Goal: Task Accomplishment & Management: Manage account settings

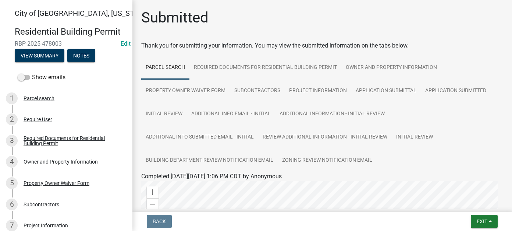
scroll to position [289, 0]
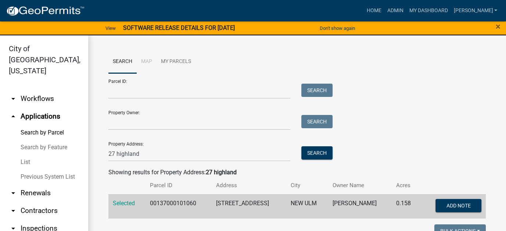
drag, startPoint x: 28, startPoint y: 150, endPoint x: 60, endPoint y: 125, distance: 41.1
click at [28, 154] on link "List" at bounding box center [44, 161] width 88 height 15
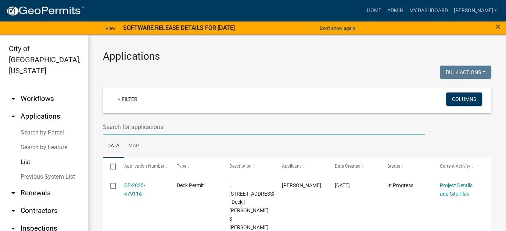
click at [140, 129] on input "text" at bounding box center [264, 126] width 322 height 15
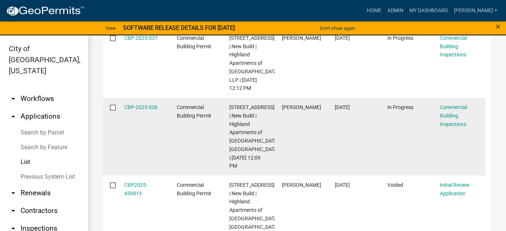
scroll to position [110, 0]
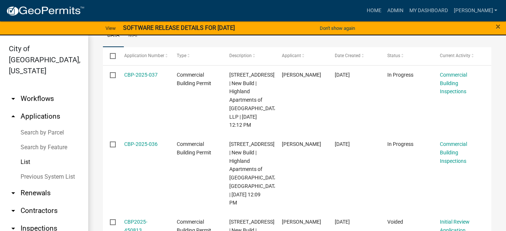
click at [22, 154] on link "List" at bounding box center [44, 161] width 88 height 15
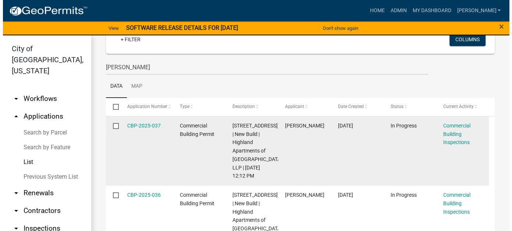
scroll to position [0, 0]
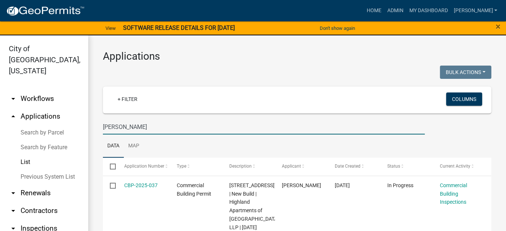
drag, startPoint x: 135, startPoint y: 126, endPoint x: 83, endPoint y: 126, distance: 51.8
click at [83, 126] on div "City of New Ulm, Minnesota arrow_drop_down Workflows List arrow_drop_up Applica…" at bounding box center [253, 137] width 506 height 204
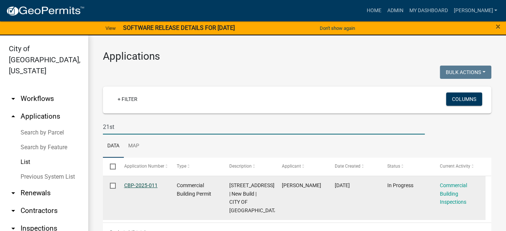
type input "21st"
click at [143, 186] on link "CBP-2025-011" at bounding box center [140, 185] width 33 height 6
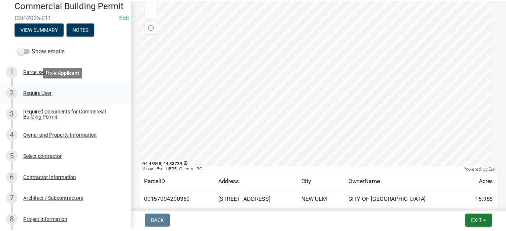
scroll to position [37, 0]
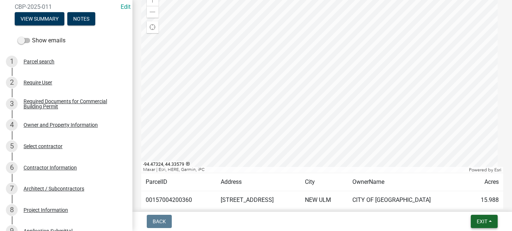
click at [492, 217] on button "Exit" at bounding box center [484, 220] width 27 height 13
click at [475, 197] on button "Save & Exit" at bounding box center [468, 202] width 59 height 18
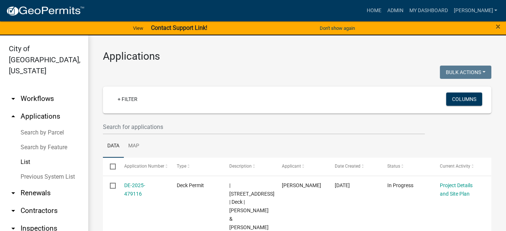
click at [38, 90] on link "arrow_drop_down Workflows" at bounding box center [44, 99] width 88 height 18
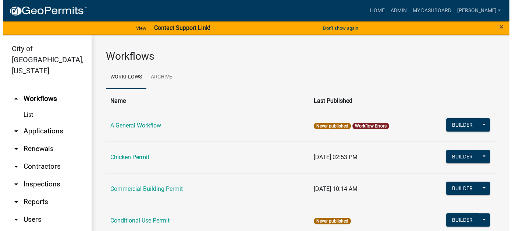
scroll to position [37, 0]
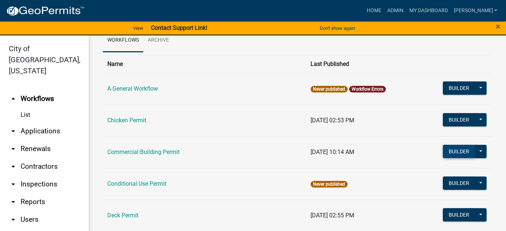
click at [450, 149] on button "Builder" at bounding box center [459, 151] width 32 height 13
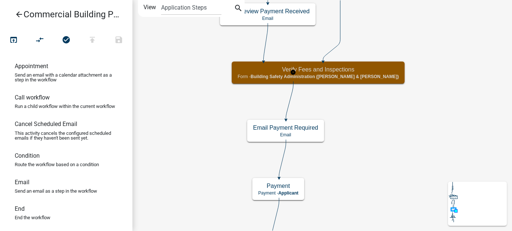
click at [299, 77] on span "Building Safety Administration (Beth & Carrie)" at bounding box center [324, 76] width 148 height 5
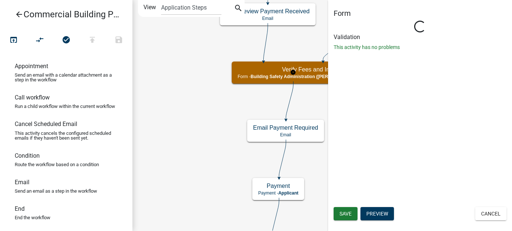
select select "F033D884-6338-479B-9DAD-EDA649EB02D5"
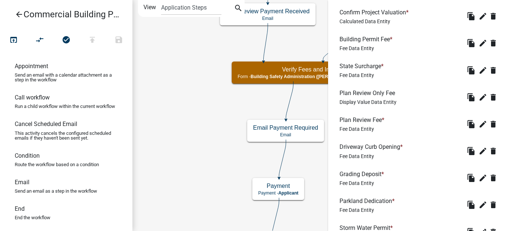
scroll to position [591, 0]
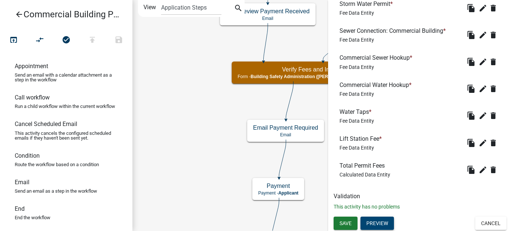
click at [385, 223] on button "Preview" at bounding box center [376, 222] width 33 height 13
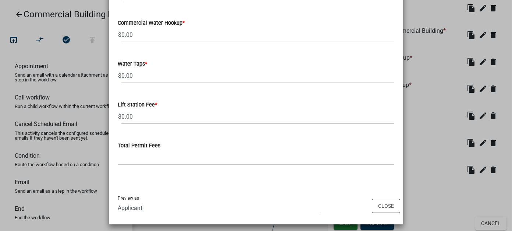
scroll to position [481, 0]
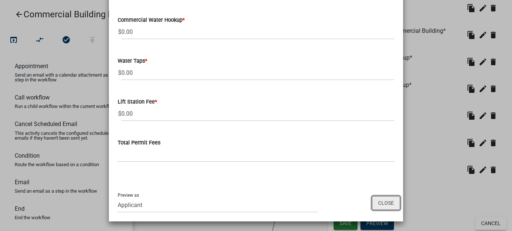
click at [385, 202] on button "Close" at bounding box center [386, 203] width 28 height 14
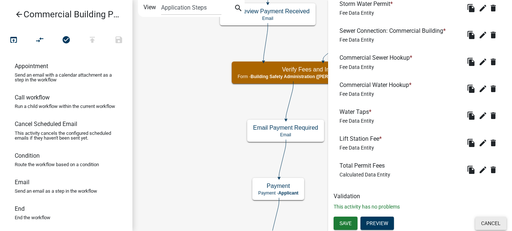
click at [497, 219] on button "Cancel" at bounding box center [490, 222] width 31 height 13
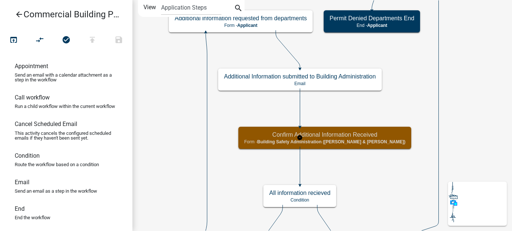
click at [320, 133] on h5 "Confirm Additional Information Received" at bounding box center [324, 134] width 161 height 7
select select "F033D884-6338-479B-9DAD-EDA649EB02D5"
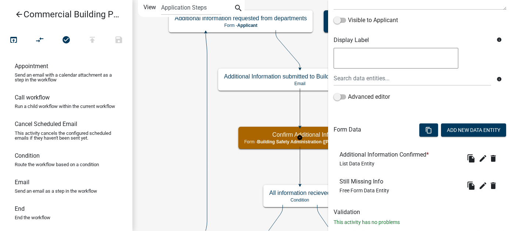
scroll to position [134, 0]
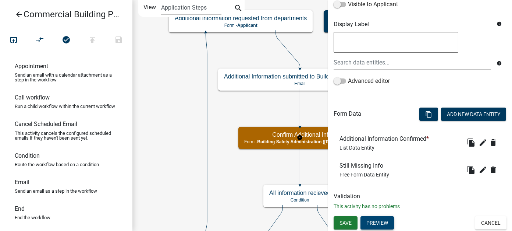
click at [372, 226] on button "Preview" at bounding box center [376, 222] width 33 height 13
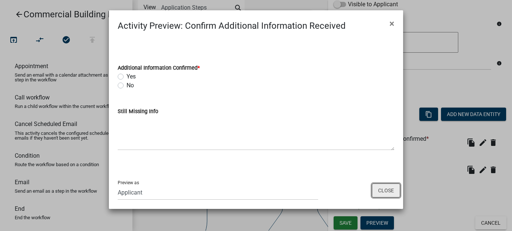
click at [385, 191] on button "Close" at bounding box center [386, 190] width 28 height 14
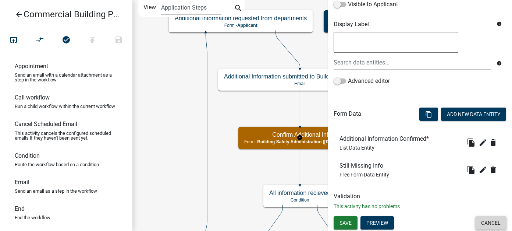
click at [480, 223] on button "Cancel" at bounding box center [490, 222] width 31 height 13
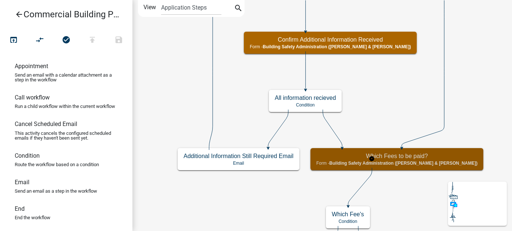
click at [405, 155] on h5 "Which Fees to be paid?" at bounding box center [396, 155] width 161 height 7
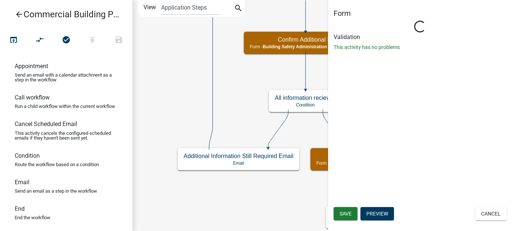
select select "F033D884-6338-479B-9DAD-EDA649EB02D5"
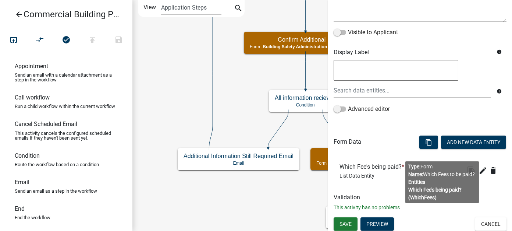
scroll to position [107, 0]
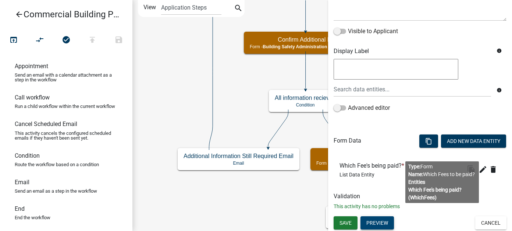
click at [389, 221] on button "Preview" at bounding box center [376, 222] width 33 height 13
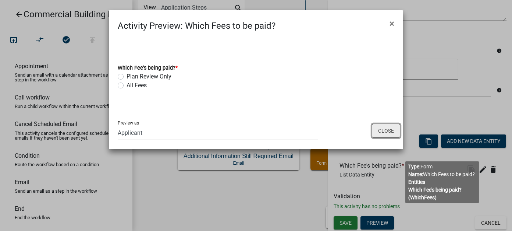
click at [393, 131] on button "Close" at bounding box center [386, 131] width 28 height 14
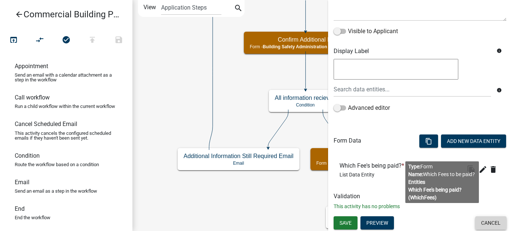
click at [485, 221] on button "Cancel" at bounding box center [490, 222] width 31 height 13
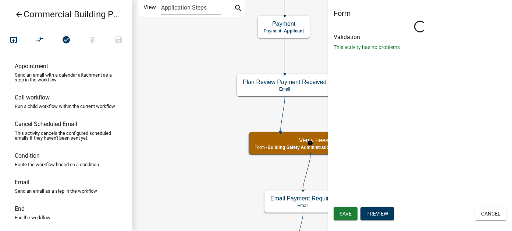
select select "F033D884-6338-479B-9DAD-EDA649EB02D5"
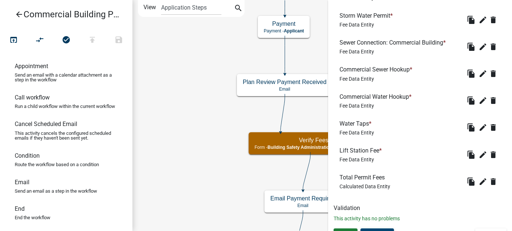
scroll to position [591, 0]
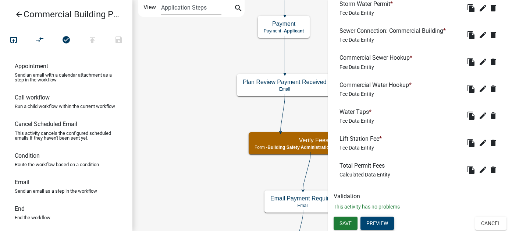
click at [384, 225] on button "Preview" at bounding box center [376, 222] width 33 height 13
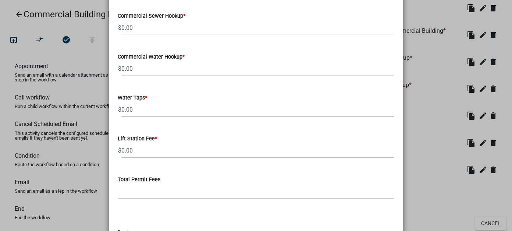
scroll to position [481, 0]
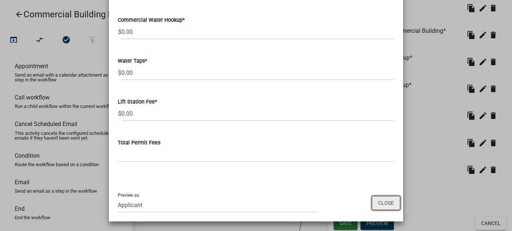
click at [383, 200] on button "Close" at bounding box center [386, 203] width 28 height 14
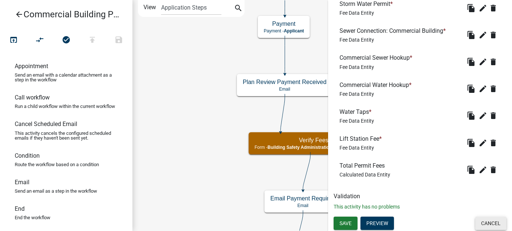
click at [482, 221] on button "Cancel" at bounding box center [490, 222] width 31 height 13
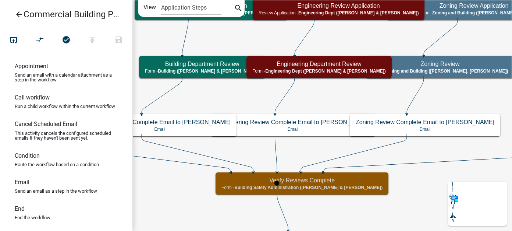
click at [248, 181] on h5 "Verify Reviews Complete" at bounding box center [301, 179] width 161 height 7
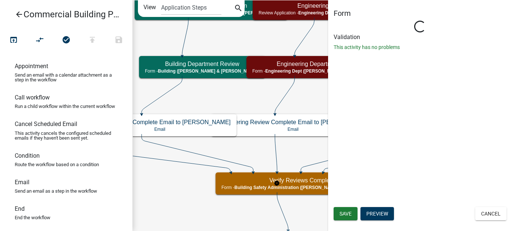
select select "F033D884-6338-479B-9DAD-EDA649EB02D5"
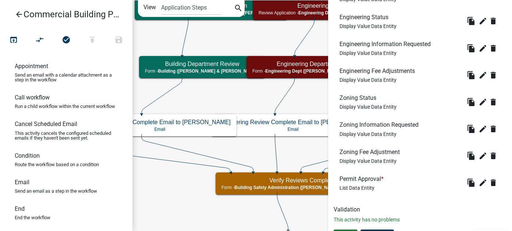
scroll to position [403, 0]
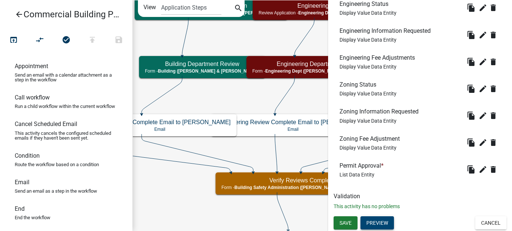
click at [371, 221] on button "Preview" at bounding box center [376, 222] width 33 height 13
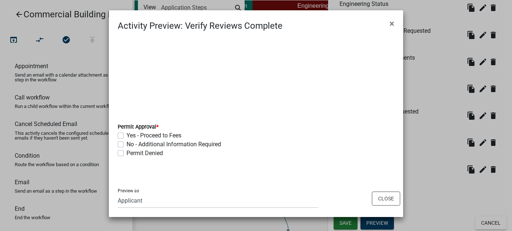
click at [126, 137] on label "Yes - Proceed to Fees" at bounding box center [153, 135] width 55 height 9
click at [126, 136] on input "Yes - Proceed to Fees" at bounding box center [128, 133] width 5 height 5
checkbox input "true"
checkbox input "false"
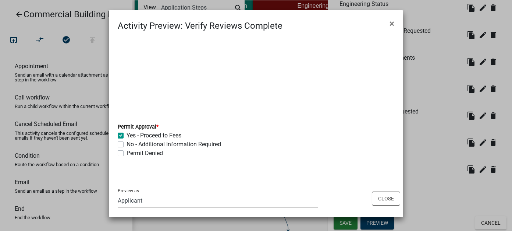
click at [279, 182] on div "Preview as Applicant Zoning and Building (John, Ellwood, Mike) Admin Stormwater…" at bounding box center [256, 197] width 294 height 37
click at [158, 201] on select "Applicant Zoning and Building (John, Ellwood, Mike) Admin Stormwater (Joe S, An…" at bounding box center [218, 200] width 200 height 15
select select "f033d884-6338-479b-9dad-eda649eb02d5"
click at [118, 193] on select "Applicant Zoning and Building (John, Ellwood, Mike) Admin Stormwater (Joe S, An…" at bounding box center [218, 200] width 200 height 15
click at [228, 179] on div "Permit Approval * Yes - Proceed to Fees No - Additional Information Required Pe…" at bounding box center [256, 105] width 294 height 147
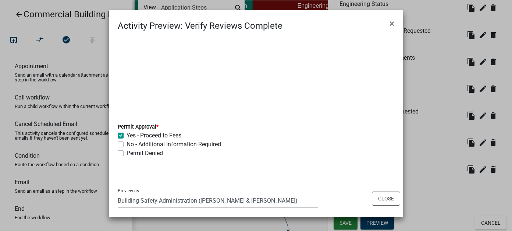
click at [145, 161] on wm-data-entity-input "Permit Approval * Yes - Proceed to Fees No - Additional Information Required Pe…" at bounding box center [256, 138] width 276 height 51
click at [162, 71] on wm-data-entity-input-list "Permit Approval * Yes - Proceed to Fees No - Additional Information Required Pe…" at bounding box center [256, 109] width 276 height 110
click at [379, 196] on button "Close" at bounding box center [386, 198] width 28 height 14
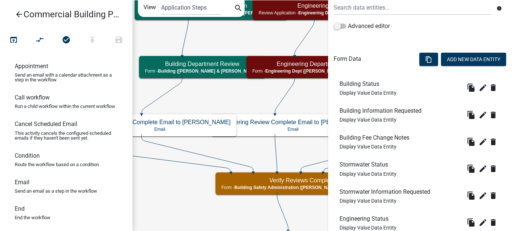
scroll to position [182, 0]
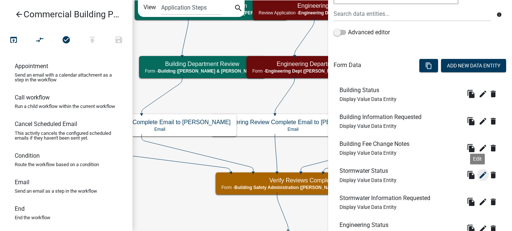
click at [478, 174] on icon "edit" at bounding box center [482, 174] width 9 height 9
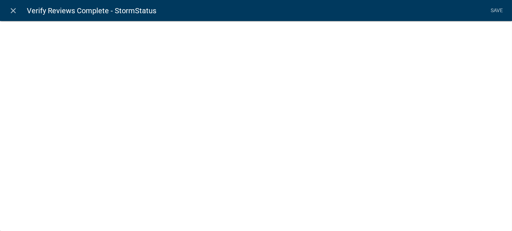
select select "display-entity-value"
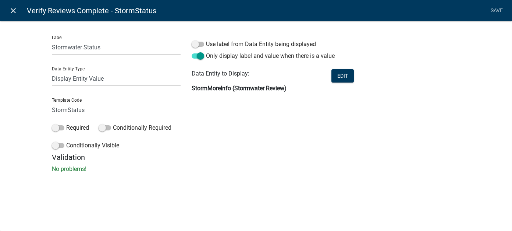
click at [13, 5] on link "close" at bounding box center [13, 10] width 15 height 15
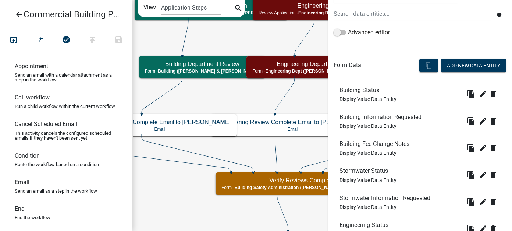
scroll to position [403, 0]
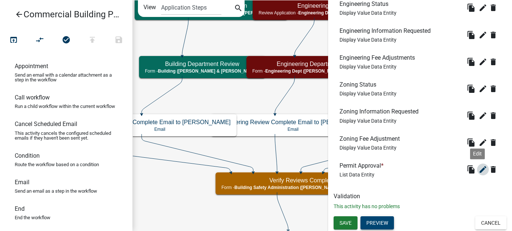
click at [479, 169] on icon "edit" at bounding box center [482, 169] width 9 height 9
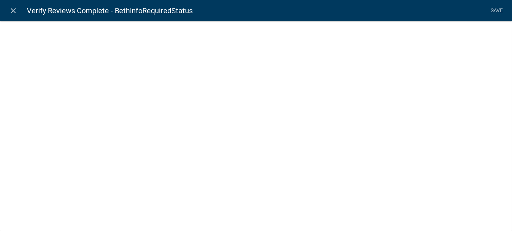
select select "list-data"
select select
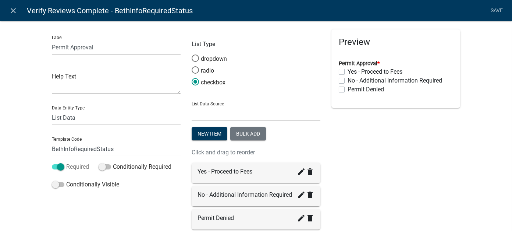
scroll to position [0, 0]
click at [499, 13] on link "Save" at bounding box center [497, 11] width 18 height 14
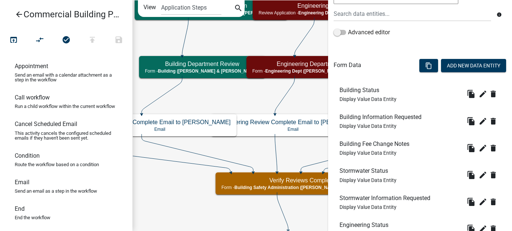
scroll to position [403, 0]
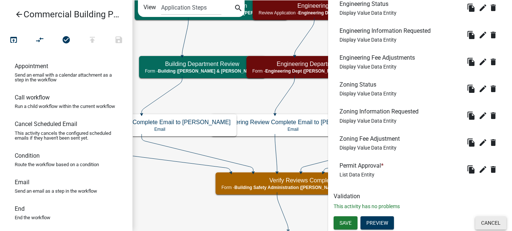
click at [475, 222] on button "Cancel" at bounding box center [490, 222] width 31 height 13
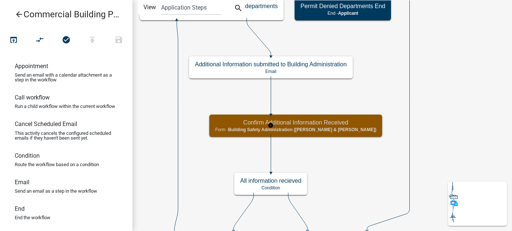
click at [237, 124] on h5 "Confirm Additional Information Received" at bounding box center [295, 122] width 161 height 7
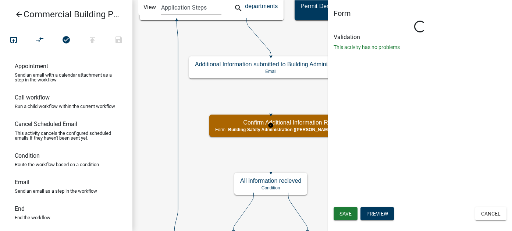
select select "F033D884-6338-479B-9DAD-EDA649EB02D5"
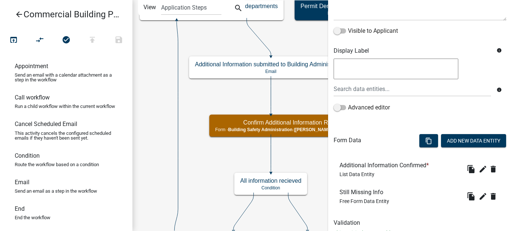
scroll to position [134, 0]
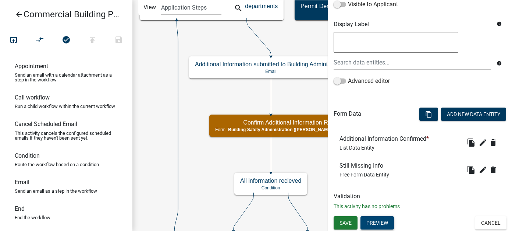
click at [382, 222] on button "Preview" at bounding box center [376, 222] width 33 height 13
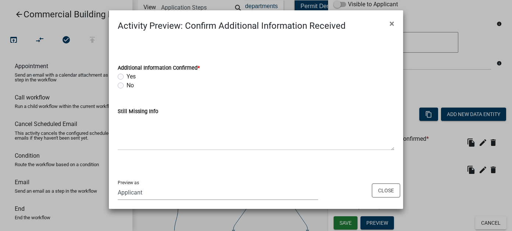
click at [207, 195] on select "Applicant Zoning and Building (John, Ellwood, Mike) Admin Stormwater (Joe S, An…" at bounding box center [218, 192] width 200 height 15
select select "f033d884-6338-479b-9dad-eda649eb02d5"
click at [118, 185] on select "Applicant Zoning and Building (John, Ellwood, Mike) Admin Stormwater (Joe S, An…" at bounding box center [218, 192] width 200 height 15
click at [252, 161] on div "Additional Information Confirmed * Yes No Still Missing Info" at bounding box center [256, 101] width 288 height 123
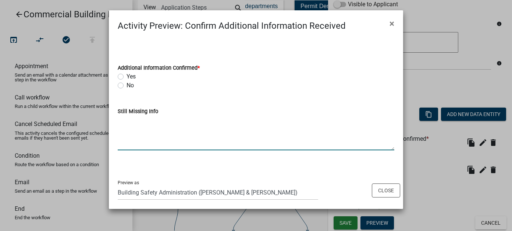
click at [224, 132] on textarea "Still Missing Info" at bounding box center [256, 132] width 276 height 35
click at [379, 191] on button "Close" at bounding box center [386, 190] width 28 height 14
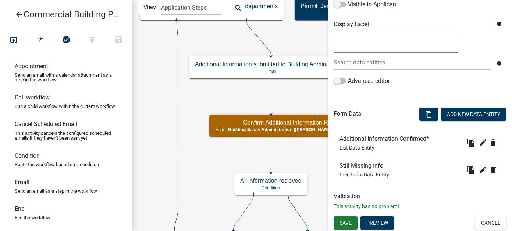
click at [490, 229] on div "Save Preview Cancel" at bounding box center [420, 223] width 184 height 15
click at [475, 223] on button "Cancel" at bounding box center [490, 222] width 31 height 13
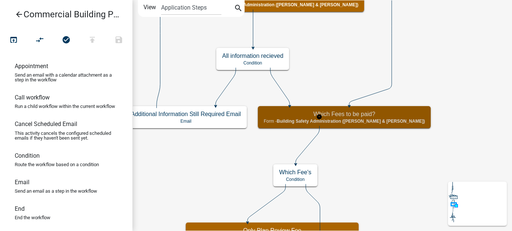
click at [313, 111] on h5 "Which Fees to be paid?" at bounding box center [344, 113] width 161 height 7
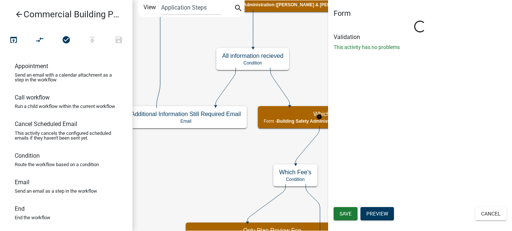
select select "F033D884-6338-479B-9DAD-EDA649EB02D5"
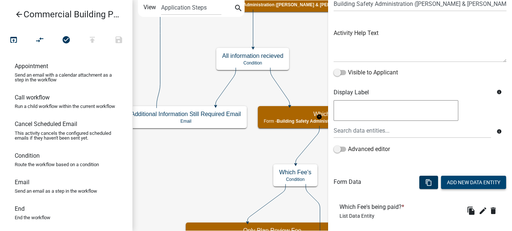
scroll to position [107, 0]
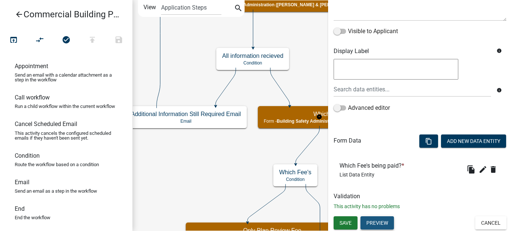
click at [384, 224] on button "Preview" at bounding box center [376, 222] width 33 height 13
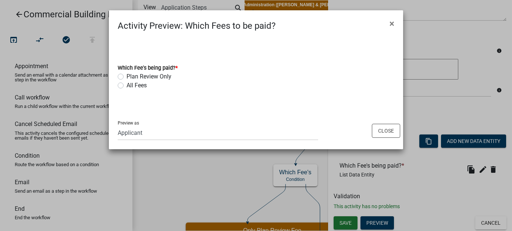
click at [126, 85] on label "All Fees" at bounding box center [136, 85] width 20 height 9
click at [126, 85] on input "All Fees" at bounding box center [128, 83] width 5 height 5
radio input "true"
click at [157, 131] on select "Applicant Zoning and Building (John, Ellwood, Mike) Admin Stormwater (Joe S, An…" at bounding box center [218, 132] width 200 height 15
select select "f033d884-6338-479b-9dad-eda649eb02d5"
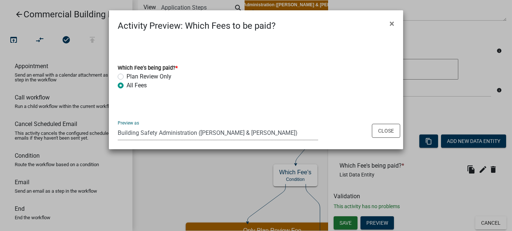
click at [118, 125] on select "Applicant Zoning and Building (John, Ellwood, Mike) Admin Stormwater (Joe S, An…" at bounding box center [218, 132] width 200 height 15
click at [162, 116] on div "Preview as Applicant Zoning and Building (John, Ellwood, Mike) Admin Stormwater…" at bounding box center [218, 127] width 200 height 25
click at [225, 84] on div "All Fees" at bounding box center [256, 85] width 276 height 9
drag, startPoint x: 391, startPoint y: 129, endPoint x: 389, endPoint y: 125, distance: 4.6
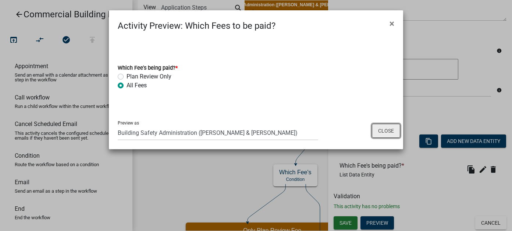
click at [391, 129] on button "Close" at bounding box center [386, 131] width 28 height 14
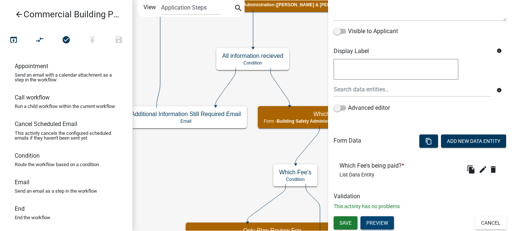
click at [378, 168] on div "Which Fee's being paid? * List Data Entity" at bounding box center [373, 169] width 68 height 15
click at [480, 169] on icon "edit" at bounding box center [482, 169] width 9 height 9
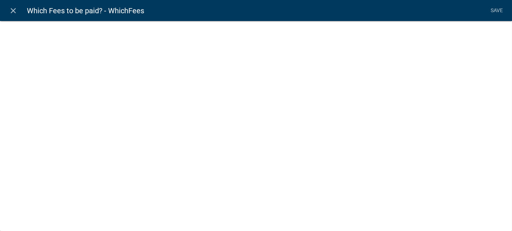
select select "list-data"
select select
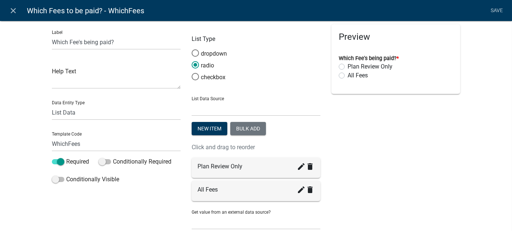
scroll to position [0, 0]
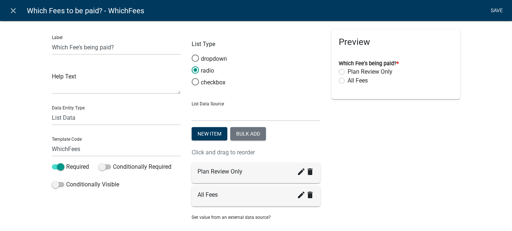
click at [490, 8] on link "Save" at bounding box center [497, 11] width 18 height 14
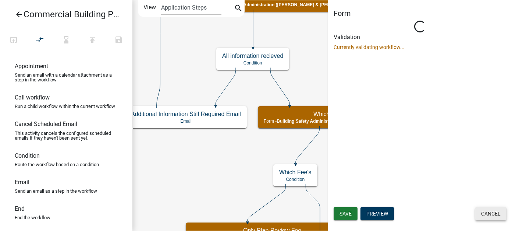
click at [475, 215] on button "Cancel" at bounding box center [490, 213] width 31 height 13
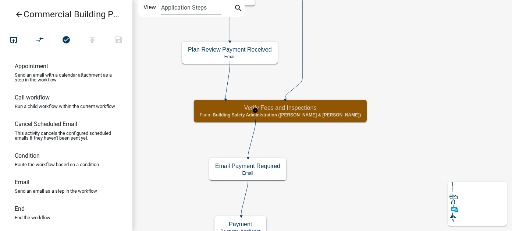
click at [261, 116] on span "Building Safety Administration (Beth & Carrie)" at bounding box center [287, 114] width 148 height 5
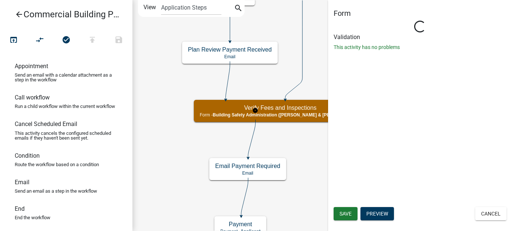
select select "F033D884-6338-479B-9DAD-EDA649EB02D5"
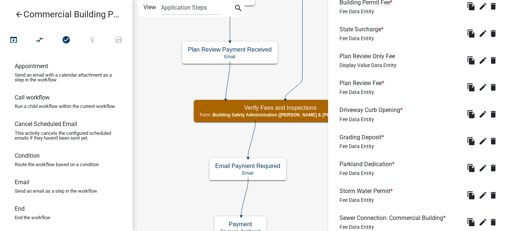
scroll to position [441, 0]
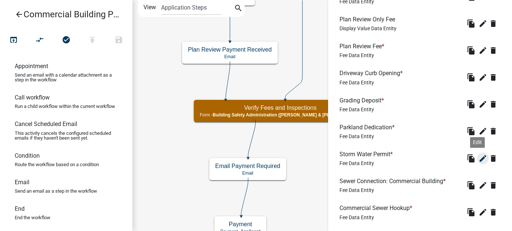
click at [478, 157] on icon "edit" at bounding box center [482, 158] width 9 height 9
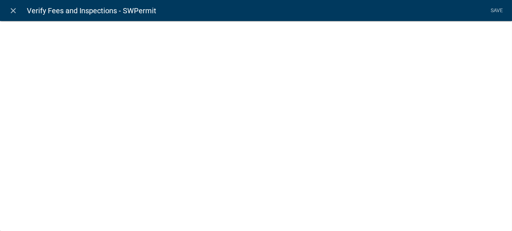
select select "fee"
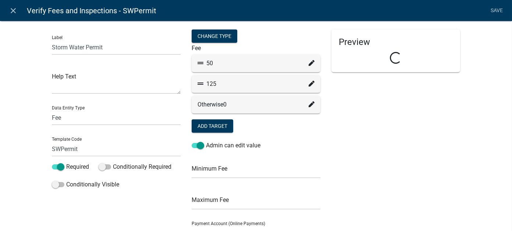
select select "7f9e8bfa-8f5c-4a85-99c6-91dcb96564b2"
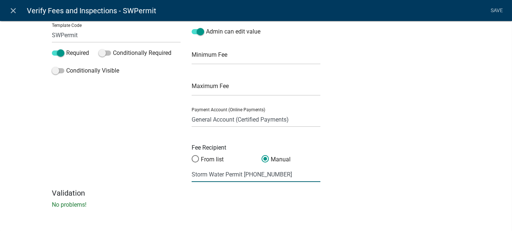
scroll to position [0, 0]
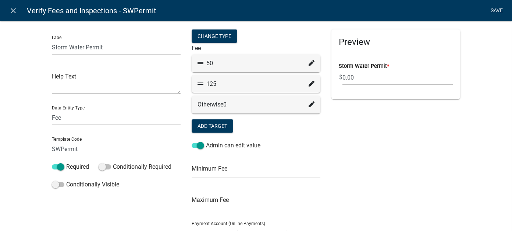
click at [491, 11] on link "Save" at bounding box center [497, 11] width 18 height 14
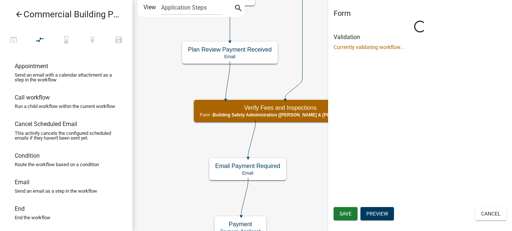
select select "F033D884-6338-479B-9DAD-EDA649EB02D5"
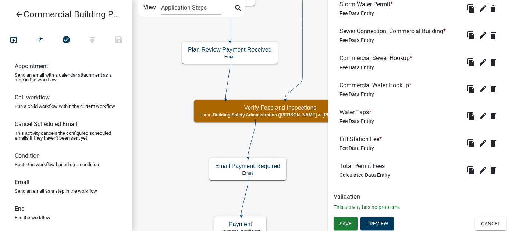
scroll to position [591, 0]
click at [478, 169] on icon "edit" at bounding box center [482, 169] width 9 height 9
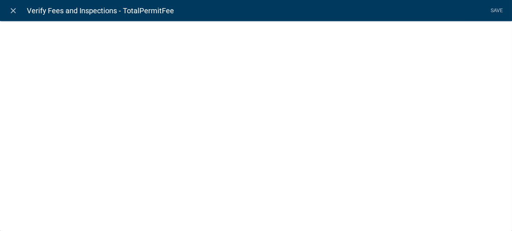
select select "calculated-value"
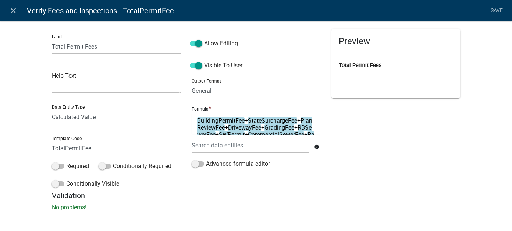
scroll to position [0, 0]
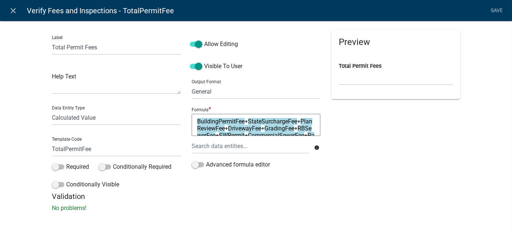
click at [338, 192] on h5 "Validation" at bounding box center [256, 196] width 408 height 9
click at [17, 10] on icon "close" at bounding box center [13, 10] width 9 height 9
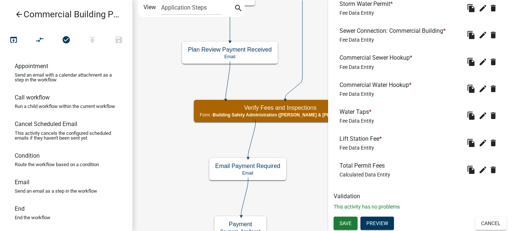
click at [353, 196] on h6 "Validation" at bounding box center [419, 195] width 173 height 7
click at [478, 169] on icon "edit" at bounding box center [482, 169] width 9 height 9
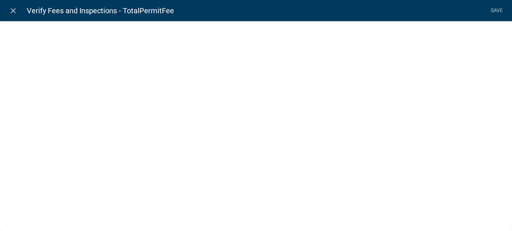
select select "calculated-value"
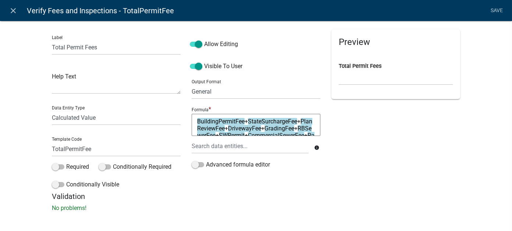
scroll to position [3, 0]
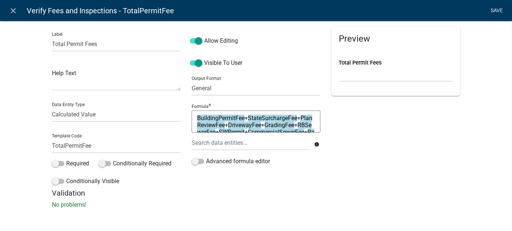
click at [497, 10] on link "Save" at bounding box center [497, 11] width 18 height 14
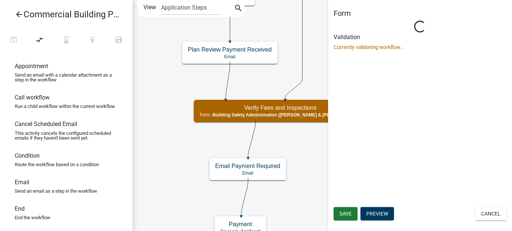
scroll to position [0, 0]
select select "F033D884-6338-479B-9DAD-EDA649EB02D5"
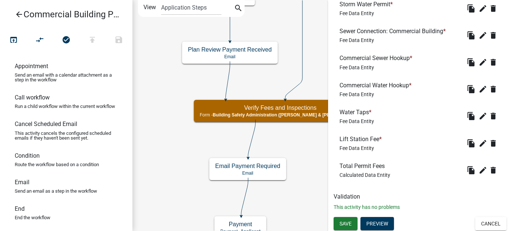
scroll to position [591, 0]
click at [498, 221] on button "Cancel" at bounding box center [490, 222] width 31 height 13
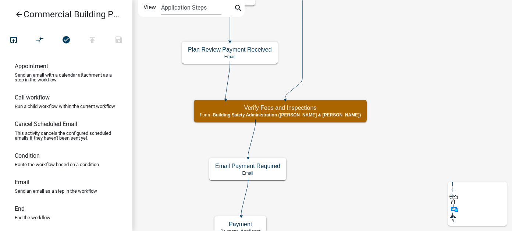
scroll to position [0, 0]
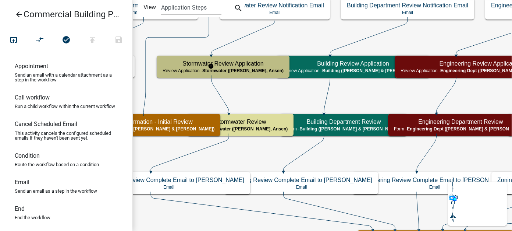
click at [244, 67] on h5 "Stormwater Review Application" at bounding box center [223, 63] width 121 height 7
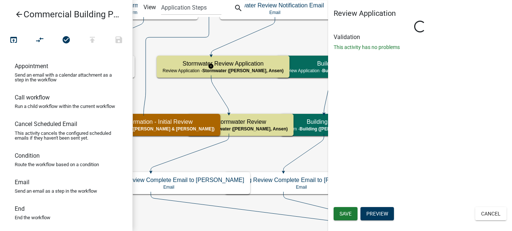
select select "5F670FB2-7717-491D-B1F8-4FD20EA17F77"
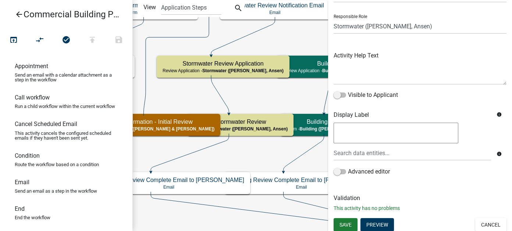
scroll to position [45, 0]
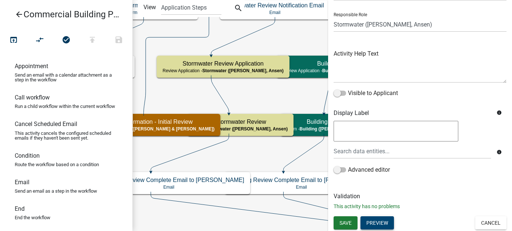
click at [376, 221] on button "Preview" at bounding box center [376, 222] width 33 height 13
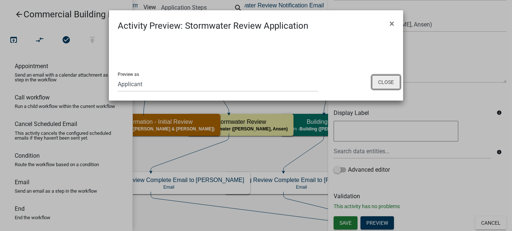
drag, startPoint x: 378, startPoint y: 77, endPoint x: 342, endPoint y: 90, distance: 38.2
click at [342, 90] on div "Preview as Applicant Zoning and Building (John, Ellwood, Mike) Admin Stormwater…" at bounding box center [256, 81] width 294 height 37
click at [124, 85] on select "Applicant Zoning and Building (John, Ellwood, Mike) Admin Stormwater (Joe S, An…" at bounding box center [218, 83] width 200 height 15
select select "5f670fb2-7717-491d-b1f8-4fd20ea17f77"
click at [118, 76] on select "Applicant Zoning and Building (John, Ellwood, Mike) Admin Stormwater (Joe S, An…" at bounding box center [218, 83] width 200 height 15
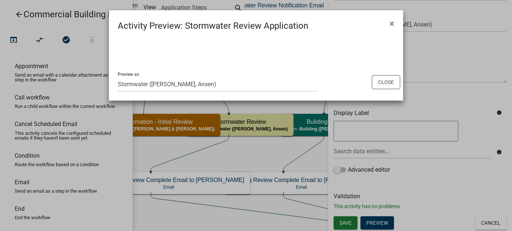
click at [299, 71] on div "Preview as Applicant Zoning and Building (John, Ellwood, Mike) Admin Stormwater…" at bounding box center [256, 81] width 294 height 37
click at [383, 78] on button "Close" at bounding box center [386, 82] width 28 height 14
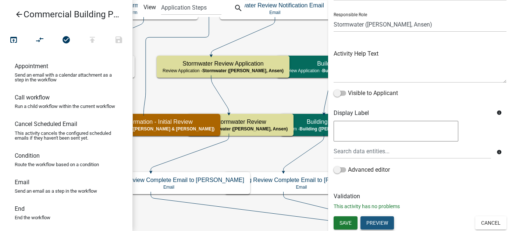
click at [383, 220] on button "Preview" at bounding box center [376, 222] width 33 height 13
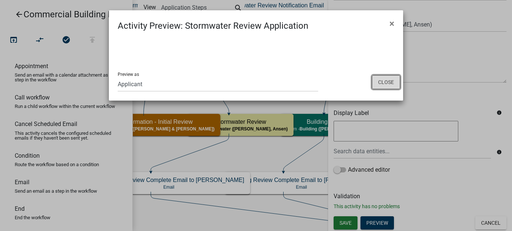
click at [390, 80] on button "Close" at bounding box center [386, 82] width 28 height 14
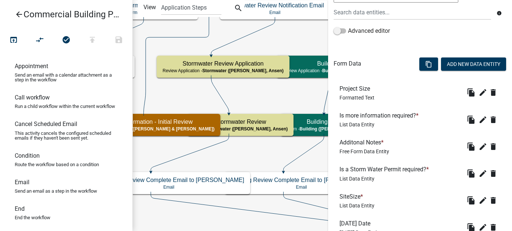
scroll to position [221, 0]
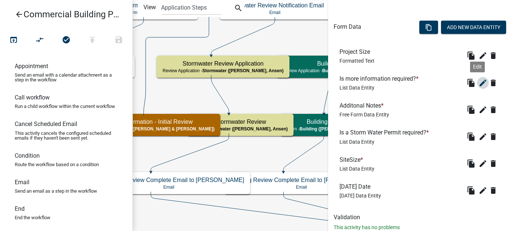
click at [478, 84] on icon "edit" at bounding box center [482, 82] width 9 height 9
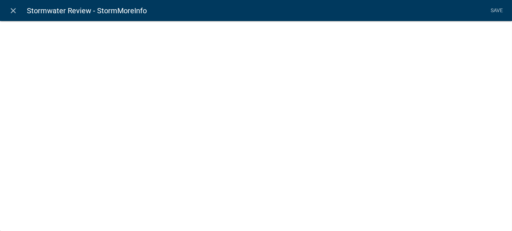
select select "list-data"
select select
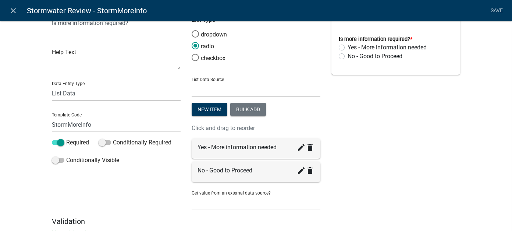
scroll to position [37, 0]
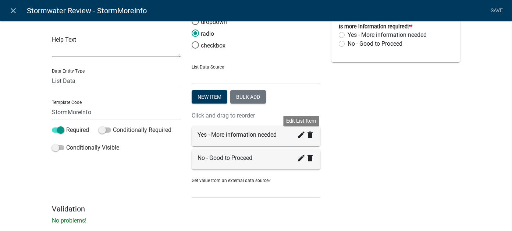
click at [299, 137] on icon "create" at bounding box center [301, 134] width 9 height 9
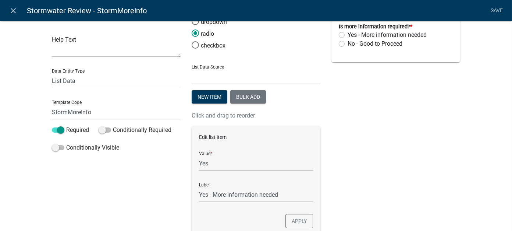
click at [376, 199] on div "Preview Is more information required? * Yes - More information needed No - Good…" at bounding box center [396, 144] width 140 height 302
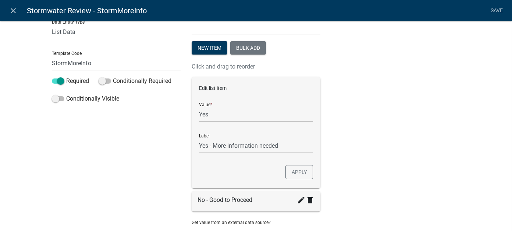
scroll to position [110, 0]
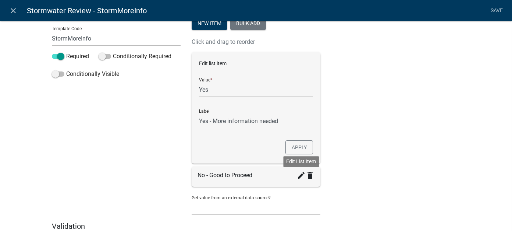
click at [299, 177] on icon "create" at bounding box center [301, 175] width 9 height 9
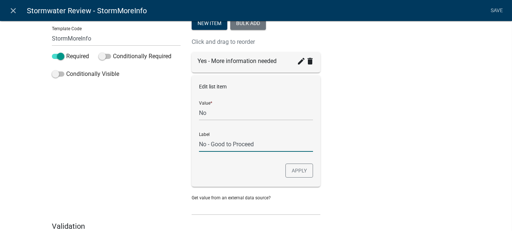
click at [204, 144] on input "No - Good to Proceed" at bounding box center [256, 143] width 114 height 15
type input "No additional information needed - Good to Proceed"
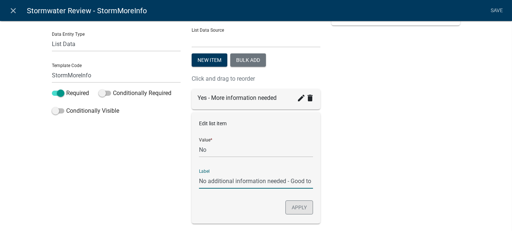
click at [307, 206] on button "Apply" at bounding box center [299, 207] width 28 height 14
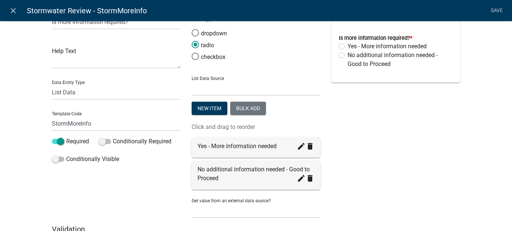
scroll to position [0, 0]
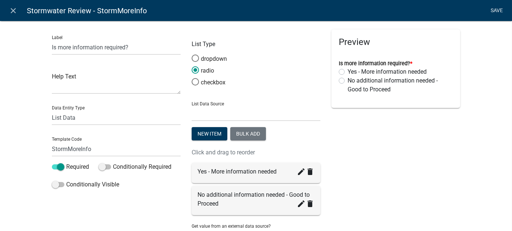
click at [493, 10] on link "Save" at bounding box center [497, 11] width 18 height 14
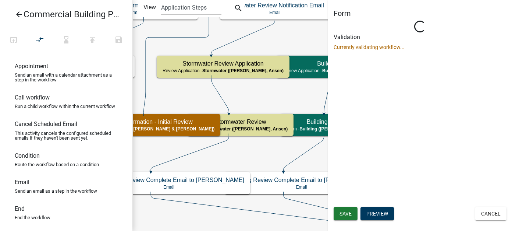
select select "5F670FB2-7717-491D-B1F8-4FD20EA17F77"
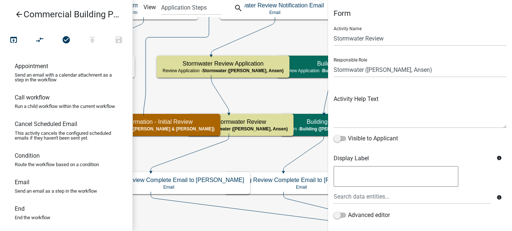
scroll to position [242, 0]
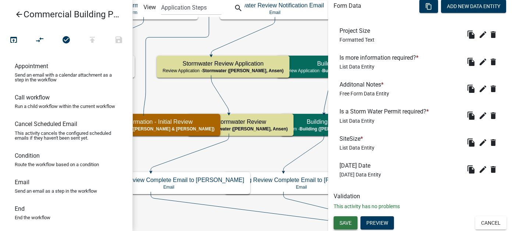
click at [347, 220] on span "Save" at bounding box center [345, 223] width 12 height 6
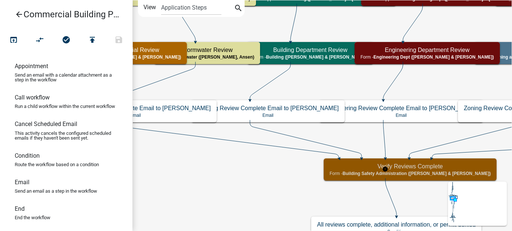
click at [374, 163] on h5 "Verify Reviews Complete" at bounding box center [409, 166] width 161 height 7
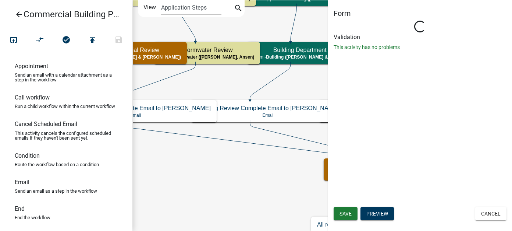
select select "F033D884-6338-479B-9DAD-EDA649EB02D5"
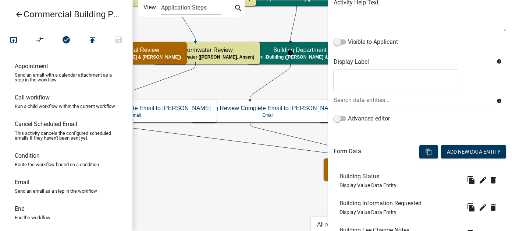
scroll to position [147, 0]
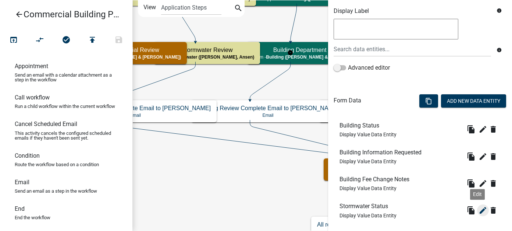
click at [478, 208] on icon "edit" at bounding box center [482, 210] width 9 height 9
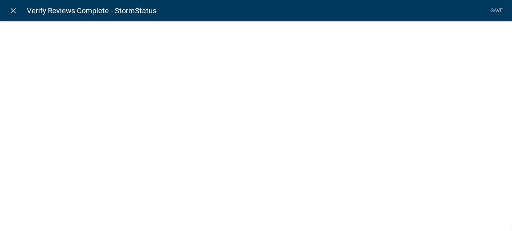
select select "display-entity-value"
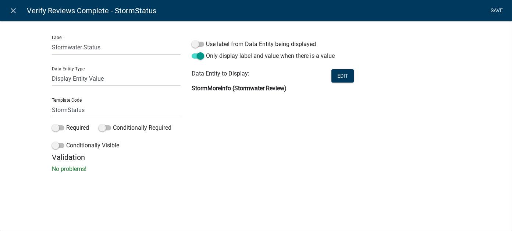
click at [490, 13] on link "Save" at bounding box center [497, 11] width 18 height 14
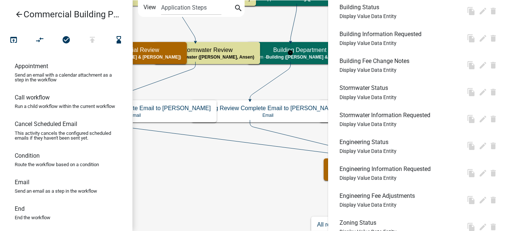
scroll to position [0, 0]
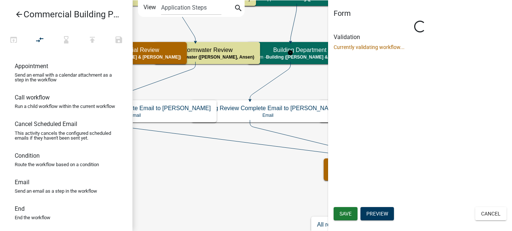
select select "F033D884-6338-479B-9DAD-EDA649EB02D5"
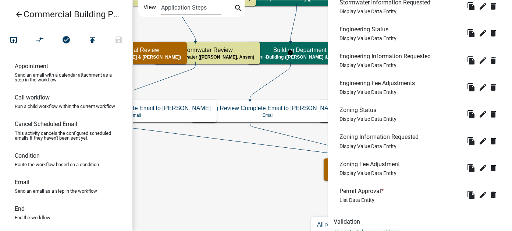
scroll to position [403, 0]
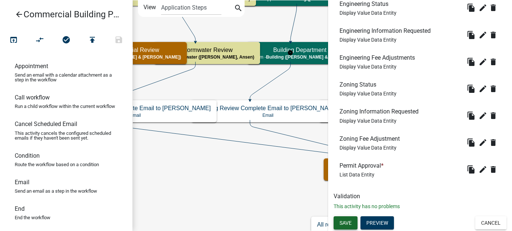
click at [341, 220] on span "Save" at bounding box center [345, 223] width 12 height 6
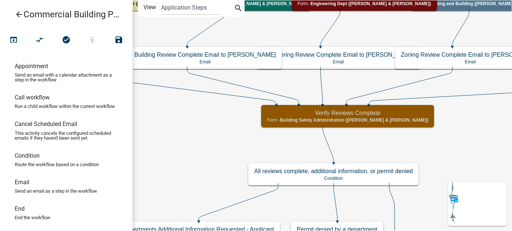
scroll to position [0, 0]
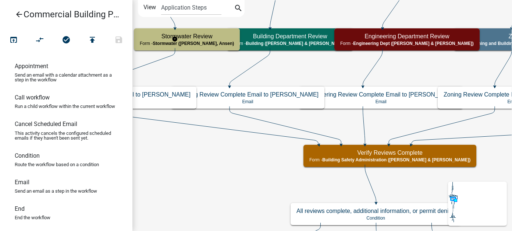
click at [189, 36] on h5 "Stormwater Review" at bounding box center [187, 36] width 94 height 7
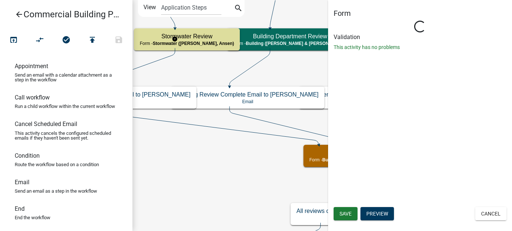
select select "5F670FB2-7717-491D-B1F8-4FD20EA17F77"
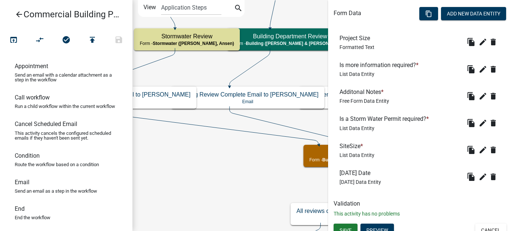
scroll to position [242, 0]
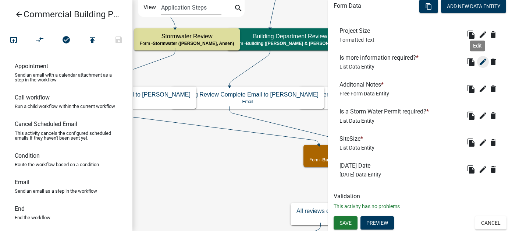
click at [478, 62] on icon "edit" at bounding box center [482, 61] width 9 height 9
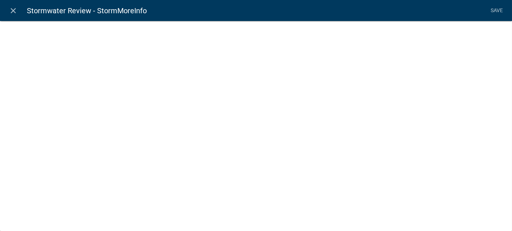
select select "list-data"
select select
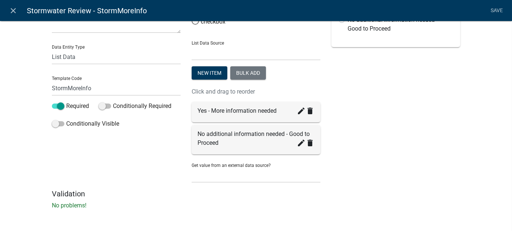
scroll to position [61, 0]
click at [413, 180] on div "Preview Is more information required? * Yes - More information needed No additi…" at bounding box center [396, 79] width 140 height 220
click at [490, 11] on link "Save" at bounding box center [497, 11] width 18 height 14
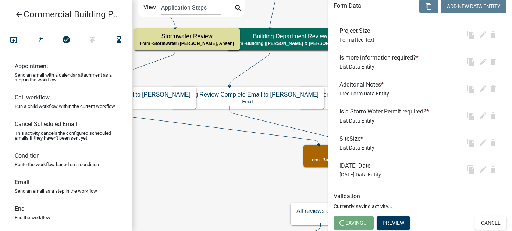
scroll to position [0, 0]
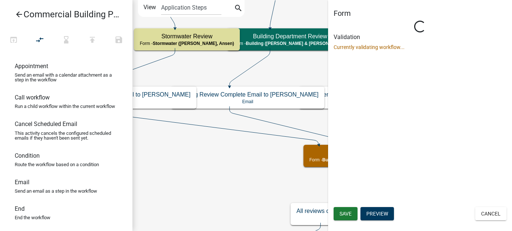
select select "5F670FB2-7717-491D-B1F8-4FD20EA17F77"
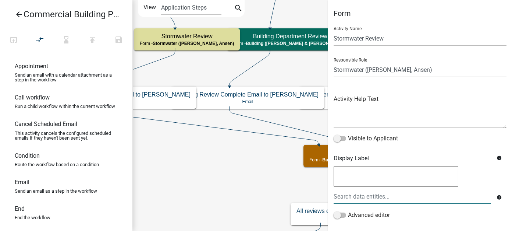
click at [347, 210] on label "Advanced editor" at bounding box center [361, 214] width 56 height 9
click at [348, 210] on input "Advanced editor" at bounding box center [348, 210] width 0 height 0
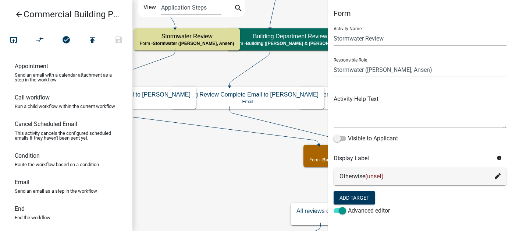
click at [347, 210] on label "Advanced editor" at bounding box center [361, 210] width 56 height 9
click at [348, 206] on input "Advanced editor" at bounding box center [348, 206] width 0 height 0
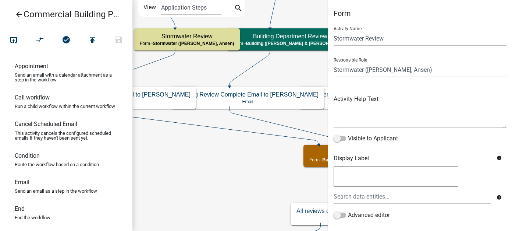
click at [17, 39] on icon "open_in_browser" at bounding box center [13, 40] width 9 height 10
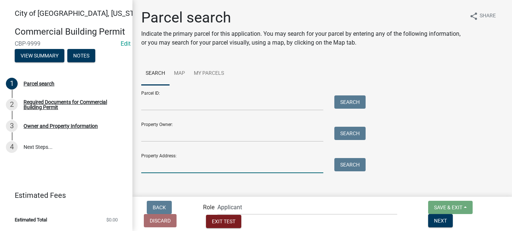
click at [168, 166] on input "Property Address:" at bounding box center [232, 165] width 182 height 15
type input "2526"
click at [350, 167] on button "Search" at bounding box center [349, 164] width 31 height 13
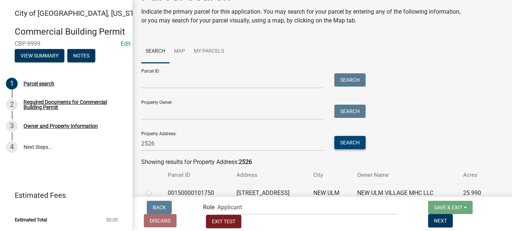
scroll to position [43, 0]
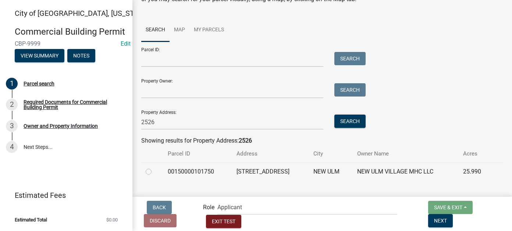
click at [154, 167] on label at bounding box center [154, 167] width 0 height 0
click at [154, 172] on input "radio" at bounding box center [156, 169] width 5 height 5
radio input "true"
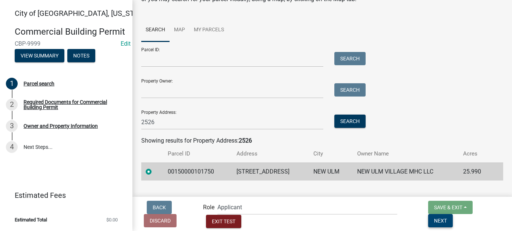
drag, startPoint x: 486, startPoint y: 221, endPoint x: 437, endPoint y: 199, distance: 53.5
click at [447, 220] on span "Next" at bounding box center [440, 220] width 13 height 6
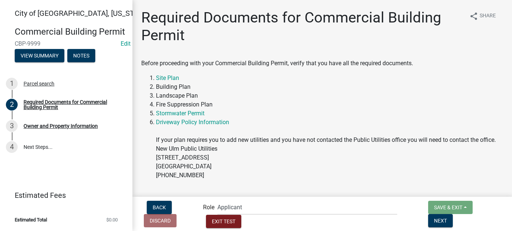
scroll to position [23, 0]
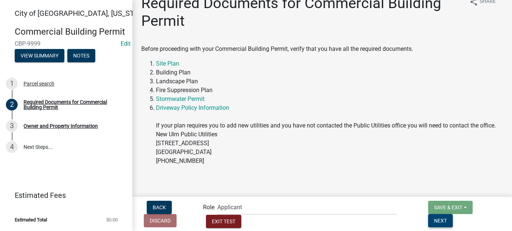
click at [453, 218] on button "Next" at bounding box center [440, 220] width 25 height 13
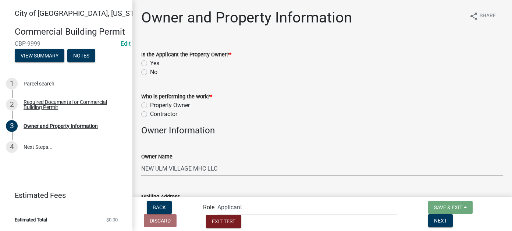
click at [150, 64] on label "Yes" at bounding box center [154, 63] width 9 height 9
click at [150, 64] on input "Yes" at bounding box center [152, 61] width 5 height 5
radio input "true"
click at [150, 113] on label "Contractor" at bounding box center [163, 114] width 27 height 9
click at [150, 113] on input "Contractor" at bounding box center [152, 112] width 5 height 5
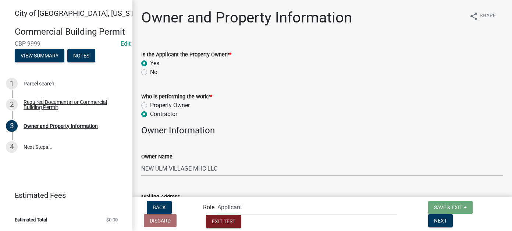
radio input "true"
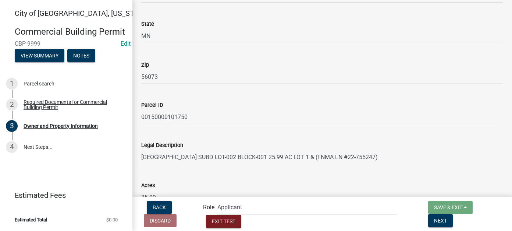
scroll to position [540, 0]
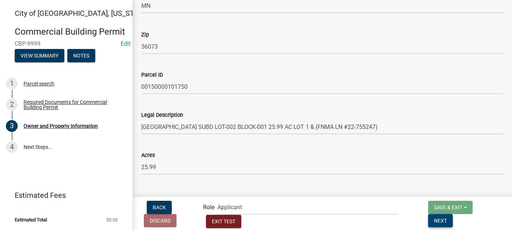
click at [447, 217] on span "Next" at bounding box center [440, 220] width 13 height 6
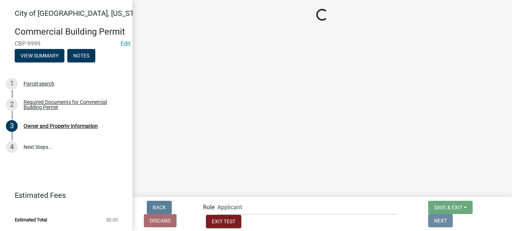
scroll to position [0, 0]
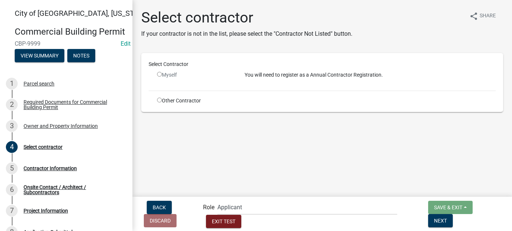
click at [159, 99] on input "radio" at bounding box center [159, 99] width 5 height 5
radio input "true"
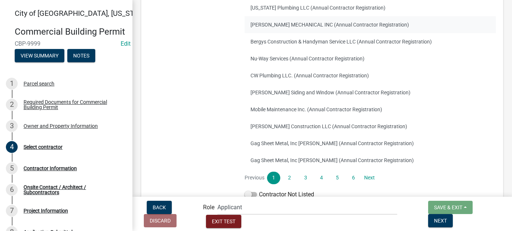
scroll to position [175, 0]
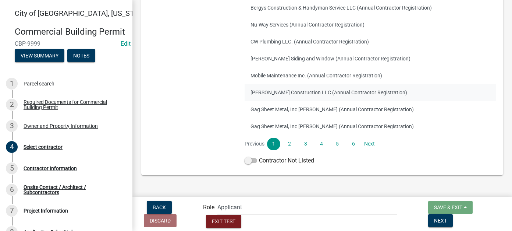
click at [303, 89] on button "Domeier Construction LLC (Annual Contractor Registration)" at bounding box center [370, 92] width 251 height 17
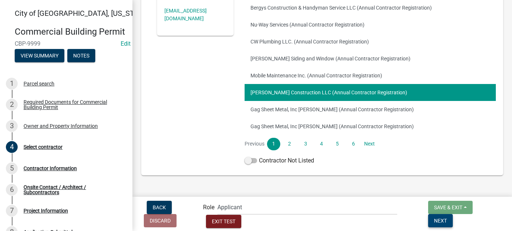
click at [447, 220] on span "Next" at bounding box center [440, 220] width 13 height 6
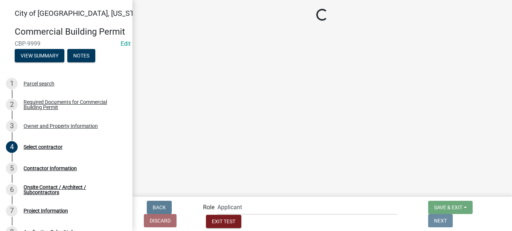
scroll to position [0, 0]
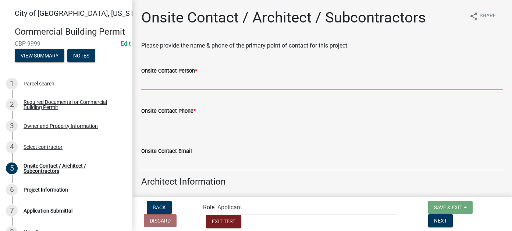
click at [193, 85] on input "Onsite Contact Person *" at bounding box center [322, 82] width 362 height 15
type input "beth"
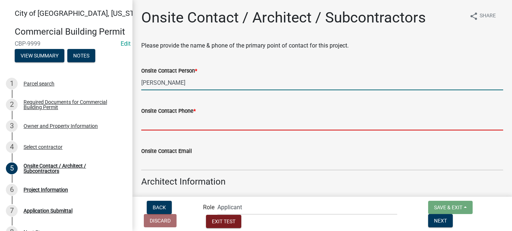
click at [192, 122] on input "Onsite Contact Phone *" at bounding box center [322, 122] width 362 height 15
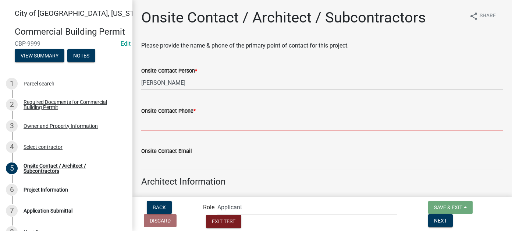
type input "111-111-1111"
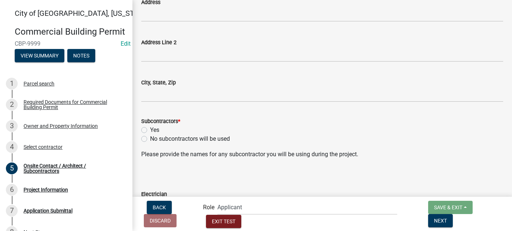
scroll to position [257, 0]
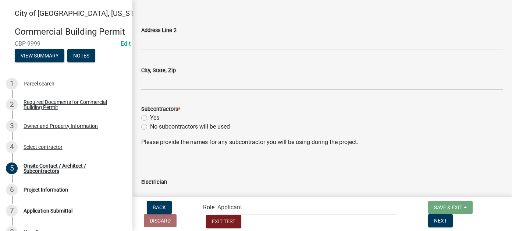
click at [150, 127] on label "No subcontractors will be used" at bounding box center [190, 126] width 80 height 9
click at [150, 127] on input "No subcontractors will be used" at bounding box center [152, 124] width 5 height 5
radio input "true"
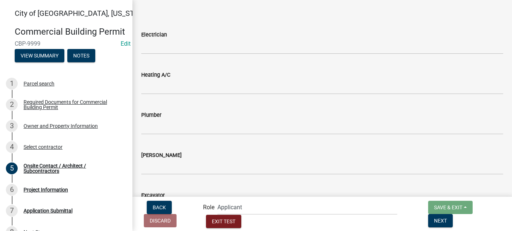
scroll to position [524, 0]
click at [453, 218] on button "Next" at bounding box center [440, 220] width 25 height 13
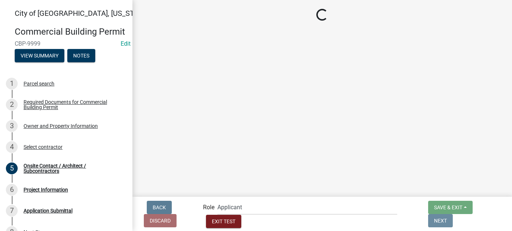
scroll to position [0, 0]
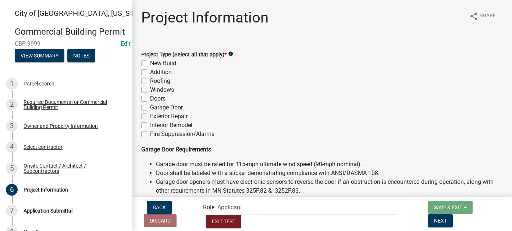
click at [150, 71] on label "Addition" at bounding box center [161, 72] width 22 height 9
click at [150, 71] on input "Addition" at bounding box center [152, 70] width 5 height 5
checkbox input "true"
checkbox input "false"
checkbox input "true"
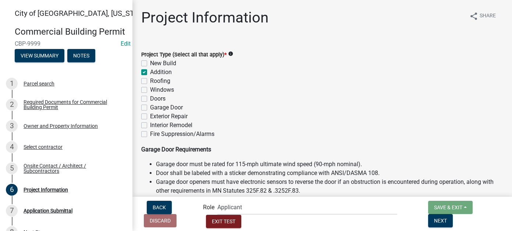
checkbox input "false"
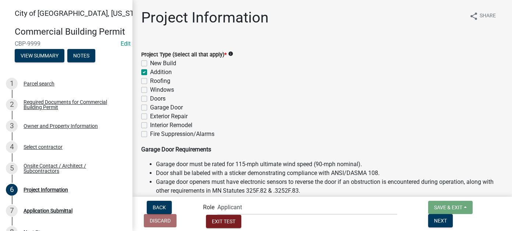
checkbox input "false"
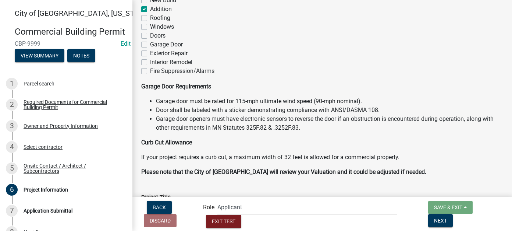
scroll to position [147, 0]
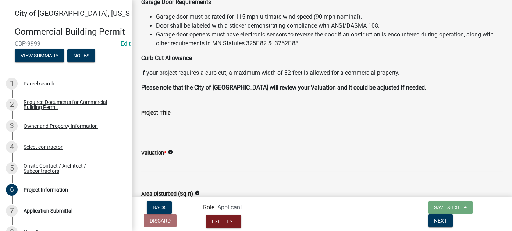
click at [168, 126] on input "Project Title" at bounding box center [322, 124] width 362 height 15
type input "New Twin Home"
click at [161, 125] on input "New Twin Home" at bounding box center [322, 124] width 362 height 15
drag, startPoint x: 195, startPoint y: 125, endPoint x: 103, endPoint y: 123, distance: 92.3
click at [103, 123] on div "City of New Ulm, Minnesota Commercial Building Permit CBP-9999 Edit View Summar…" at bounding box center [256, 115] width 512 height 231
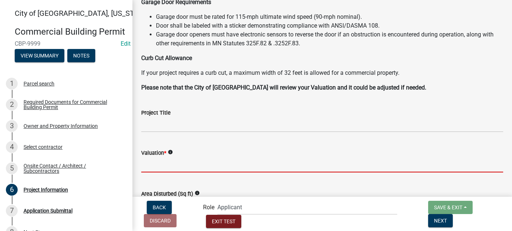
click at [158, 160] on input "text" at bounding box center [322, 164] width 362 height 15
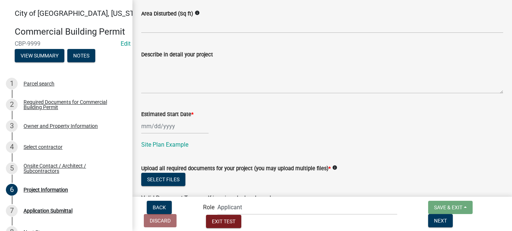
scroll to position [331, 0]
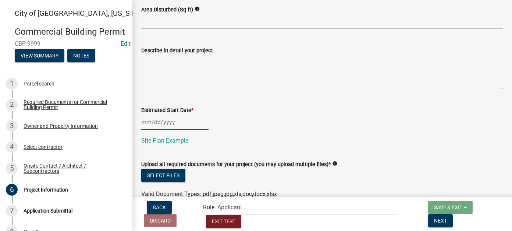
click at [155, 123] on div at bounding box center [174, 121] width 67 height 15
type input "240000"
select select "9"
select select "2025"
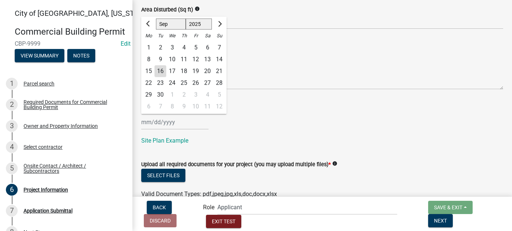
click at [160, 72] on div "16" at bounding box center [160, 71] width 12 height 12
type input "09/16/2025"
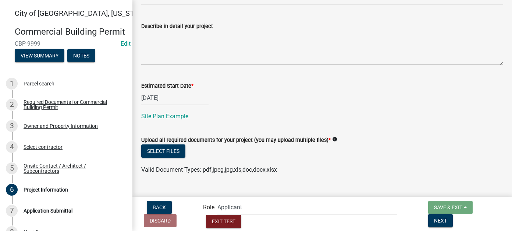
scroll to position [356, 0]
click at [179, 151] on button "Select files" at bounding box center [163, 150] width 44 height 13
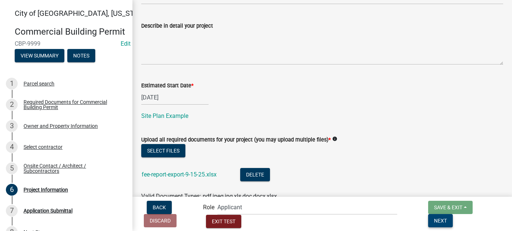
click at [453, 221] on button "Next" at bounding box center [440, 220] width 25 height 13
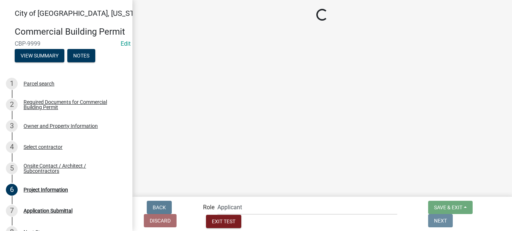
scroll to position [0, 0]
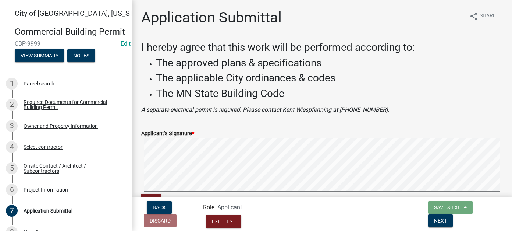
click at [506, 168] on main "Application Submittal share Share I hereby agree that this work will be perform…" at bounding box center [321, 104] width 379 height 208
click at [447, 220] on span "Next" at bounding box center [440, 220] width 13 height 6
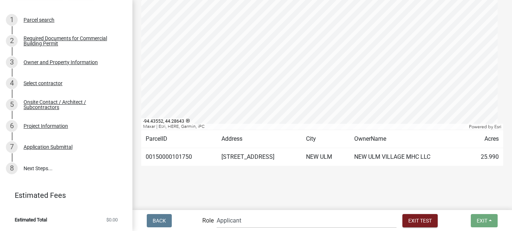
scroll to position [55, 0]
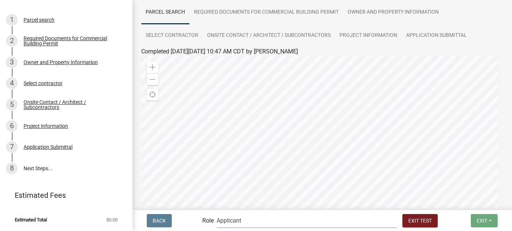
click at [281, 220] on select "Applicant Zoning and Building (John, Ellwood, Mike) Admin Stormwater (Joe S, An…" at bounding box center [307, 220] width 180 height 15
select select "2a8d2813-429b-4053-9d45-3691f4ce4985"
click at [246, 213] on select "Applicant Zoning and Building (John, Ellwood, Mike) Admin Stormwater (Joe S, An…" at bounding box center [307, 220] width 180 height 15
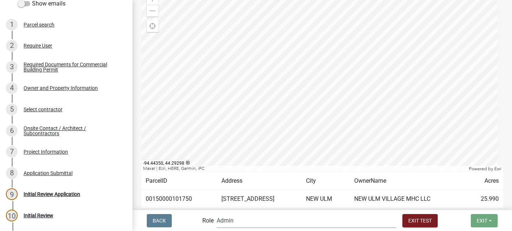
scroll to position [147, 0]
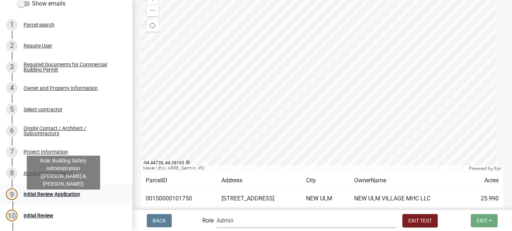
click at [52, 196] on div "Initial Review Application" at bounding box center [52, 193] width 57 height 5
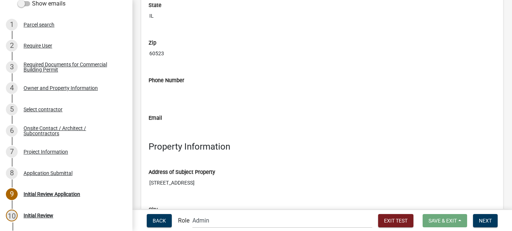
scroll to position [735, 0]
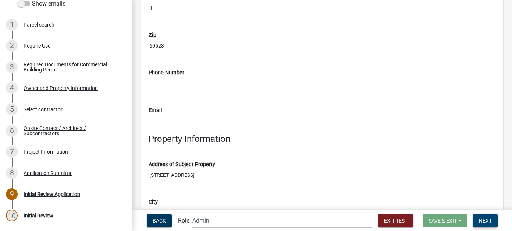
click at [489, 225] on button "Next" at bounding box center [485, 220] width 25 height 13
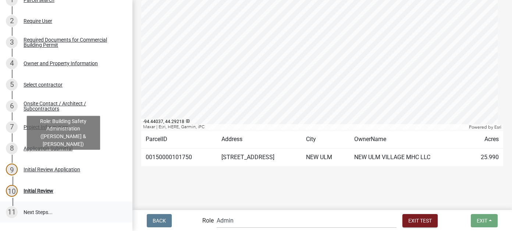
scroll to position [147, 0]
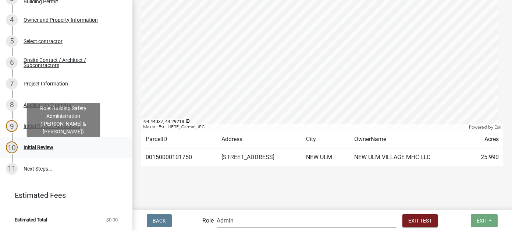
click at [31, 150] on div "Initial Review" at bounding box center [39, 147] width 30 height 5
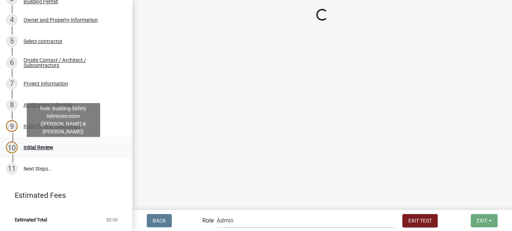
scroll to position [0, 0]
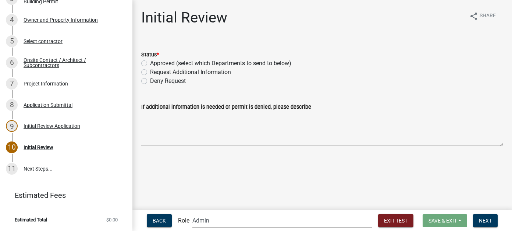
click at [172, 62] on label "Approved (select which Departments to send to below)" at bounding box center [220, 63] width 141 height 9
click at [155, 62] on input "Approved (select which Departments to send to below)" at bounding box center [152, 61] width 5 height 5
radio input "true"
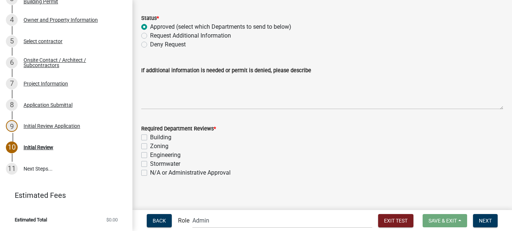
scroll to position [40, 0]
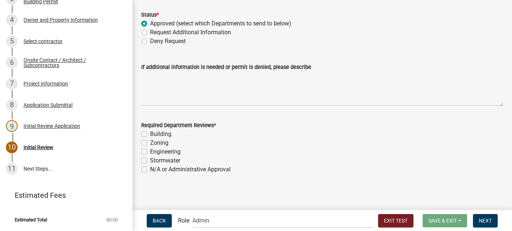
click at [150, 158] on label "Stormwater" at bounding box center [165, 160] width 30 height 9
click at [150, 158] on input "Stormwater" at bounding box center [152, 158] width 5 height 5
checkbox input "true"
checkbox input "false"
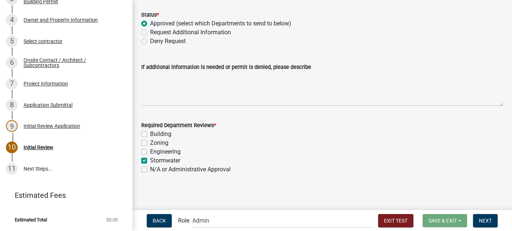
checkbox input "false"
checkbox input "true"
checkbox input "false"
click at [486, 221] on span "Next" at bounding box center [485, 220] width 13 height 6
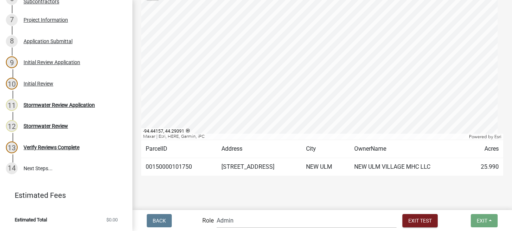
scroll to position [188, 0]
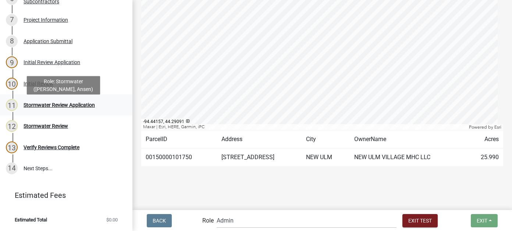
click at [36, 107] on div "Stormwater Review Application" at bounding box center [59, 104] width 71 height 5
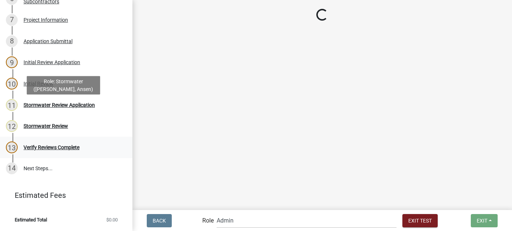
scroll to position [0, 0]
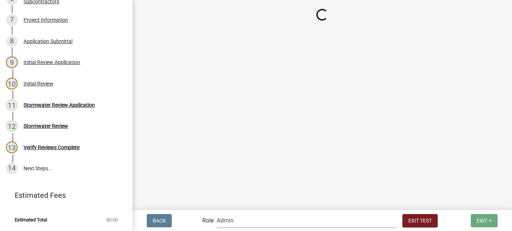
click at [273, 222] on select "Applicant Zoning and Building (John, Ellwood, Mike) Admin Stormwater (Joe S, An…" at bounding box center [307, 220] width 180 height 15
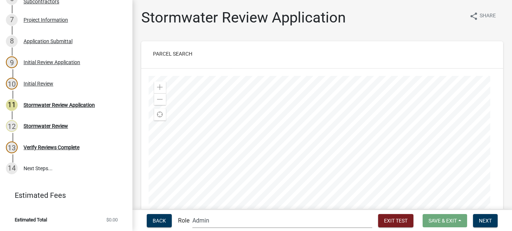
select select "5f670fb2-7717-491d-b1f8-4fd20ea17f77"
click at [222, 213] on select "Applicant Zoning and Building (John, Ellwood, Mike) Admin Stormwater (Joe S, An…" at bounding box center [282, 220] width 180 height 15
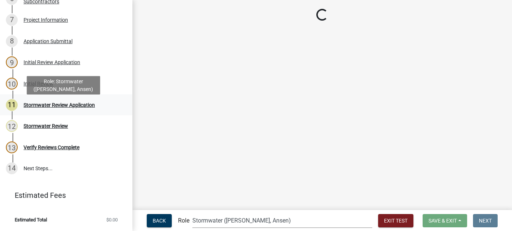
click at [57, 107] on div "Stormwater Review Application" at bounding box center [59, 104] width 71 height 5
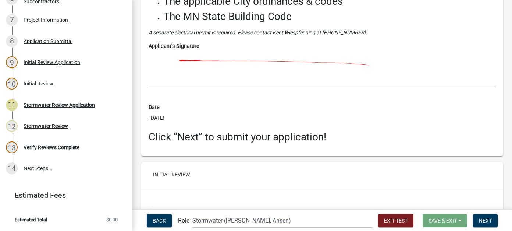
scroll to position [2532, 0]
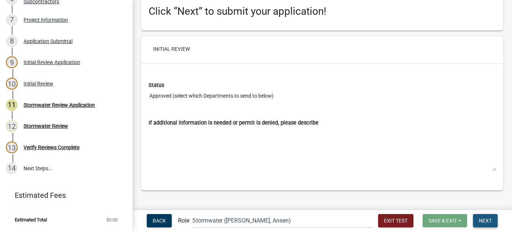
click at [485, 219] on span "Next" at bounding box center [485, 220] width 13 height 6
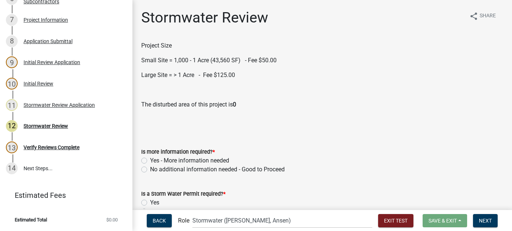
click at [150, 170] on label "No additional information needed - Good to Proceed" at bounding box center [217, 169] width 135 height 9
click at [150, 170] on input "No additional information needed - Good to Proceed" at bounding box center [152, 167] width 5 height 5
radio input "true"
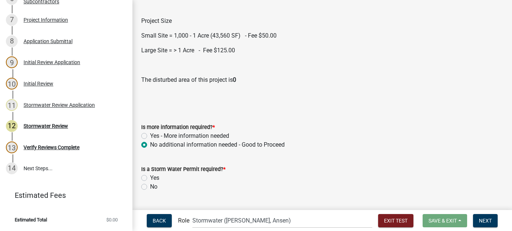
scroll to position [37, 0]
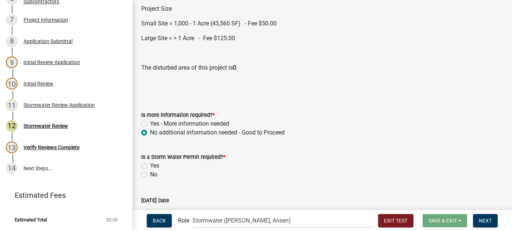
click at [150, 165] on label "Yes" at bounding box center [154, 165] width 9 height 9
click at [150, 165] on input "Yes" at bounding box center [152, 163] width 5 height 5
radio input "true"
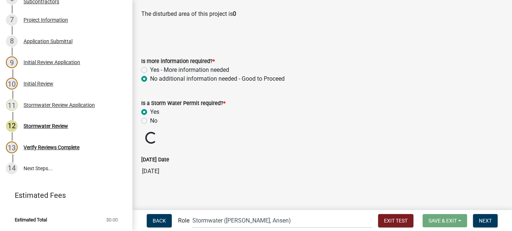
scroll to position [94, 0]
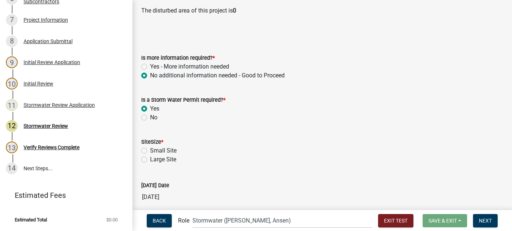
click at [139, 156] on div "SiteSize * Small Site Large Site" at bounding box center [322, 145] width 373 height 35
click at [150, 158] on label "Large Site" at bounding box center [163, 159] width 26 height 9
click at [150, 158] on input "Large Site" at bounding box center [152, 157] width 5 height 5
radio input "true"
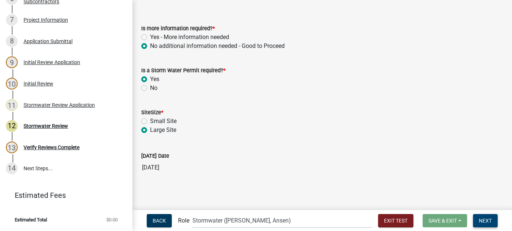
click at [482, 222] on span "Next" at bounding box center [485, 220] width 13 height 6
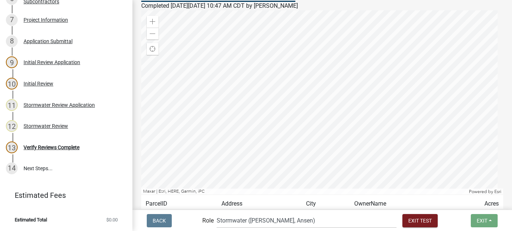
scroll to position [211, 0]
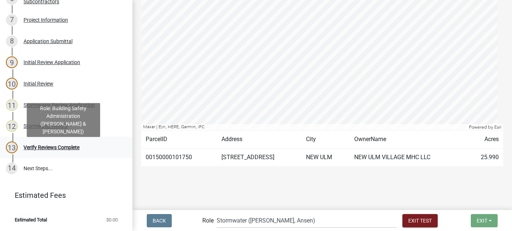
click at [59, 146] on div "13 Verify Reviews Complete" at bounding box center [63, 147] width 115 height 12
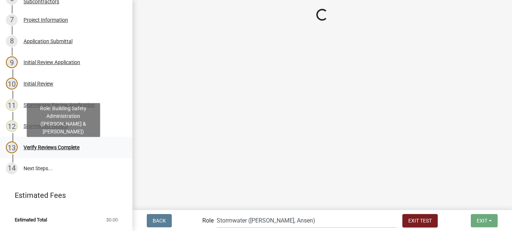
scroll to position [0, 0]
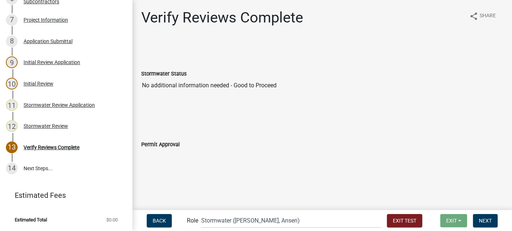
click at [221, 163] on main "Verify Reviews Complete share Share Stormwater Status No additional information…" at bounding box center [321, 104] width 379 height 208
click at [393, 221] on span "Exit Test" at bounding box center [405, 220] width 24 height 6
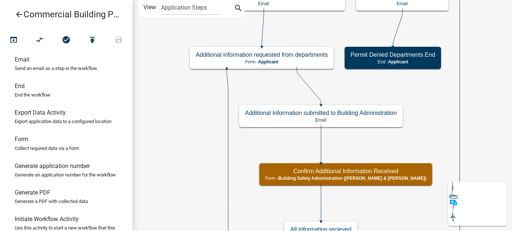
scroll to position [110, 0]
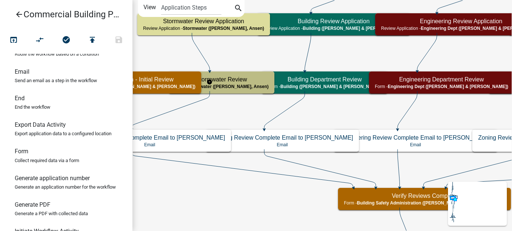
click at [221, 82] on h5 "Stormwater Review" at bounding box center [221, 79] width 94 height 7
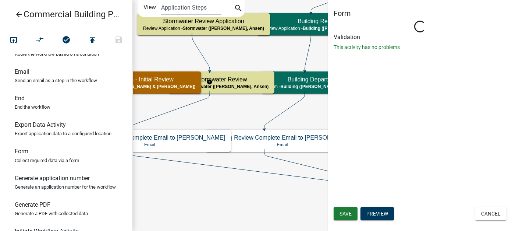
select select "5F670FB2-7717-491D-B1F8-4FD20EA17F77"
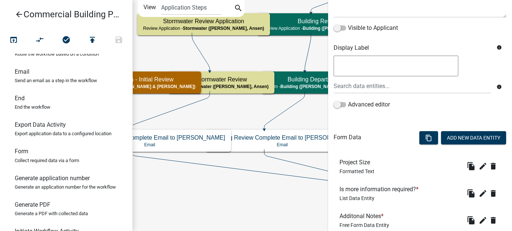
scroll to position [147, 0]
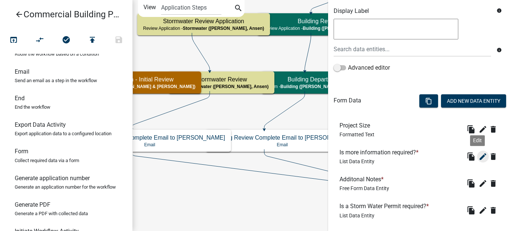
click at [479, 157] on icon "edit" at bounding box center [482, 156] width 9 height 9
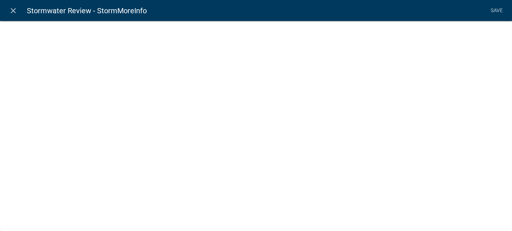
select select "list-data"
select select
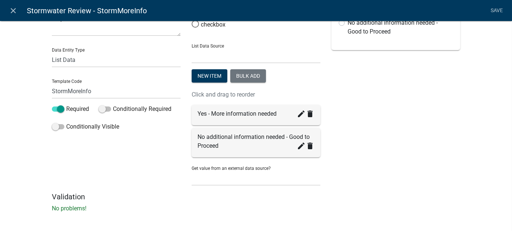
scroll to position [61, 0]
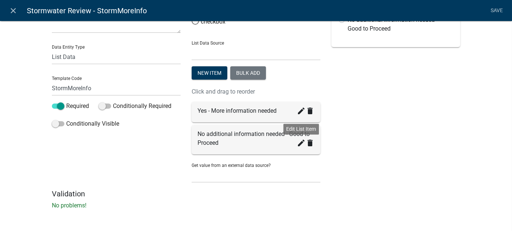
click at [299, 144] on icon "create" at bounding box center [301, 142] width 9 height 9
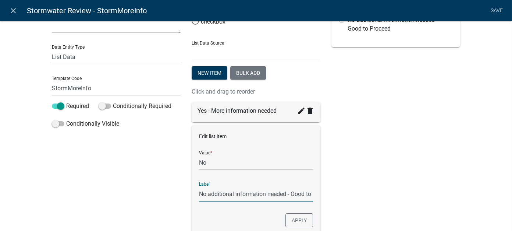
scroll to position [0, 22]
drag, startPoint x: 287, startPoint y: 192, endPoint x: 198, endPoint y: 186, distance: 89.2
click at [278, 196] on input "No additional information needed - Good to Proceed" at bounding box center [256, 193] width 114 height 15
drag, startPoint x: 286, startPoint y: 192, endPoint x: 192, endPoint y: 192, distance: 94.1
click at [254, 192] on input "No additional information needed - Good to Proceed" at bounding box center [256, 193] width 114 height 15
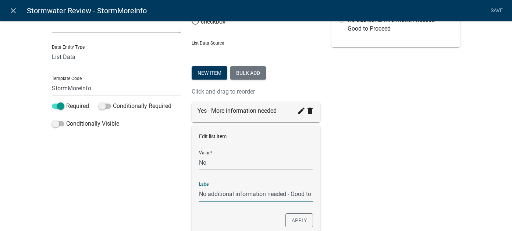
click at [288, 190] on input "No additional information needed - Good to Proceed" at bounding box center [256, 193] width 114 height 15
click at [282, 192] on input "Good to Proceed" at bounding box center [256, 193] width 114 height 15
type input "Good to Proceed- No additional information needed"
click at [307, 221] on button "Apply" at bounding box center [299, 220] width 28 height 14
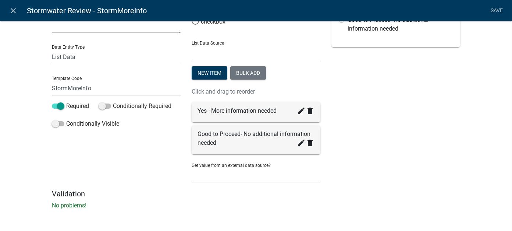
scroll to position [0, 0]
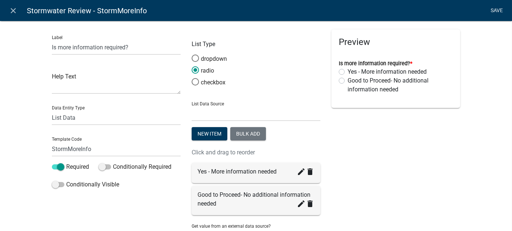
click at [499, 8] on link "Save" at bounding box center [497, 11] width 18 height 14
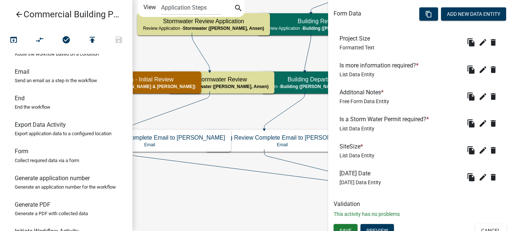
scroll to position [242, 0]
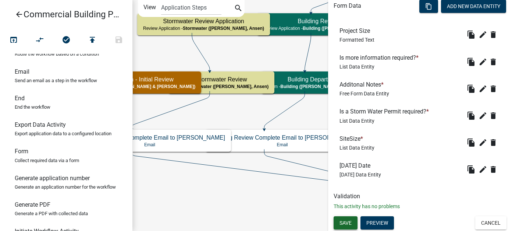
click at [338, 221] on button "Save" at bounding box center [345, 222] width 24 height 13
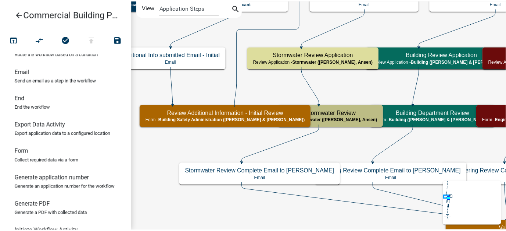
scroll to position [0, 0]
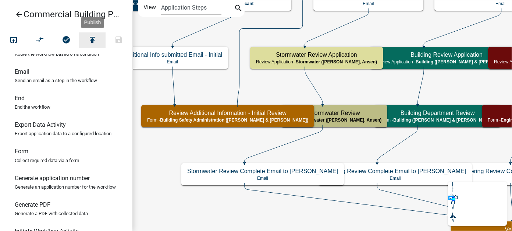
click at [94, 40] on icon "publish" at bounding box center [92, 40] width 9 height 10
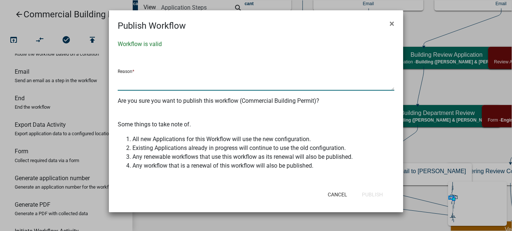
click at [137, 82] on textarea at bounding box center [256, 82] width 276 height 17
type textarea "Change in verbiage"
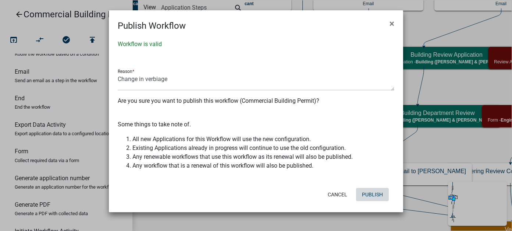
click at [367, 194] on button "Publish" at bounding box center [372, 194] width 33 height 13
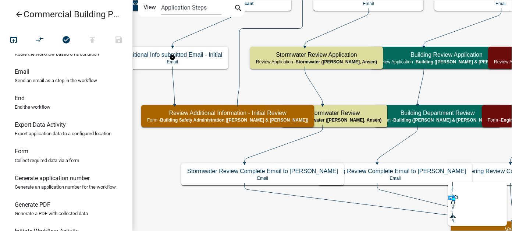
click at [17, 17] on icon "arrow_back" at bounding box center [19, 15] width 9 height 10
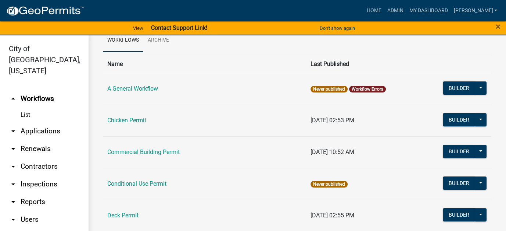
scroll to position [74, 0]
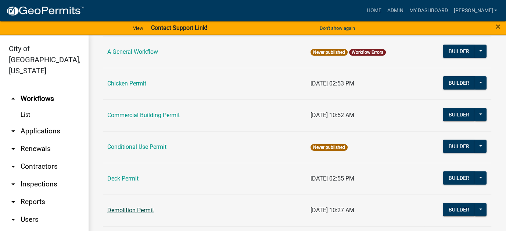
click at [136, 209] on link "Demolition Permit" at bounding box center [130, 209] width 47 height 7
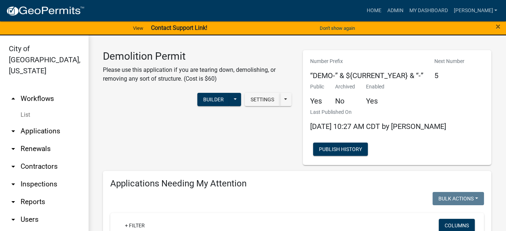
click at [23, 107] on link "List" at bounding box center [44, 114] width 88 height 15
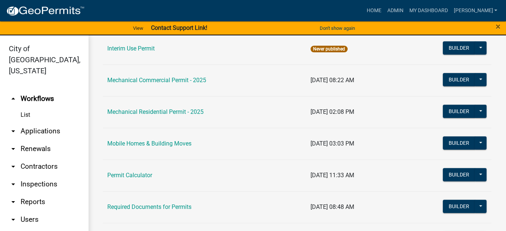
scroll to position [404, 0]
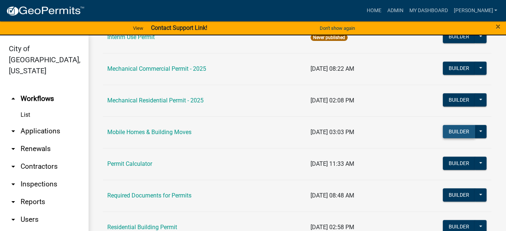
click at [452, 130] on button "Builder" at bounding box center [459, 131] width 32 height 13
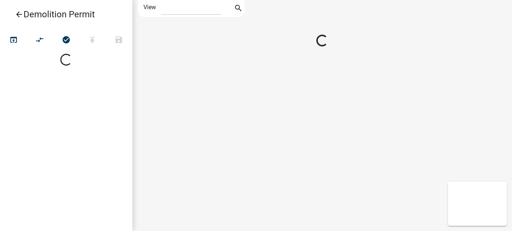
select select "1"
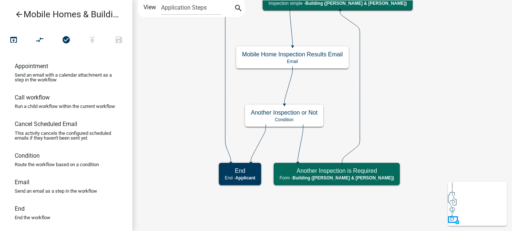
click at [18, 13] on icon "arrow_back" at bounding box center [19, 15] width 9 height 10
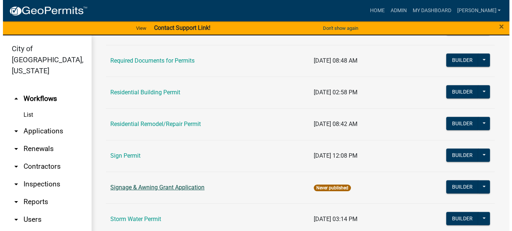
scroll to position [552, 0]
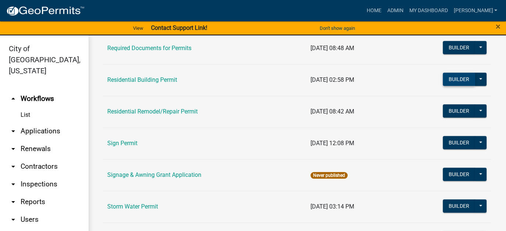
click at [445, 76] on button "Builder" at bounding box center [459, 78] width 32 height 13
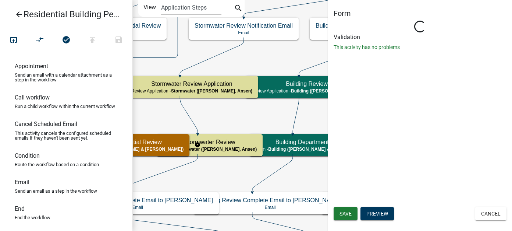
select select "5F670FB2-7717-491D-B1F8-4FD20EA17F77"
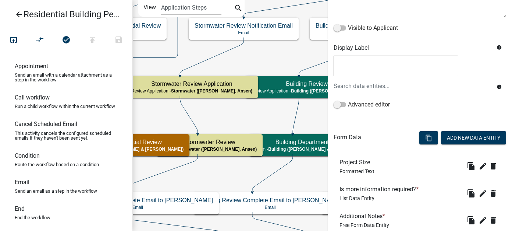
scroll to position [147, 0]
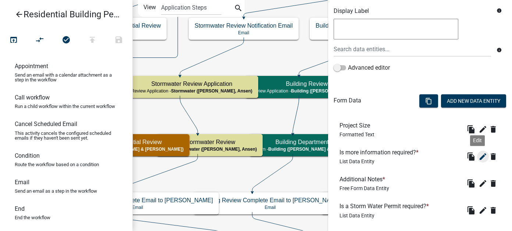
click at [478, 154] on icon "edit" at bounding box center [482, 156] width 9 height 9
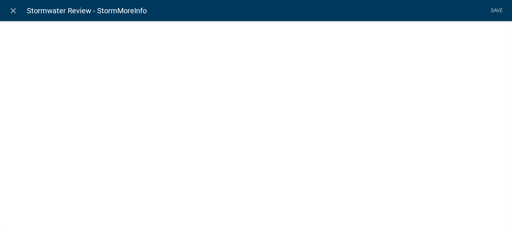
select select "list-data"
select select
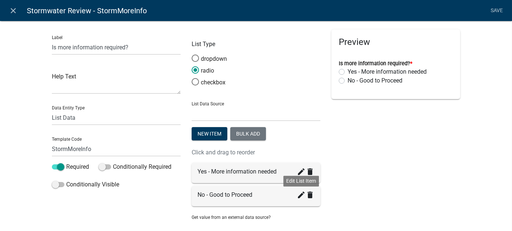
click at [297, 193] on icon "create" at bounding box center [301, 194] width 9 height 9
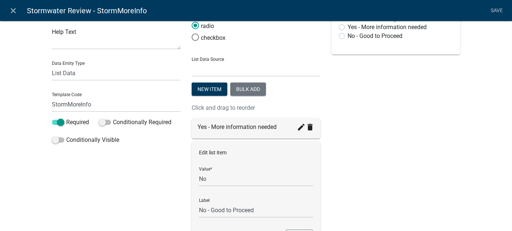
scroll to position [74, 0]
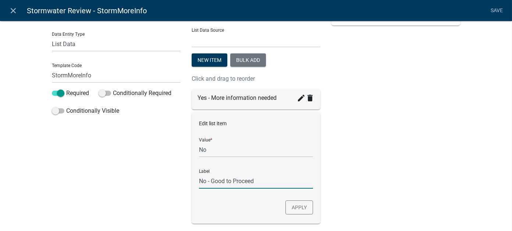
click at [236, 182] on input "No - Good to Proceed" at bounding box center [256, 180] width 114 height 15
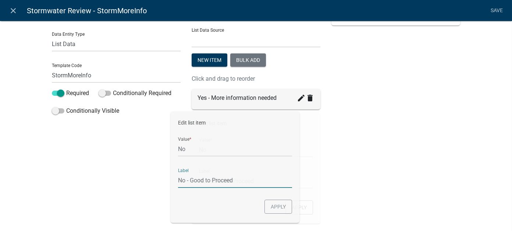
drag, startPoint x: 208, startPoint y: 181, endPoint x: 174, endPoint y: 181, distance: 34.6
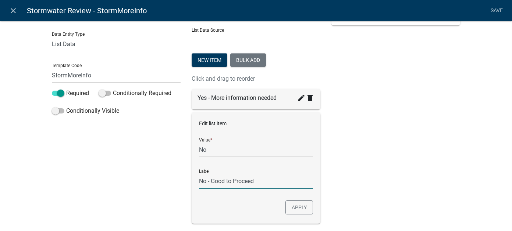
click at [208, 182] on input "No - Good to Proceed" at bounding box center [256, 180] width 114 height 15
type input "Good to Proceed- No additional information needed"
click at [295, 208] on button "Apply" at bounding box center [299, 207] width 28 height 14
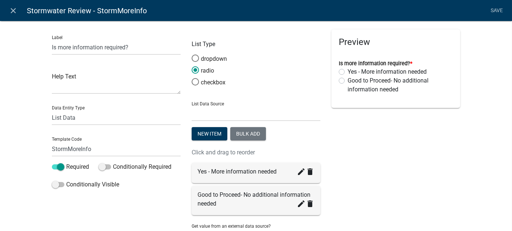
scroll to position [61, 0]
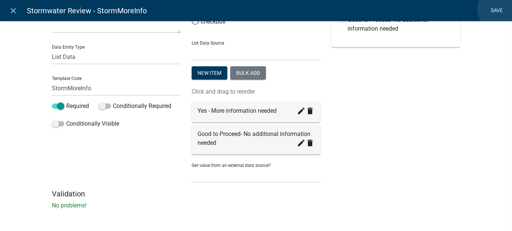
click at [500, 8] on link "Save" at bounding box center [497, 11] width 18 height 14
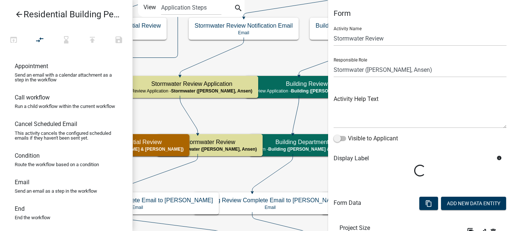
scroll to position [242, 0]
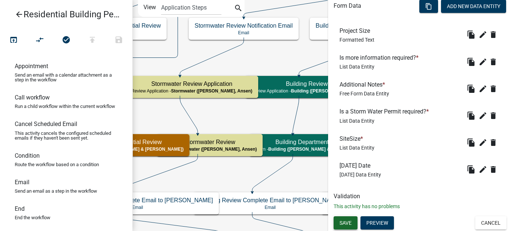
click at [350, 220] on span "Save" at bounding box center [345, 223] width 12 height 6
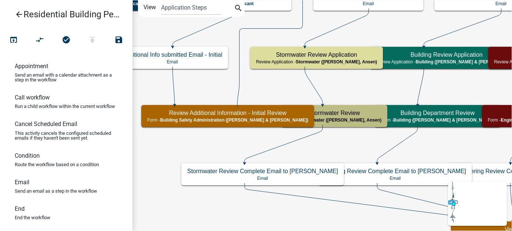
scroll to position [0, 0]
click at [21, 42] on button "open_in_browser" at bounding box center [13, 40] width 26 height 16
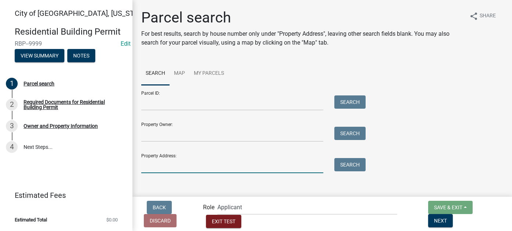
click at [175, 164] on input "Property Address:" at bounding box center [232, 165] width 182 height 15
type input "125"
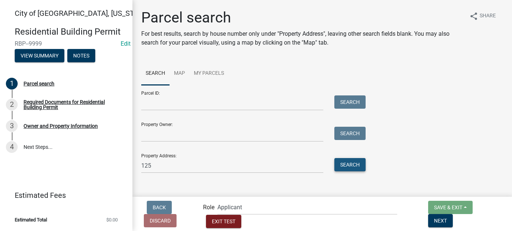
click at [351, 167] on button "Search" at bounding box center [349, 164] width 31 height 13
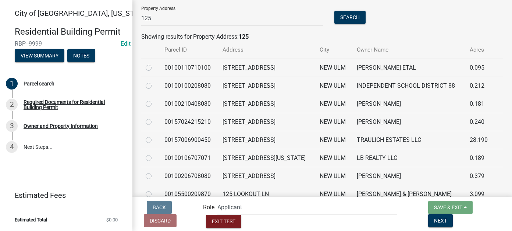
click at [154, 117] on label at bounding box center [154, 117] width 0 height 0
click at [154, 122] on input "radio" at bounding box center [156, 119] width 5 height 5
radio input "true"
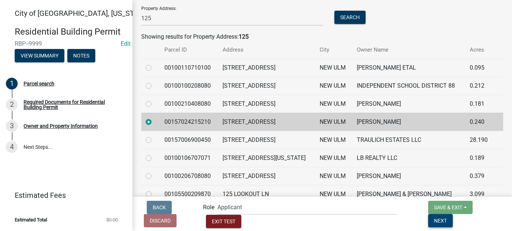
click at [453, 219] on button "Next" at bounding box center [440, 220] width 25 height 13
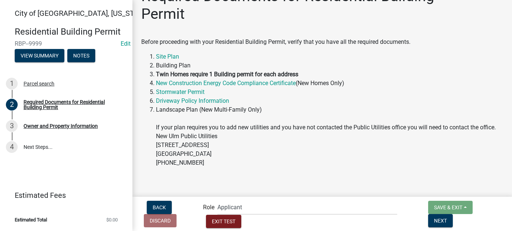
scroll to position [32, 0]
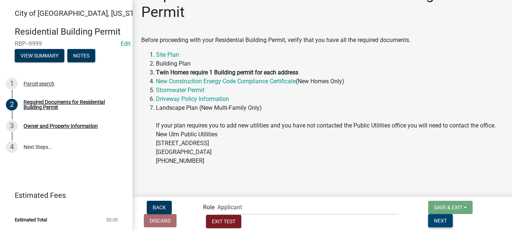
click at [453, 219] on button "Next" at bounding box center [440, 220] width 25 height 13
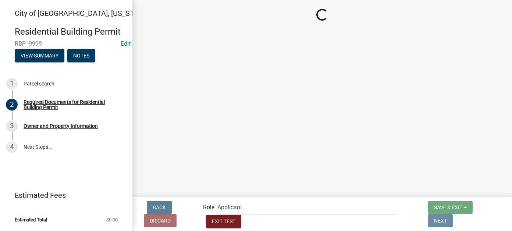
scroll to position [0, 0]
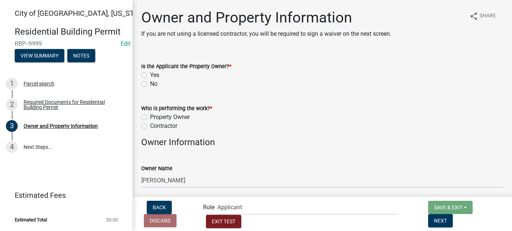
click at [150, 73] on label "Yes" at bounding box center [154, 75] width 9 height 9
click at [150, 73] on input "Yes" at bounding box center [152, 73] width 5 height 5
radio input "true"
click at [150, 124] on label "Contractor" at bounding box center [163, 125] width 27 height 9
click at [150, 124] on input "Contractor" at bounding box center [152, 123] width 5 height 5
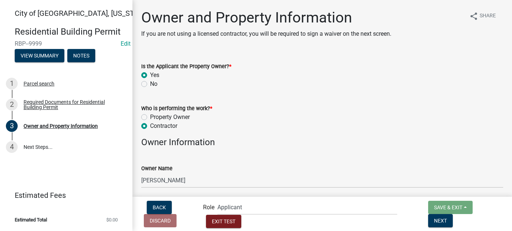
radio input "true"
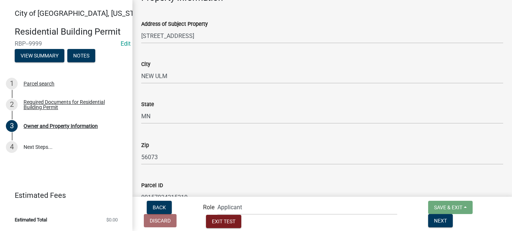
scroll to position [552, 0]
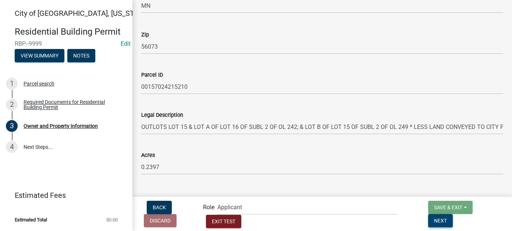
click at [447, 220] on span "Next" at bounding box center [440, 220] width 13 height 6
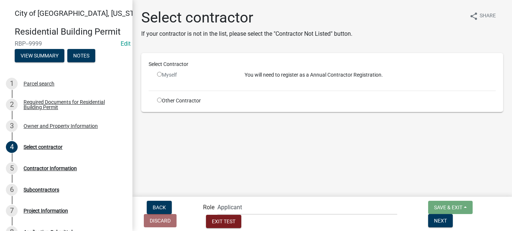
click at [160, 99] on input "radio" at bounding box center [159, 99] width 5 height 5
radio input "true"
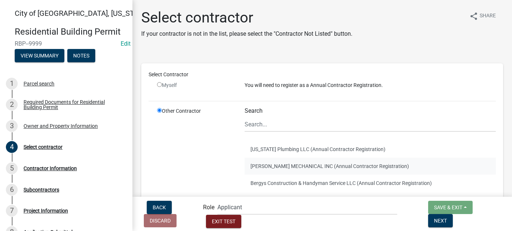
click at [264, 164] on button "KLASSEN MECHANICAL INC (Annual Contractor Registration)" at bounding box center [370, 165] width 251 height 17
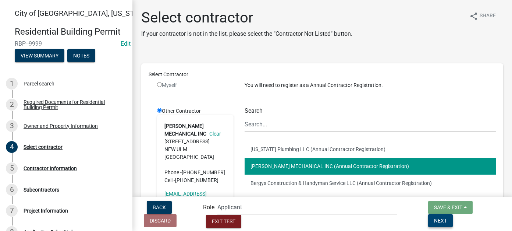
click at [453, 224] on button "Next" at bounding box center [440, 220] width 25 height 13
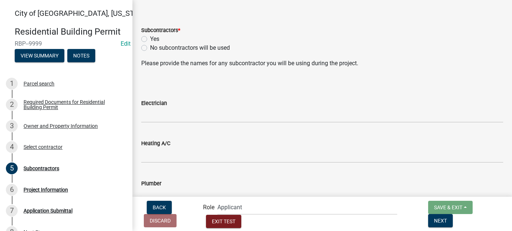
scroll to position [37, 0]
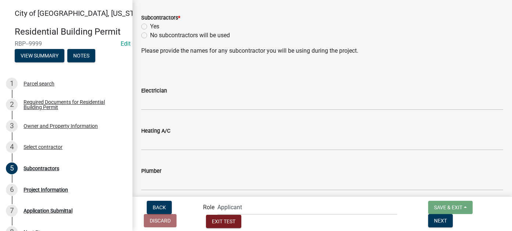
click at [150, 37] on label "No subcontractors will be used" at bounding box center [190, 35] width 80 height 9
click at [150, 36] on input "No subcontractors will be used" at bounding box center [152, 33] width 5 height 5
radio input "true"
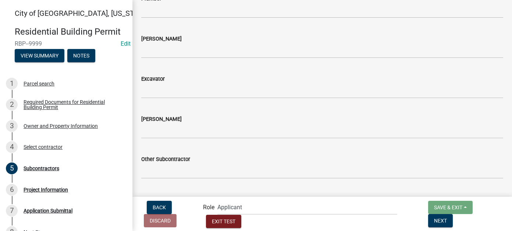
scroll to position [213, 0]
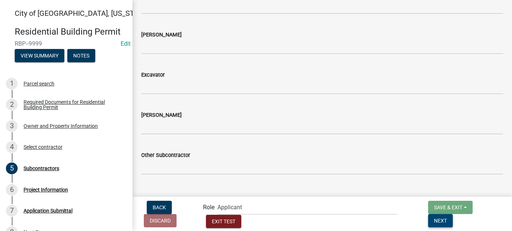
click at [453, 214] on button "Next" at bounding box center [440, 220] width 25 height 13
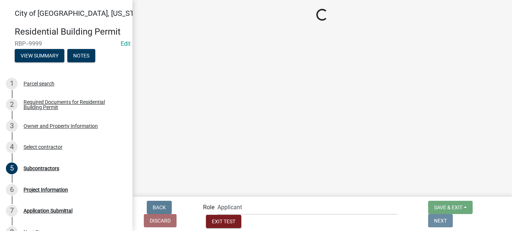
scroll to position [0, 0]
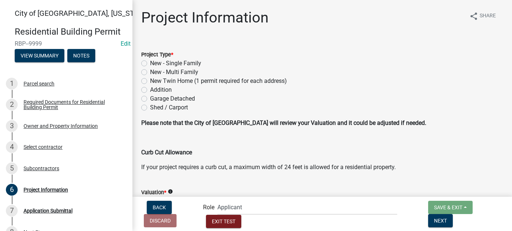
click at [150, 65] on label "New - Single Family" at bounding box center [175, 63] width 51 height 9
click at [150, 64] on input "New - Single Family" at bounding box center [152, 61] width 5 height 5
radio input "true"
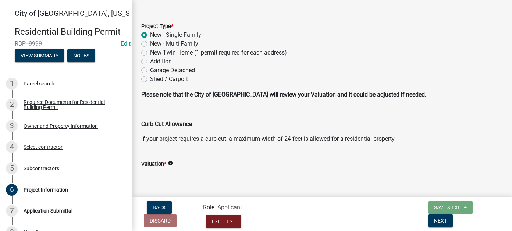
scroll to position [74, 0]
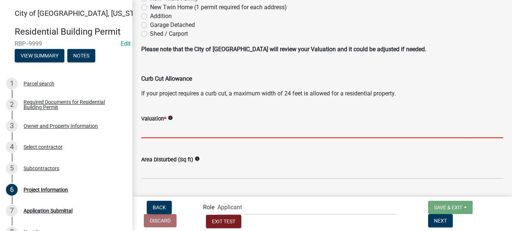
click at [179, 132] on input "text" at bounding box center [322, 130] width 362 height 15
type input "2000000"
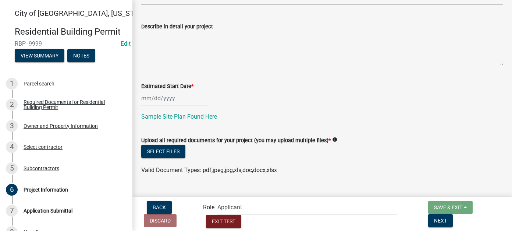
scroll to position [248, 0]
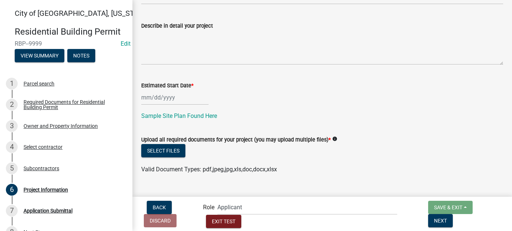
select select "9"
select select "2025"
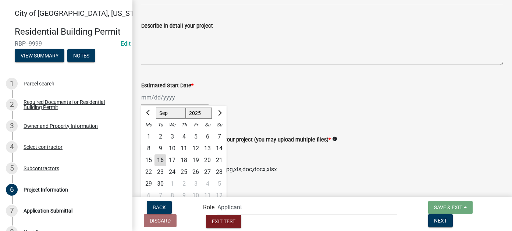
click at [152, 98] on div "Jan Feb Mar Apr May Jun Jul Aug Sep Oct Nov Dec 1525 1526 1527 1528 1529 1530 1…" at bounding box center [174, 97] width 67 height 15
click at [160, 157] on div "16" at bounding box center [160, 160] width 12 height 12
type input "09/16/2025"
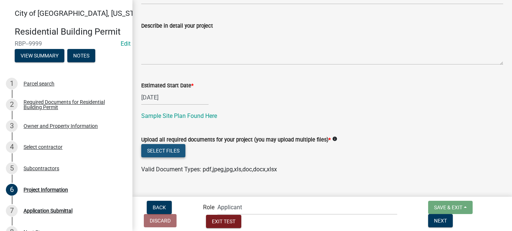
click at [164, 152] on button "Select files" at bounding box center [163, 150] width 44 height 13
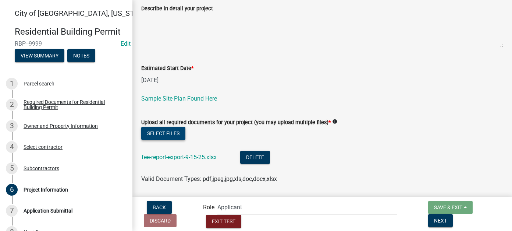
scroll to position [275, 0]
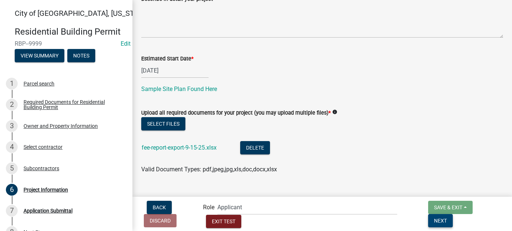
click at [447, 221] on span "Next" at bounding box center [440, 220] width 13 height 6
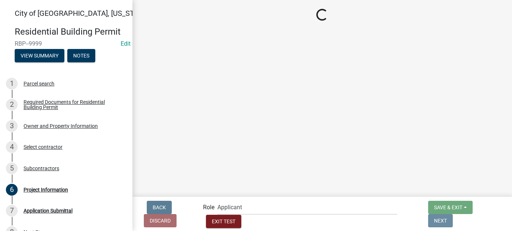
scroll to position [0, 0]
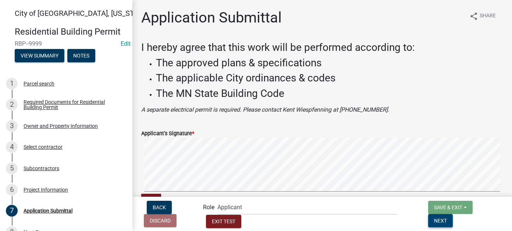
click at [447, 218] on span "Next" at bounding box center [440, 220] width 13 height 6
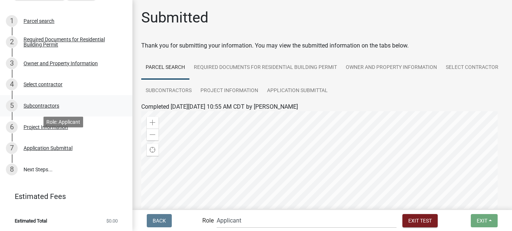
scroll to position [63, 0]
click at [271, 219] on select "Applicant Zoning and Building (John, Ellwood, Mike) Admin Stormwater (Joe S, An…" at bounding box center [307, 220] width 180 height 15
select select "2a8d2813-429b-4053-9d45-3691f4ce4985"
click at [246, 213] on select "Applicant Zoning and Building (John, Ellwood, Mike) Admin Stormwater (Joe S, An…" at bounding box center [307, 220] width 180 height 15
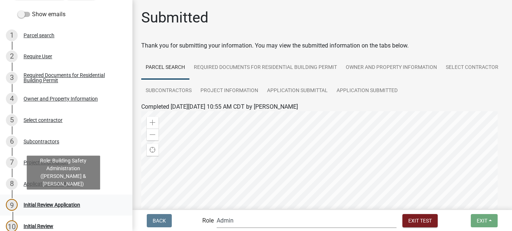
click at [64, 205] on div "Initial Review Application" at bounding box center [52, 204] width 57 height 5
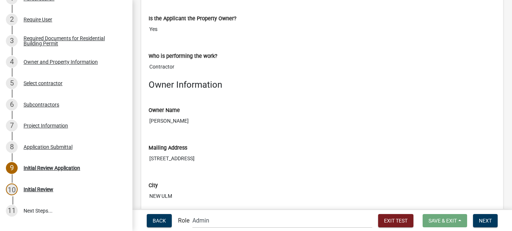
scroll to position [552, 0]
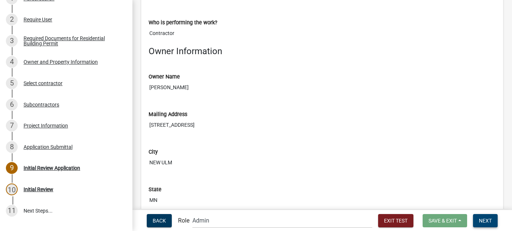
click at [485, 220] on span "Next" at bounding box center [485, 220] width 13 height 6
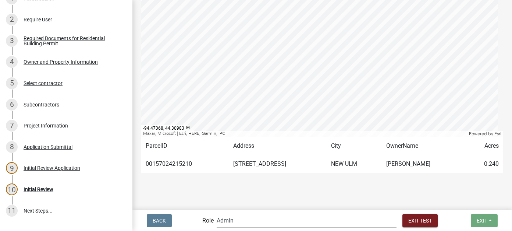
scroll to position [165, 0]
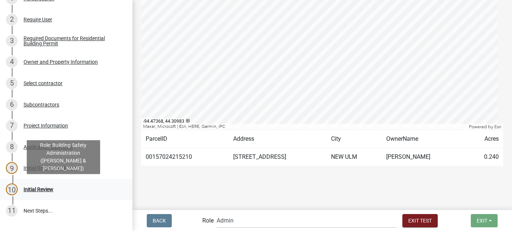
click at [35, 187] on div "Initial Review" at bounding box center [39, 188] width 30 height 5
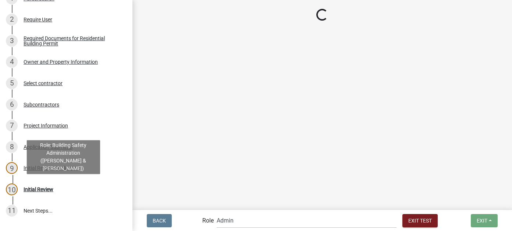
scroll to position [0, 0]
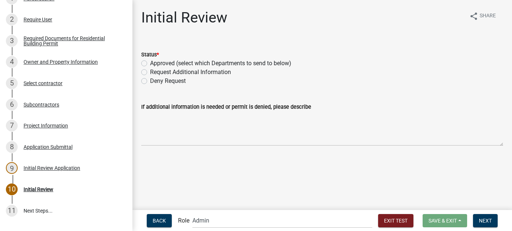
click at [152, 64] on label "Approved (select which Departments to send to below)" at bounding box center [220, 63] width 141 height 9
click at [152, 64] on input "Approved (select which Departments to send to below)" at bounding box center [152, 61] width 5 height 5
radio input "true"
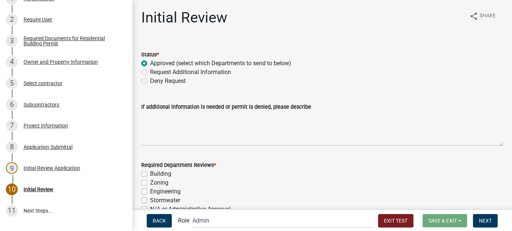
click at [150, 197] on label "Stormwater" at bounding box center [165, 200] width 30 height 9
click at [150, 197] on input "Stormwater" at bounding box center [152, 198] width 5 height 5
checkbox input "true"
checkbox input "false"
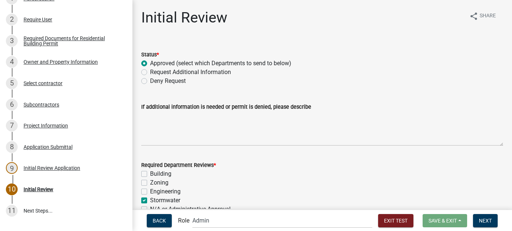
checkbox input "false"
checkbox input "true"
checkbox input "false"
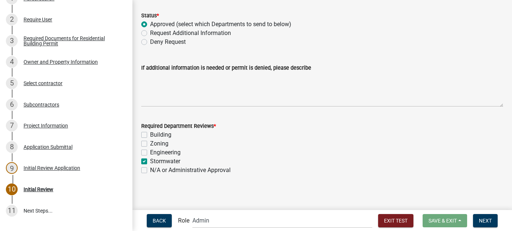
scroll to position [40, 0]
click at [485, 218] on span "Next" at bounding box center [485, 220] width 13 height 6
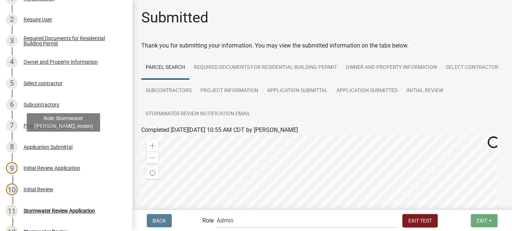
scroll to position [163, 0]
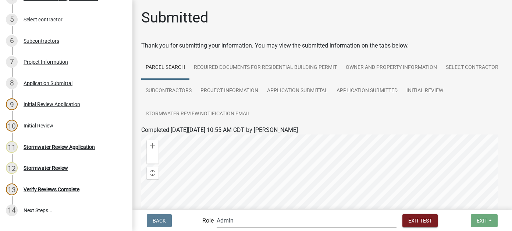
click at [280, 223] on select "Applicant Zoning and Building (John, Ellwood, Mike) Admin Stormwater (Joe S, An…" at bounding box center [307, 220] width 180 height 15
select select "5f670fb2-7717-491d-b1f8-4fd20ea17f77"
click at [246, 213] on select "Applicant Zoning and Building (John, Ellwood, Mike) Admin Stormwater (Joe S, An…" at bounding box center [307, 220] width 180 height 15
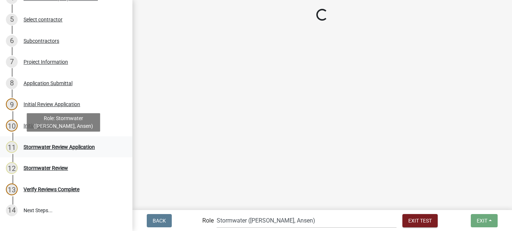
click at [50, 151] on div "11 Stormwater Review Application" at bounding box center [63, 147] width 115 height 12
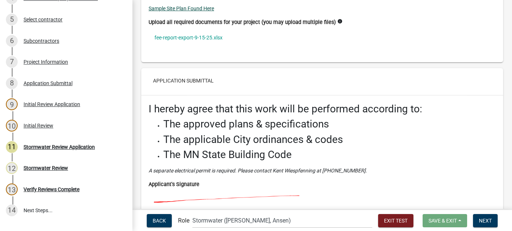
scroll to position [2175, 0]
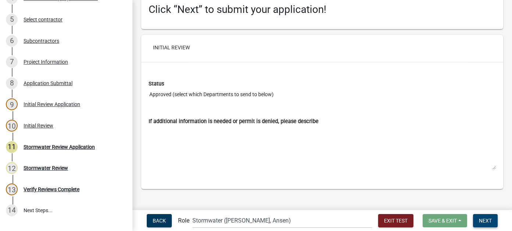
click at [484, 222] on span "Next" at bounding box center [485, 220] width 13 height 6
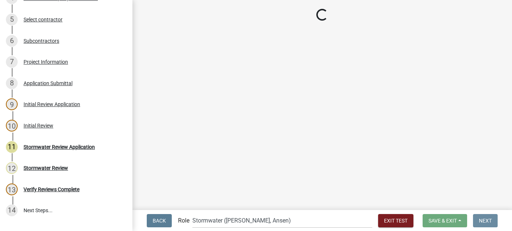
scroll to position [0, 0]
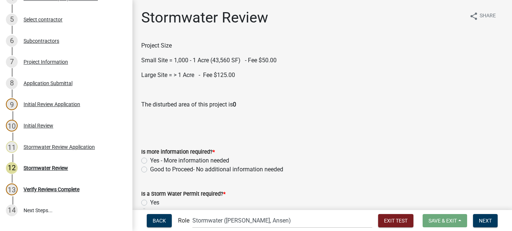
click at [150, 161] on label "Yes - More information needed" at bounding box center [189, 160] width 79 height 9
click at [150, 161] on input "Yes - More information needed" at bounding box center [152, 158] width 5 height 5
radio input "true"
click at [150, 169] on label "Good to Proceed- No additional information needed" at bounding box center [216, 169] width 133 height 9
click at [150, 169] on input "Good to Proceed- No additional information needed" at bounding box center [152, 167] width 5 height 5
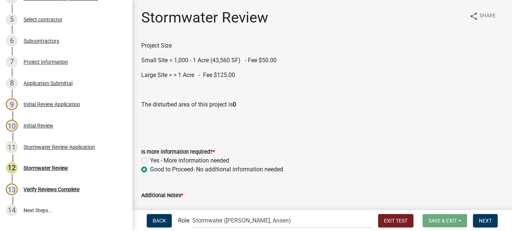
radio input "true"
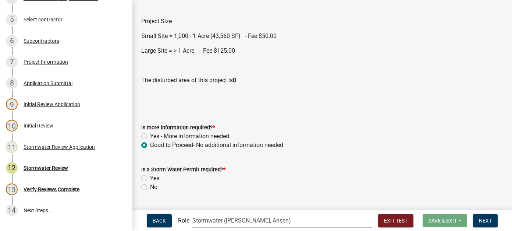
scroll to position [37, 0]
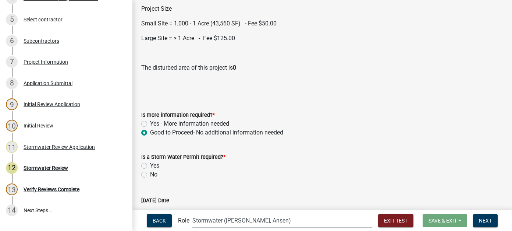
click at [150, 167] on label "Yes" at bounding box center [154, 165] width 9 height 9
click at [150, 166] on input "Yes" at bounding box center [152, 163] width 5 height 5
radio input "true"
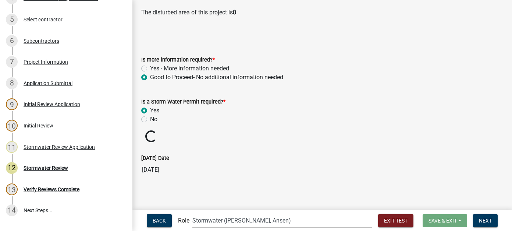
scroll to position [94, 0]
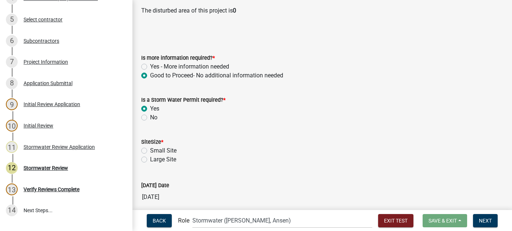
click at [150, 160] on label "Large Site" at bounding box center [163, 159] width 26 height 9
click at [150, 160] on input "Large Site" at bounding box center [152, 157] width 5 height 5
radio input "true"
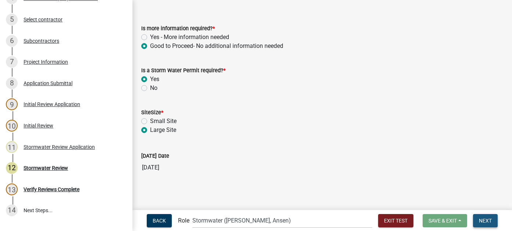
click at [484, 215] on button "Next" at bounding box center [485, 220] width 25 height 13
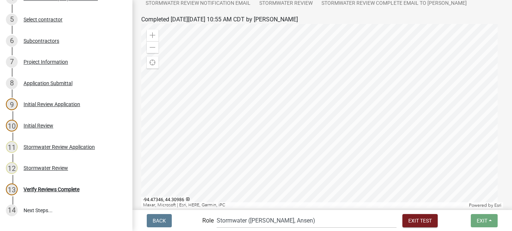
scroll to position [188, 0]
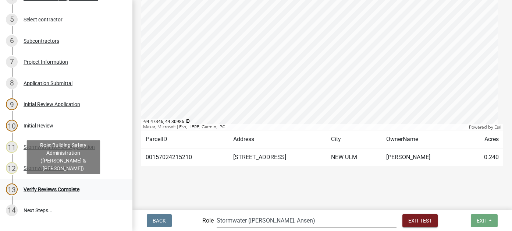
click at [51, 187] on div "Verify Reviews Complete" at bounding box center [52, 188] width 56 height 5
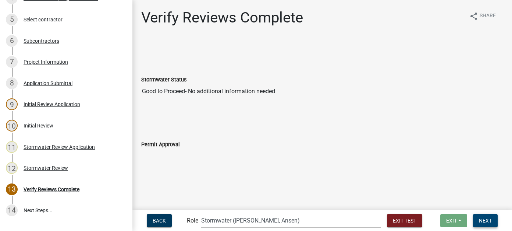
click at [486, 220] on span "Next" at bounding box center [485, 220] width 13 height 6
click at [486, 219] on span "Next" at bounding box center [485, 220] width 13 height 6
click at [164, 129] on div at bounding box center [322, 131] width 373 height 6
click at [492, 224] on button "Next" at bounding box center [485, 220] width 25 height 13
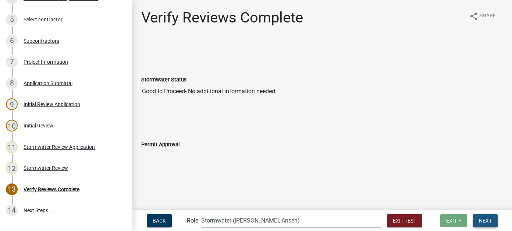
click at [492, 224] on button "Next" at bounding box center [485, 220] width 25 height 13
drag, startPoint x: 303, startPoint y: 171, endPoint x: 285, endPoint y: 117, distance: 57.0
click at [285, 117] on main "Verify Reviews Complete share Share Stormwater Status Good to Proceed- No addit…" at bounding box center [321, 104] width 379 height 208
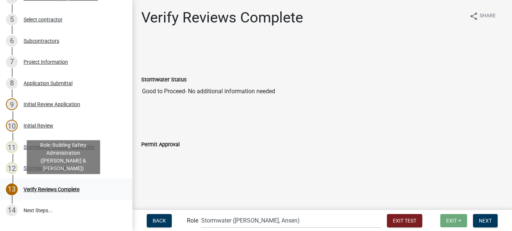
click at [75, 191] on div "Verify Reviews Complete" at bounding box center [52, 188] width 56 height 5
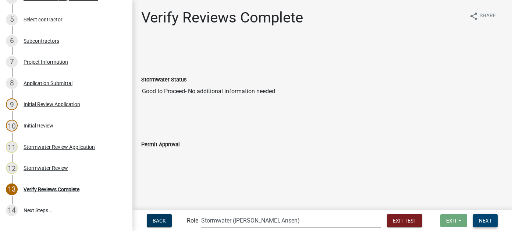
click at [492, 218] on button "Next" at bounding box center [485, 220] width 25 height 13
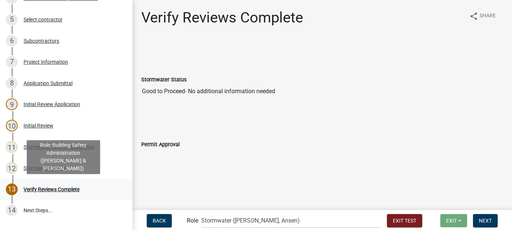
drag, startPoint x: 55, startPoint y: 192, endPoint x: 59, endPoint y: 193, distance: 4.1
click at [55, 192] on div "13 Verify Reviews Complete" at bounding box center [63, 189] width 115 height 12
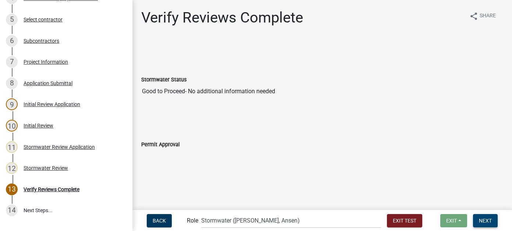
click at [488, 222] on span "Next" at bounding box center [485, 220] width 13 height 6
click at [393, 221] on span "Exit Test" at bounding box center [405, 220] width 24 height 6
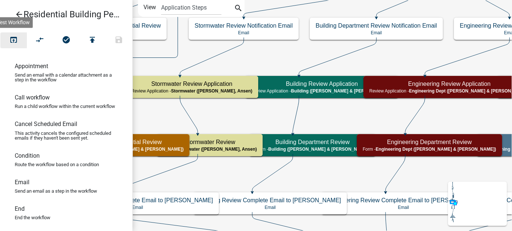
click at [13, 38] on icon "open_in_browser" at bounding box center [13, 40] width 9 height 10
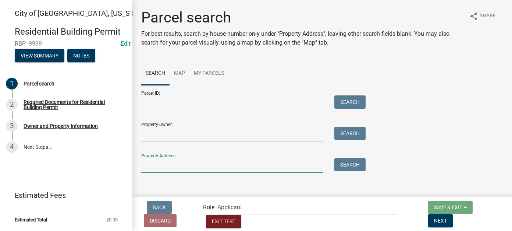
click at [179, 166] on input "Property Address:" at bounding box center [232, 165] width 182 height 15
type input "125"
click at [352, 166] on button "Search" at bounding box center [349, 164] width 31 height 13
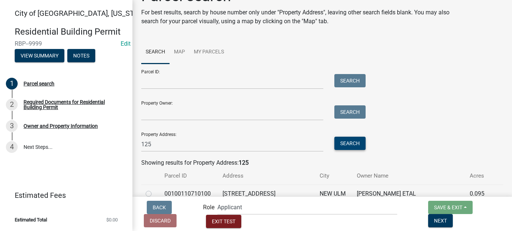
scroll to position [74, 0]
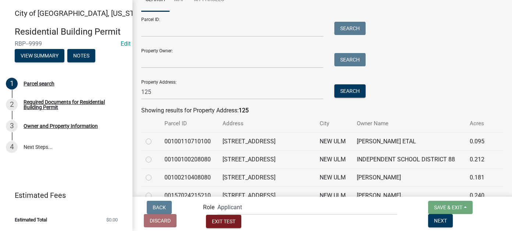
click at [154, 173] on label at bounding box center [154, 173] width 0 height 0
click at [154, 176] on input "radio" at bounding box center [156, 175] width 5 height 5
radio input "true"
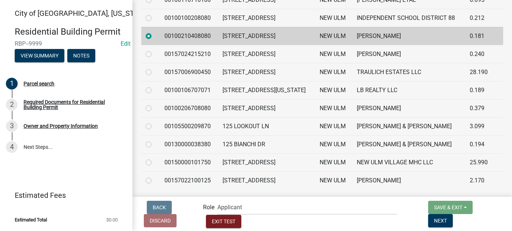
scroll to position [221, 0]
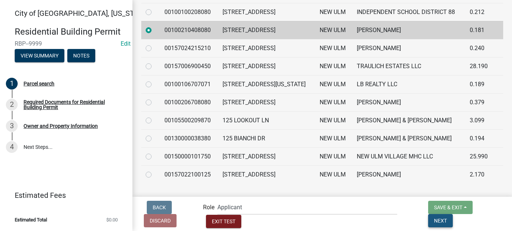
click at [447, 218] on span "Next" at bounding box center [440, 220] width 13 height 6
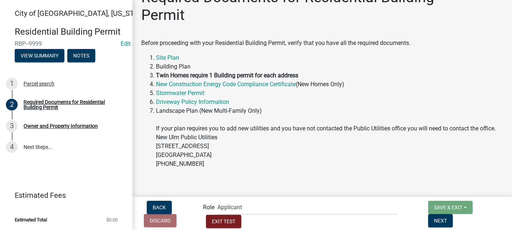
scroll to position [32, 0]
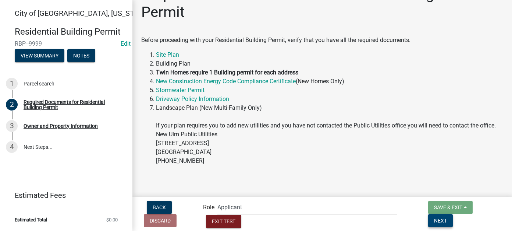
click at [447, 218] on span "Next" at bounding box center [440, 220] width 13 height 6
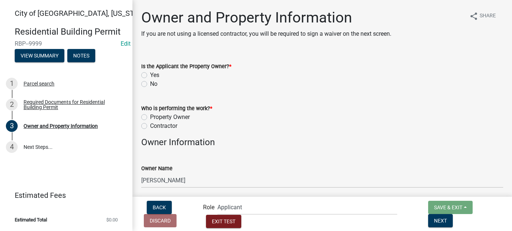
click at [150, 72] on label "Yes" at bounding box center [154, 75] width 9 height 9
click at [150, 72] on input "Yes" at bounding box center [152, 73] width 5 height 5
radio input "true"
click at [150, 127] on label "Contractor" at bounding box center [163, 125] width 27 height 9
click at [150, 126] on input "Contractor" at bounding box center [152, 123] width 5 height 5
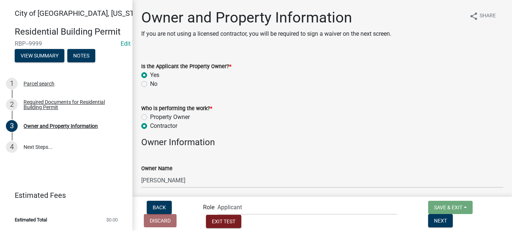
radio input "true"
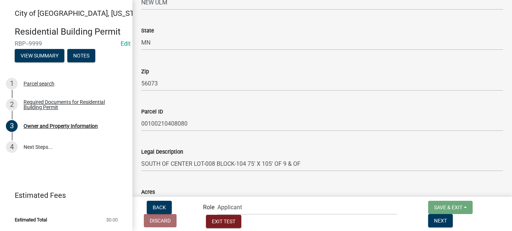
scroll to position [552, 0]
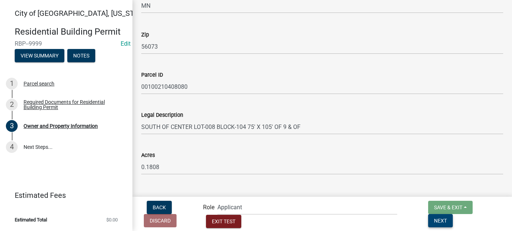
click at [453, 224] on button "Next" at bounding box center [440, 220] width 25 height 13
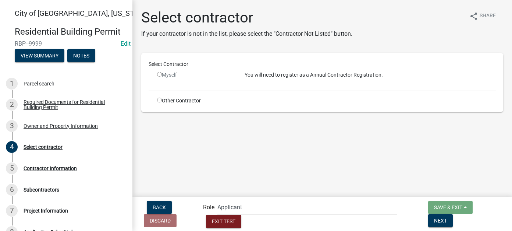
click at [159, 101] on input "radio" at bounding box center [159, 99] width 5 height 5
radio input "true"
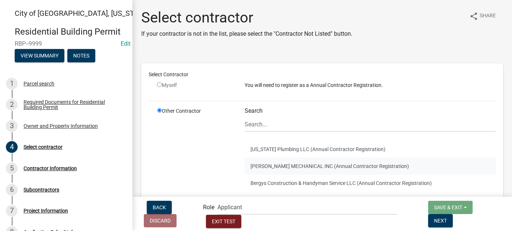
click at [282, 171] on button "KLASSEN MECHANICAL INC (Annual Contractor Registration)" at bounding box center [370, 165] width 251 height 17
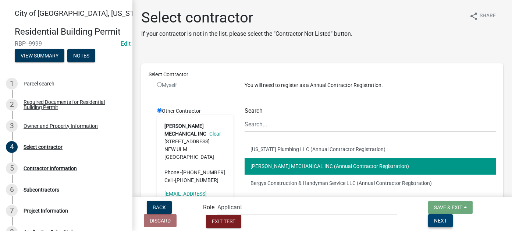
click at [453, 225] on button "Next" at bounding box center [440, 220] width 25 height 13
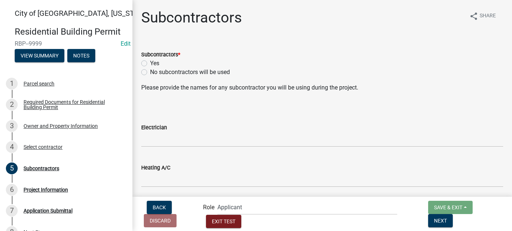
click at [150, 71] on label "No subcontractors will be used" at bounding box center [190, 72] width 80 height 9
click at [150, 71] on input "No subcontractors will be used" at bounding box center [152, 70] width 5 height 5
radio input "true"
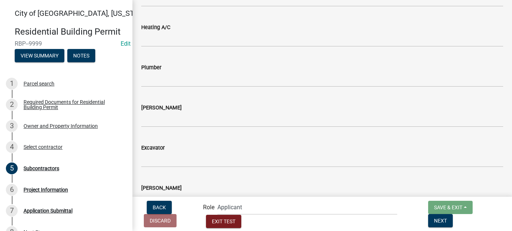
scroll to position [213, 0]
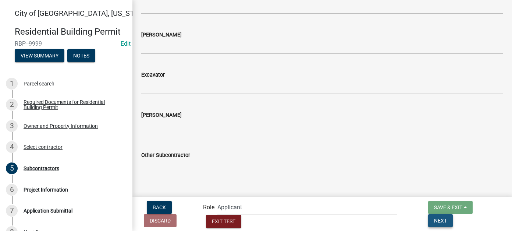
click at [453, 215] on button "Next" at bounding box center [440, 220] width 25 height 13
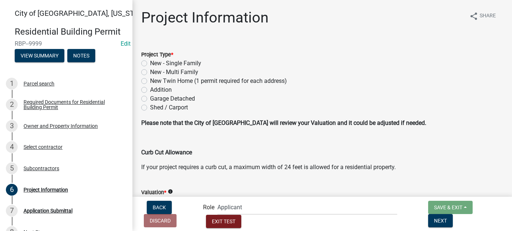
click at [150, 90] on label "Addition" at bounding box center [161, 89] width 22 height 9
click at [150, 90] on input "Addition" at bounding box center [152, 87] width 5 height 5
radio input "true"
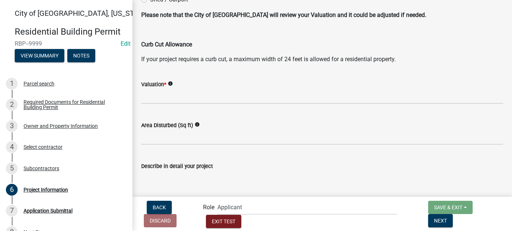
scroll to position [110, 0]
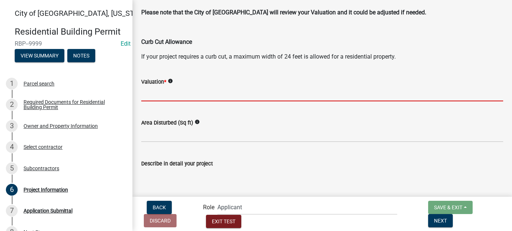
click at [143, 93] on input "text" at bounding box center [322, 93] width 362 height 15
type input "2000000"
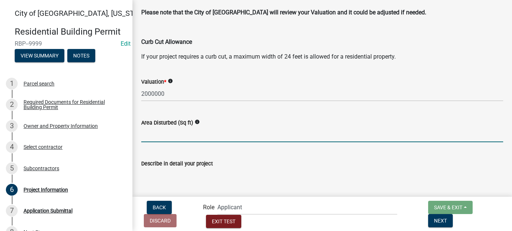
click at [168, 136] on input "text" at bounding box center [322, 134] width 362 height 15
type input "101698"
click at [176, 183] on textarea "Describe in detail your project" at bounding box center [322, 185] width 362 height 35
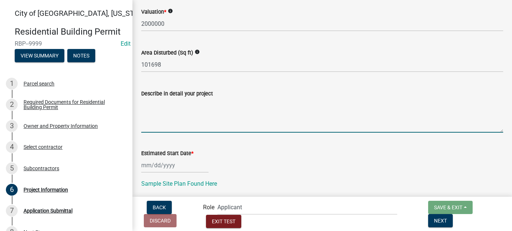
scroll to position [221, 0]
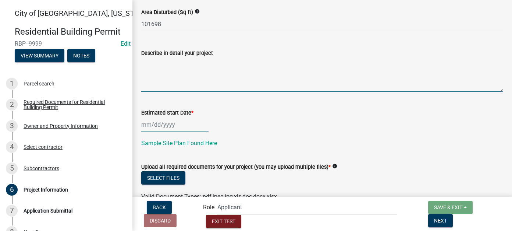
click at [155, 122] on div at bounding box center [174, 124] width 67 height 15
select select "9"
select select "2025"
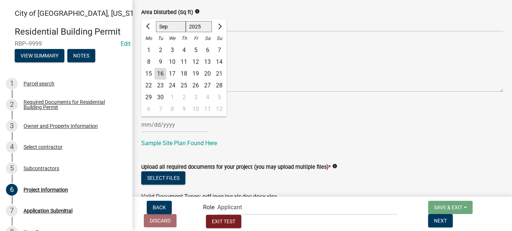
click at [164, 71] on div "16" at bounding box center [160, 74] width 12 height 12
type input "09/16/2025"
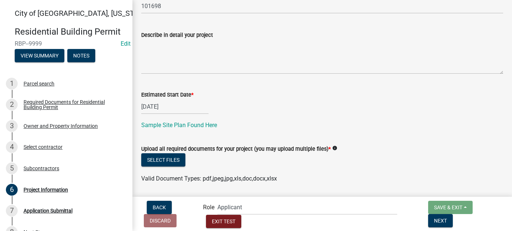
scroll to position [248, 0]
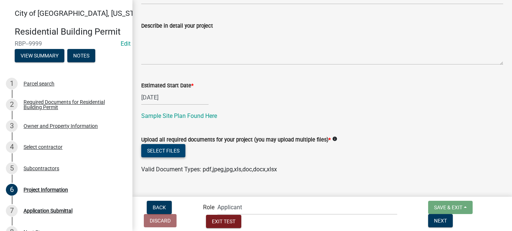
click at [180, 152] on button "Select files" at bounding box center [163, 150] width 44 height 13
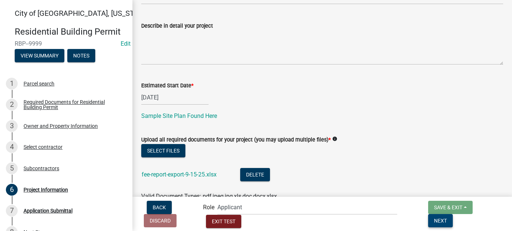
click at [453, 215] on button "Next" at bounding box center [440, 220] width 25 height 13
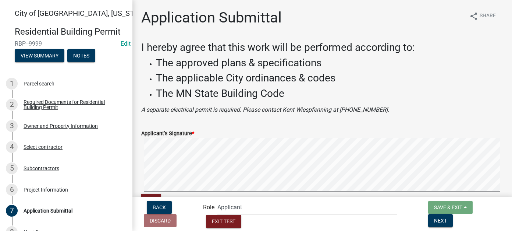
click at [489, 230] on nav "Back Discard Role Applicant Zoning and Building (John, Ellwood, Mike) Admin Sto…" at bounding box center [321, 213] width 379 height 34
click at [447, 222] on span "Next" at bounding box center [440, 220] width 13 height 6
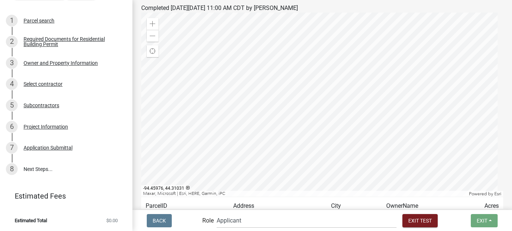
scroll to position [147, 0]
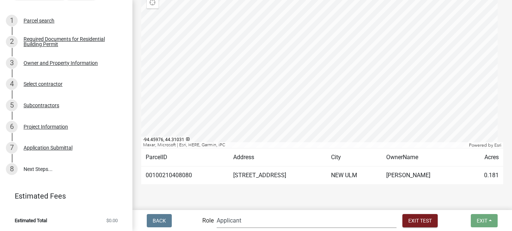
click at [295, 218] on select "Applicant Zoning and Building (John, Ellwood, Mike) Admin Stormwater (Joe S, An…" at bounding box center [307, 220] width 180 height 15
click at [246, 213] on select "Applicant Zoning and Building (John, Ellwood, Mike) Admin Stormwater (Joe S, An…" at bounding box center [307, 220] width 180 height 15
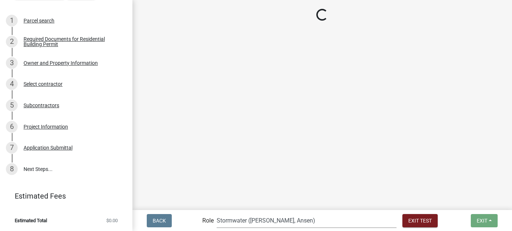
scroll to position [0, 0]
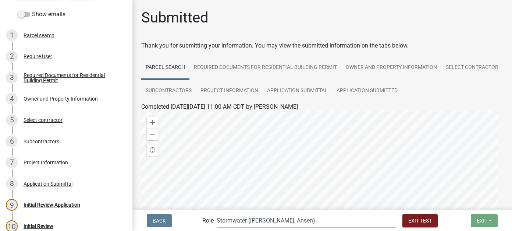
click at [283, 222] on select "Applicant Zoning and Building (John, Ellwood, Mike) Admin Stormwater (Joe S, An…" at bounding box center [307, 220] width 180 height 15
select select "2a8d2813-429b-4053-9d45-3691f4ce4985"
click at [246, 213] on select "Applicant Zoning and Building (John, Ellwood, Mike) Admin Stormwater (Joe S, An…" at bounding box center [307, 220] width 180 height 15
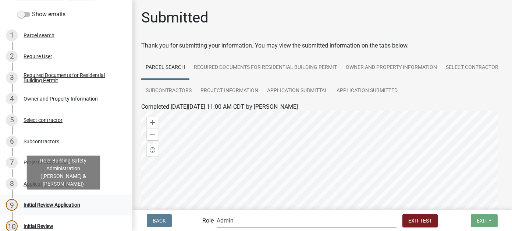
click at [60, 202] on div "Initial Review Application" at bounding box center [52, 204] width 57 height 5
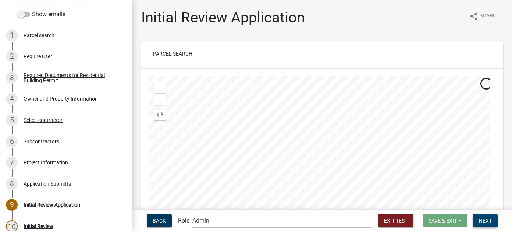
click at [485, 226] on button "Next" at bounding box center [485, 220] width 25 height 13
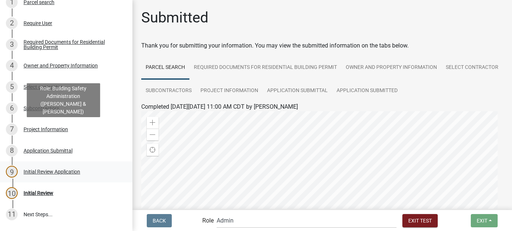
scroll to position [136, 0]
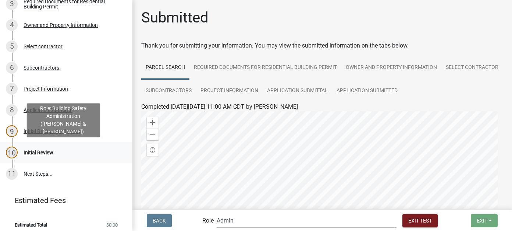
drag, startPoint x: 36, startPoint y: 150, endPoint x: 119, endPoint y: 153, distance: 83.1
click at [36, 150] on div "Initial Review" at bounding box center [39, 152] width 30 height 5
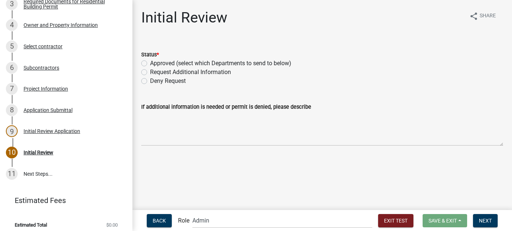
click at [150, 62] on label "Approved (select which Departments to send to below)" at bounding box center [220, 63] width 141 height 9
click at [150, 62] on input "Approved (select which Departments to send to below)" at bounding box center [152, 61] width 5 height 5
radio input "true"
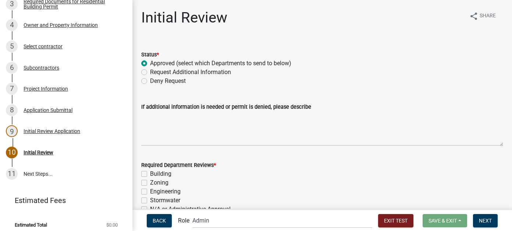
click at [147, 200] on div "Stormwater" at bounding box center [322, 200] width 362 height 9
click at [150, 201] on label "Stormwater" at bounding box center [165, 200] width 30 height 9
click at [150, 200] on input "Stormwater" at bounding box center [152, 198] width 5 height 5
checkbox input "true"
checkbox input "false"
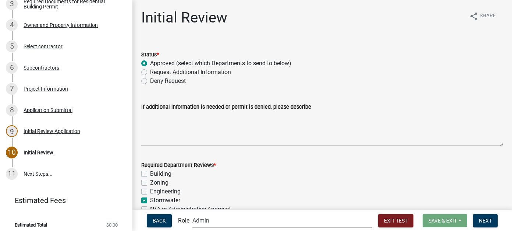
checkbox input "false"
checkbox input "true"
checkbox input "false"
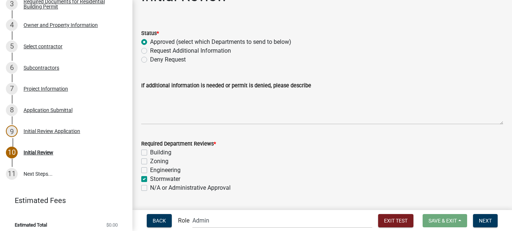
scroll to position [40, 0]
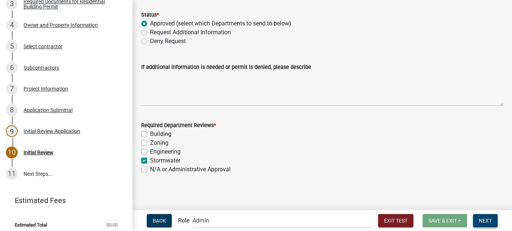
click at [490, 220] on span "Next" at bounding box center [485, 220] width 13 height 6
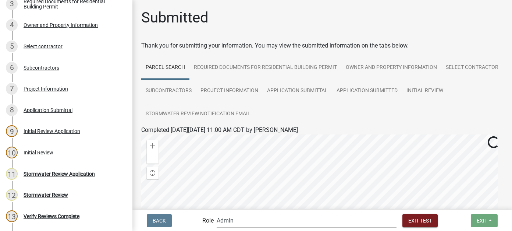
scroll to position [200, 0]
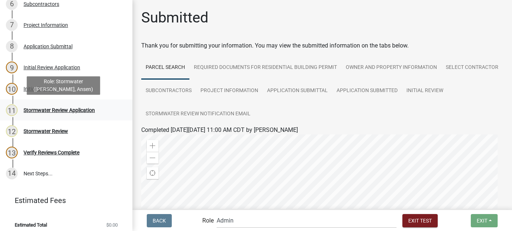
click at [40, 107] on div "Stormwater Review Application" at bounding box center [59, 109] width 71 height 5
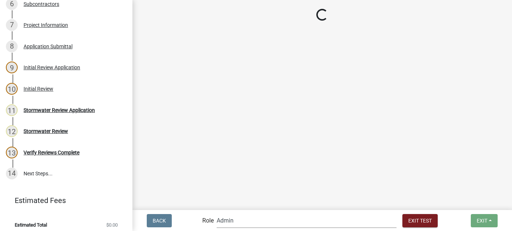
click at [270, 222] on select "Applicant Zoning and Building (John, Ellwood, Mike) Admin Stormwater (Joe S, An…" at bounding box center [307, 220] width 180 height 15
click at [246, 213] on select "Applicant Zoning and Building (John, Ellwood, Mike) Admin Stormwater (Joe S, An…" at bounding box center [307, 220] width 180 height 15
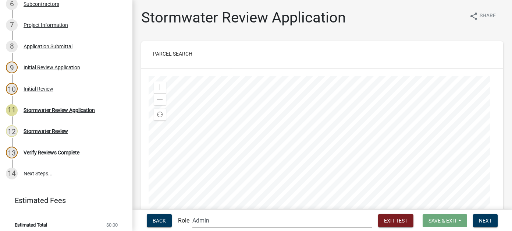
click at [261, 220] on select "Applicant Zoning and Building (John, Ellwood, Mike) Admin Stormwater (Joe S, An…" at bounding box center [282, 220] width 180 height 15
select select "5f670fb2-7717-491d-b1f8-4fd20ea17f77"
click at [222, 213] on select "Applicant Zoning and Building (John, Ellwood, Mike) Admin Stormwater (Joe S, An…" at bounding box center [282, 220] width 180 height 15
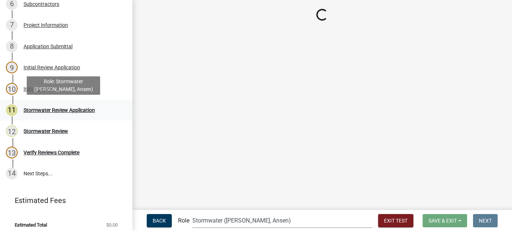
click at [65, 109] on div "Stormwater Review Application" at bounding box center [59, 109] width 71 height 5
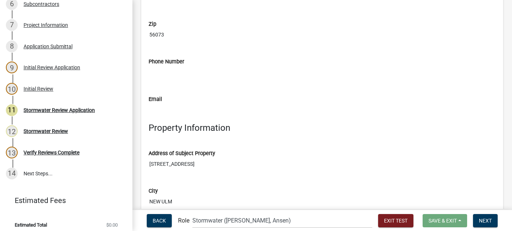
scroll to position [809, 0]
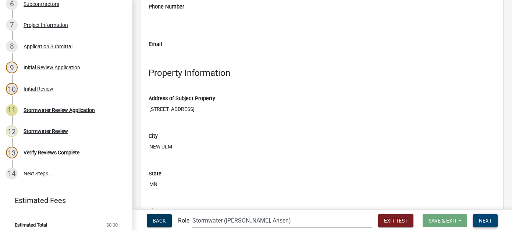
click at [492, 221] on button "Next" at bounding box center [485, 220] width 25 height 13
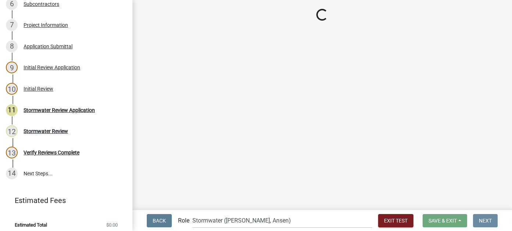
scroll to position [0, 0]
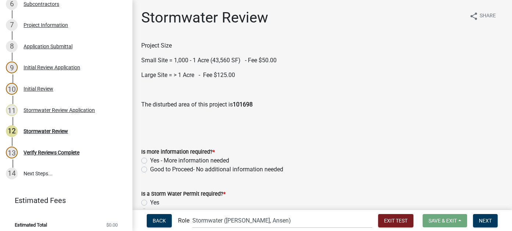
click at [150, 168] on label "Good to Proceed- No additional information needed" at bounding box center [216, 169] width 133 height 9
click at [150, 168] on input "Good to Proceed- No additional information needed" at bounding box center [152, 167] width 5 height 5
radio input "true"
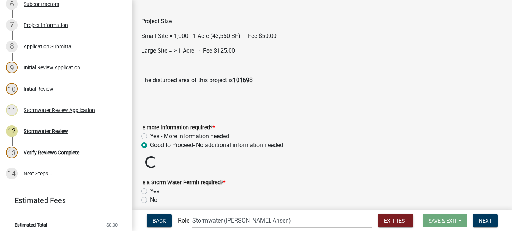
scroll to position [37, 0]
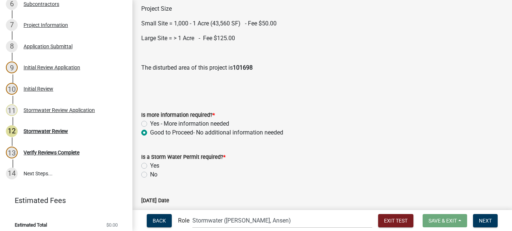
click at [150, 164] on label "Yes" at bounding box center [154, 165] width 9 height 9
click at [150, 164] on input "Yes" at bounding box center [152, 163] width 5 height 5
radio input "true"
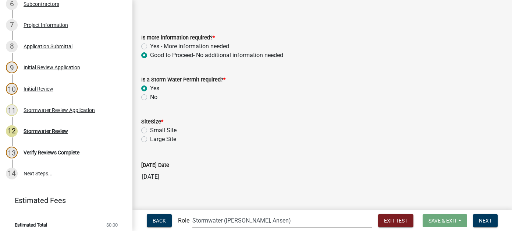
scroll to position [123, 0]
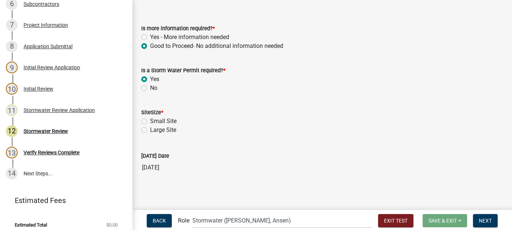
click at [150, 131] on label "Large Site" at bounding box center [163, 129] width 26 height 9
click at [150, 130] on input "Large Site" at bounding box center [152, 127] width 5 height 5
radio input "true"
click at [475, 221] on button "Next" at bounding box center [485, 220] width 25 height 13
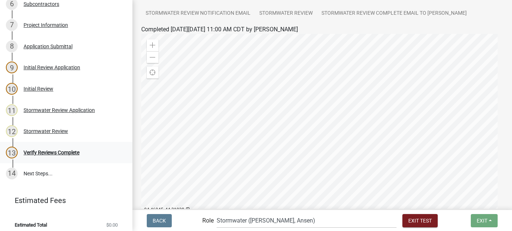
scroll to position [110, 0]
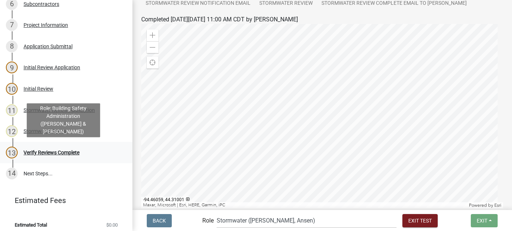
click at [49, 153] on div "Verify Reviews Complete" at bounding box center [52, 152] width 56 height 5
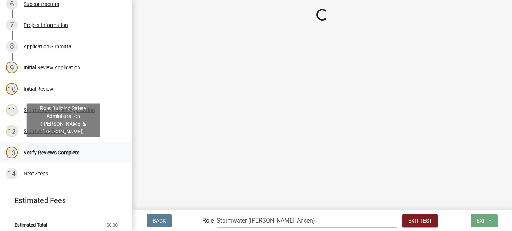
scroll to position [0, 0]
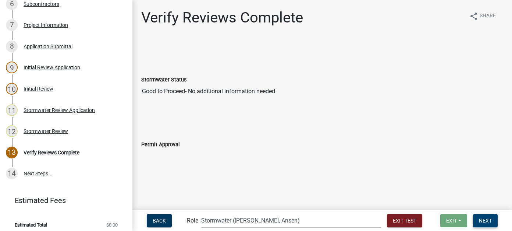
click at [484, 218] on span "Next" at bounding box center [485, 220] width 13 height 6
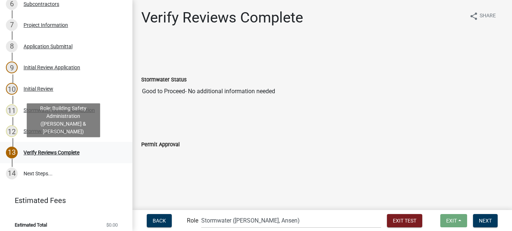
click at [68, 156] on div "13 Verify Reviews Complete" at bounding box center [63, 152] width 115 height 12
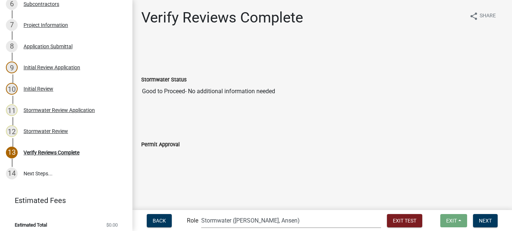
click at [252, 220] on select "Applicant Zoning and Building (John, Ellwood, Mike) Admin Stormwater (Joe S, An…" at bounding box center [291, 220] width 180 height 15
select select "2a8d2813-429b-4053-9d45-3691f4ce4985"
click at [231, 213] on select "Applicant Zoning and Building (John, Ellwood, Mike) Admin Stormwater (Joe S, An…" at bounding box center [291, 220] width 180 height 15
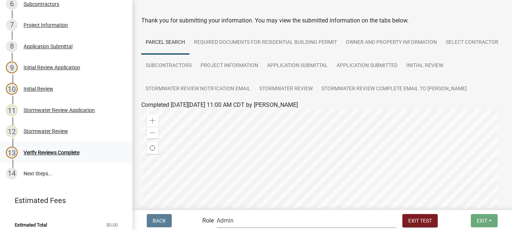
scroll to position [37, 0]
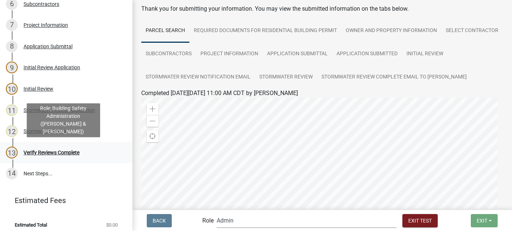
click at [71, 154] on div "Verify Reviews Complete" at bounding box center [52, 152] width 56 height 5
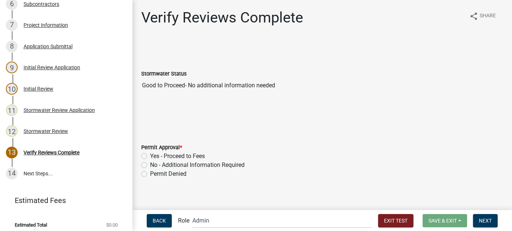
scroll to position [4, 0]
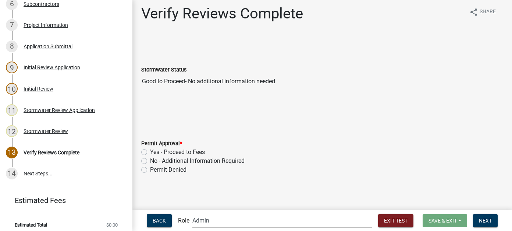
click at [150, 153] on label "Yes - Proceed to Fees" at bounding box center [177, 151] width 55 height 9
click at [150, 152] on input "Yes - Proceed to Fees" at bounding box center [152, 149] width 5 height 5
radio input "true"
click at [485, 221] on span "Next" at bounding box center [485, 220] width 13 height 6
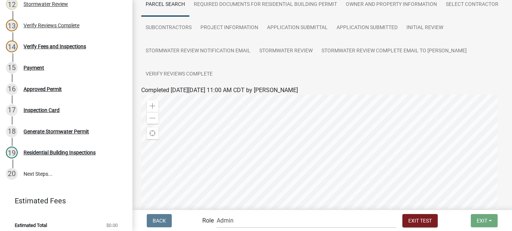
scroll to position [28, 0]
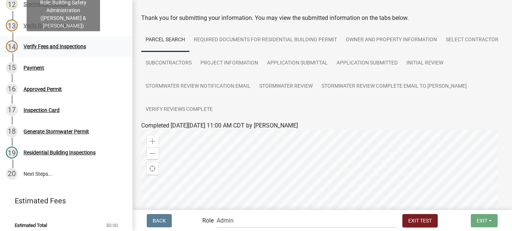
click at [52, 52] on link "14 Verify Fees and Inspections" at bounding box center [66, 46] width 132 height 21
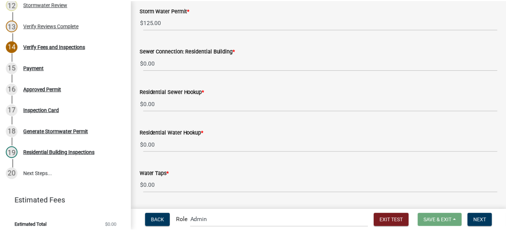
scroll to position [331, 0]
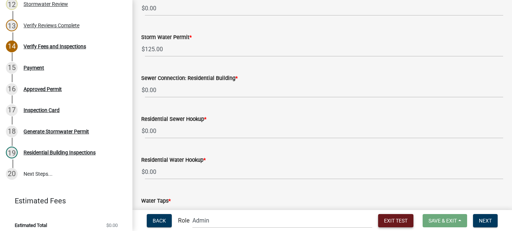
click at [378, 215] on button "Exit Test" at bounding box center [395, 220] width 35 height 13
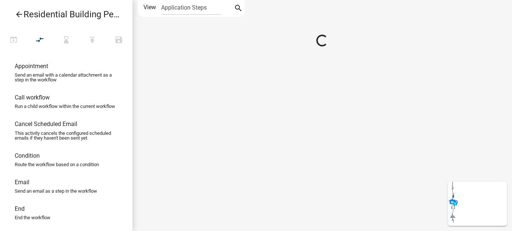
click at [16, 19] on icon "arrow_back" at bounding box center [19, 15] width 9 height 10
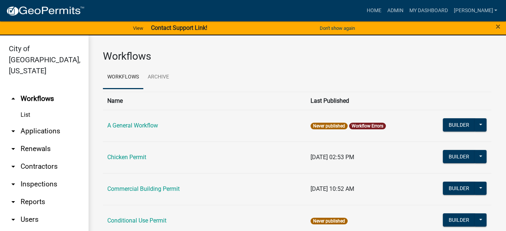
click at [27, 107] on link "List" at bounding box center [44, 114] width 88 height 15
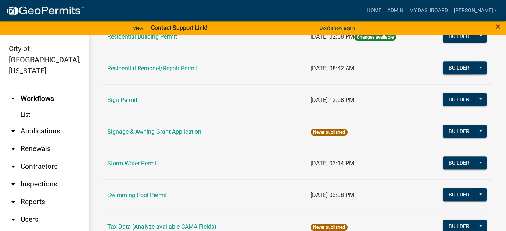
scroll to position [625, 0]
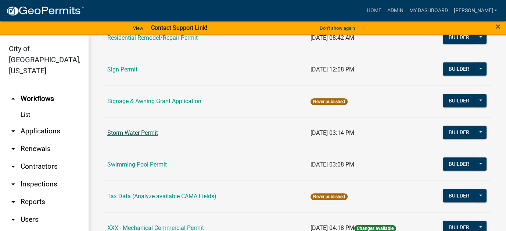
click at [139, 131] on link "Storm Water Permit" at bounding box center [132, 132] width 51 height 7
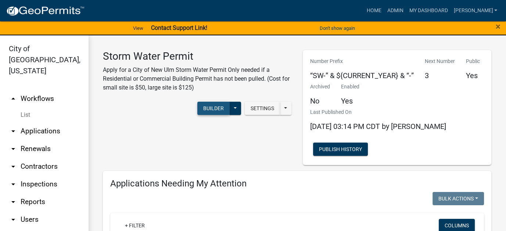
click at [206, 107] on button "Builder" at bounding box center [213, 107] width 32 height 13
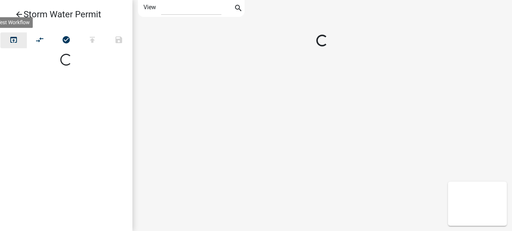
select select "1"
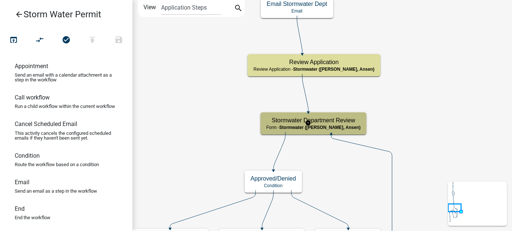
click at [304, 126] on span "Stormwater (Joe S, Ansen)" at bounding box center [319, 127] width 81 height 5
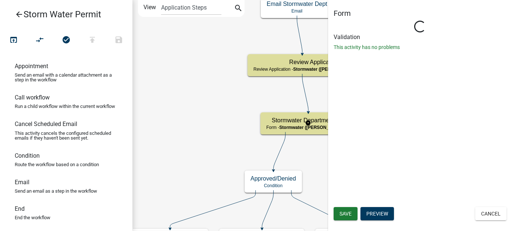
select select "5F670FB2-7717-491D-B1F8-4FD20EA17F77"
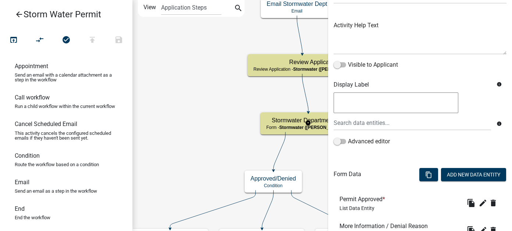
scroll to position [215, 0]
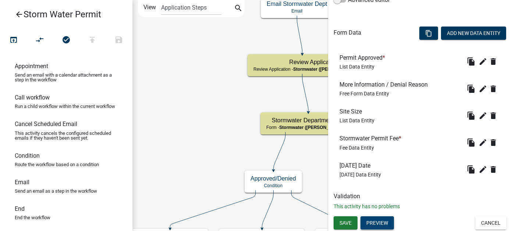
click at [374, 219] on button "Preview" at bounding box center [376, 222] width 33 height 13
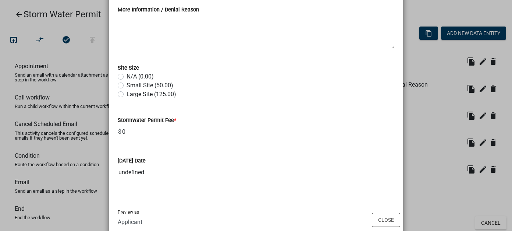
scroll to position [127, 0]
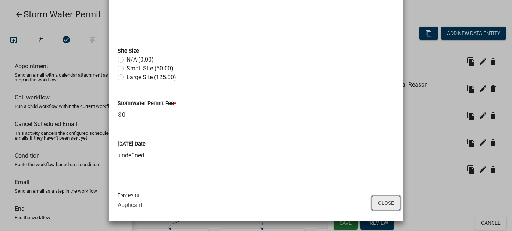
click at [389, 202] on button "Close" at bounding box center [386, 203] width 28 height 14
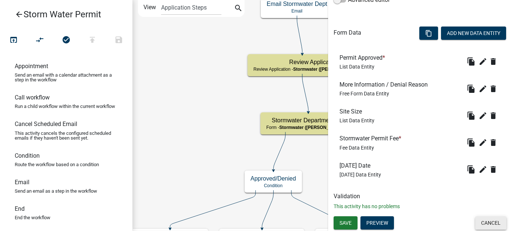
click at [486, 220] on button "Cancel" at bounding box center [490, 222] width 31 height 13
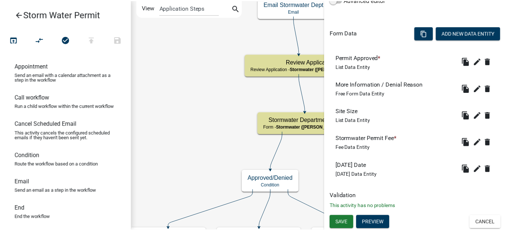
scroll to position [0, 0]
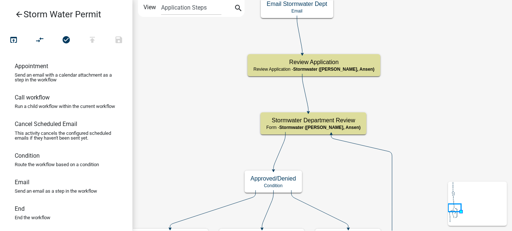
click at [17, 14] on icon "arrow_back" at bounding box center [19, 15] width 9 height 10
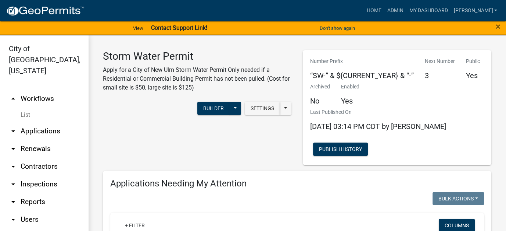
click at [29, 107] on link "List" at bounding box center [44, 114] width 88 height 15
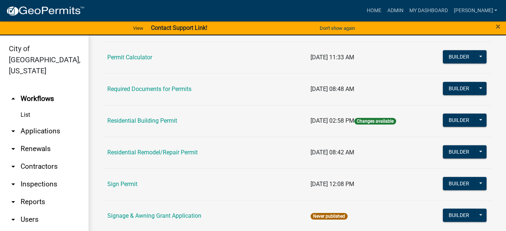
scroll to position [515, 0]
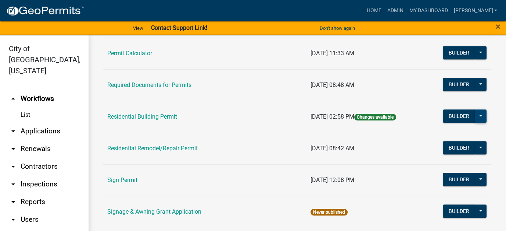
click at [475, 112] on button at bounding box center [481, 115] width 12 height 13
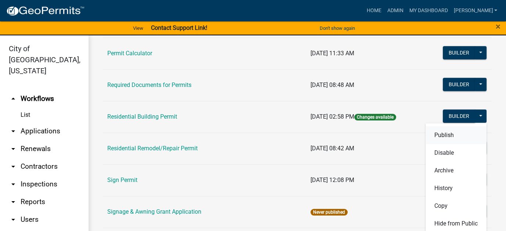
click at [449, 131] on button "Publish" at bounding box center [456, 135] width 61 height 18
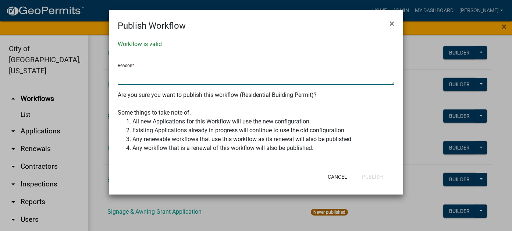
click at [184, 81] on textarea at bounding box center [256, 76] width 276 height 17
type textarea "Updated verbiage"
click at [370, 175] on button "Publish" at bounding box center [372, 176] width 33 height 13
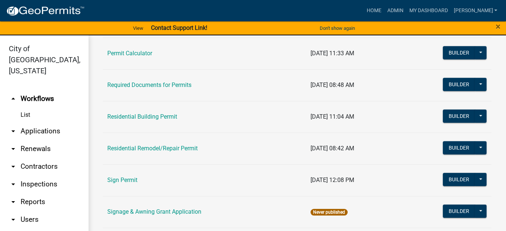
click at [30, 122] on link "arrow_drop_down Applications" at bounding box center [44, 131] width 88 height 18
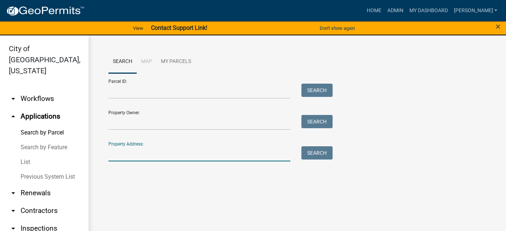
click at [137, 153] on input "Property Address:" at bounding box center [199, 153] width 182 height 15
click at [32, 154] on link "List" at bounding box center [44, 161] width 88 height 15
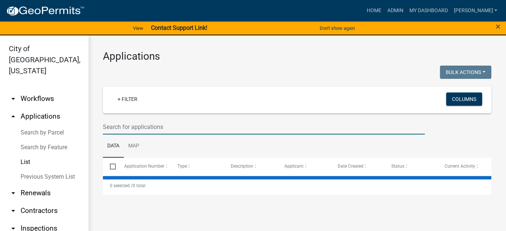
click at [160, 128] on input "text" at bounding box center [264, 126] width 322 height 15
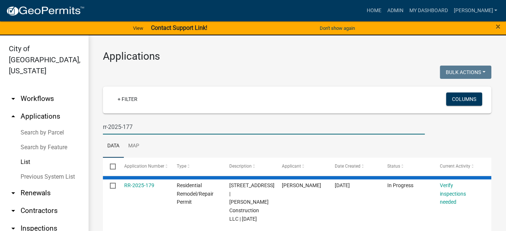
type input "rr-2025-177"
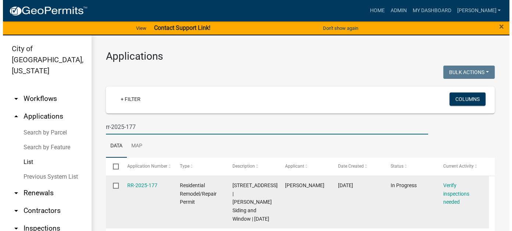
scroll to position [24, 0]
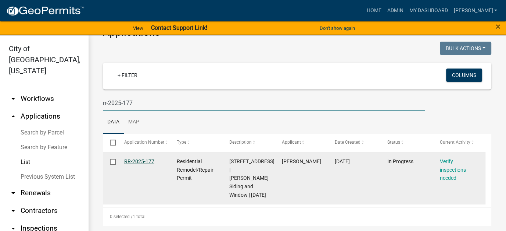
click at [147, 160] on link "RR-2025-177" at bounding box center [139, 161] width 30 height 6
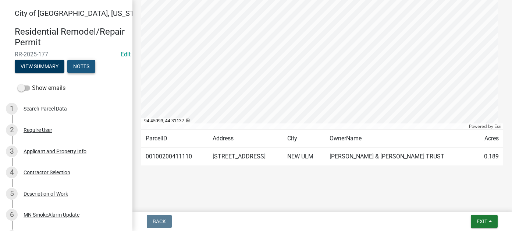
click at [83, 66] on button "Notes" at bounding box center [81, 66] width 28 height 13
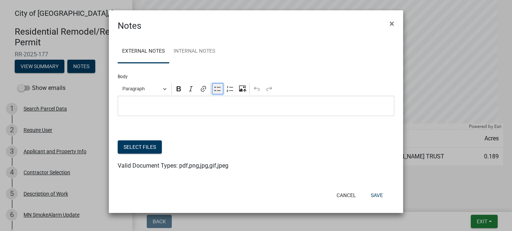
click at [214, 84] on button "Bulleted List" at bounding box center [217, 88] width 11 height 11
click at [152, 106] on span "Editor editing area: main. Press Alt+0 for help." at bounding box center [263, 105] width 254 height 9
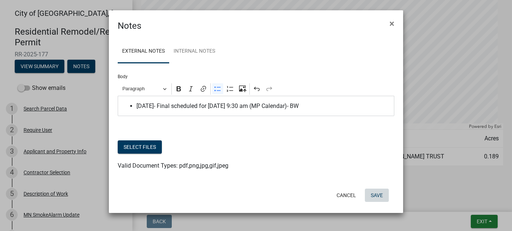
click at [376, 193] on button "Save" at bounding box center [377, 194] width 24 height 13
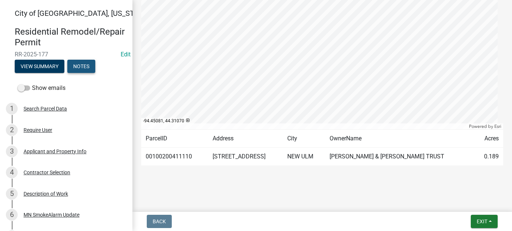
click at [83, 70] on button "Notes" at bounding box center [81, 66] width 28 height 13
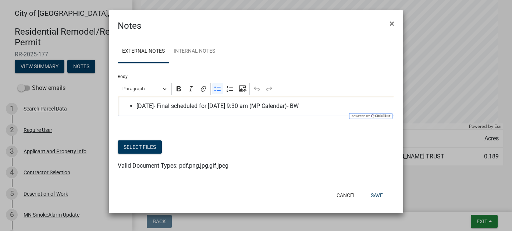
click at [295, 104] on span "9/16/25- Final scheduled for 9/18 at 9:30 am (MP Calendar)- BW" at bounding box center [263, 105] width 254 height 9
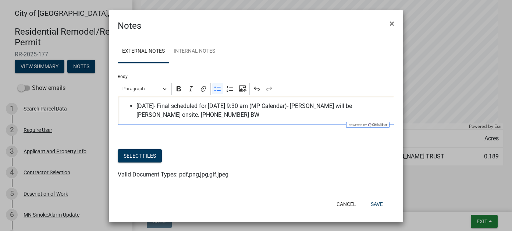
click at [257, 112] on span "9/16/25- Final scheduled for 9/18 at 9:30 am (MP Calendar)- Trent will be forem…" at bounding box center [263, 110] width 254 height 18
click at [373, 207] on button "Save" at bounding box center [377, 203] width 24 height 13
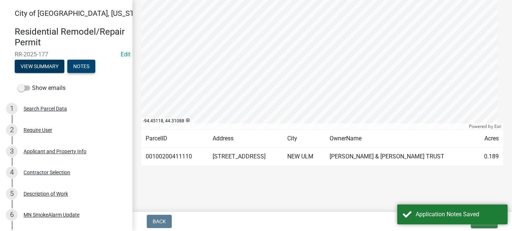
click at [90, 70] on button "Notes" at bounding box center [81, 66] width 28 height 13
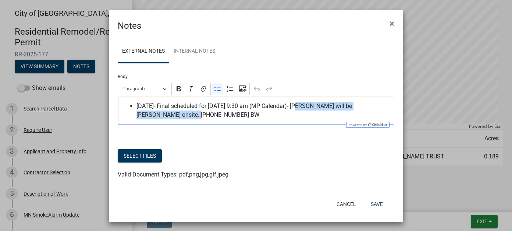
drag, startPoint x: 294, startPoint y: 105, endPoint x: 157, endPoint y: 115, distance: 137.5
click at [157, 115] on span "9/16/25- Final scheduled for 9/18 at 9:30 am (MP Calendar)- Trent will be forem…" at bounding box center [263, 110] width 254 height 18
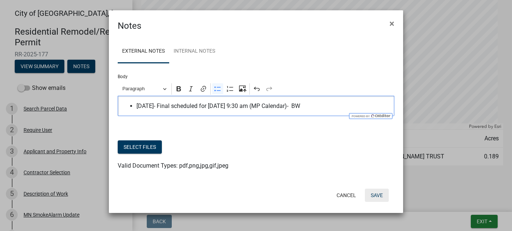
click at [380, 192] on button "Save" at bounding box center [377, 194] width 24 height 13
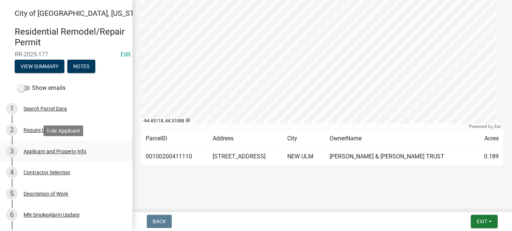
click at [46, 155] on div "3 Applicant and Property Info" at bounding box center [63, 151] width 115 height 12
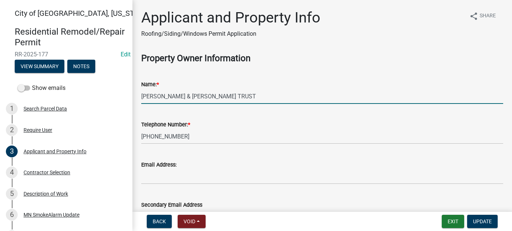
drag, startPoint x: 250, startPoint y: 96, endPoint x: 134, endPoint y: 102, distance: 116.4
click at [134, 102] on div "Applicant and Property Info Roofing/Siding/Windows Permit Application share Sha…" at bounding box center [321, 201] width 379 height 384
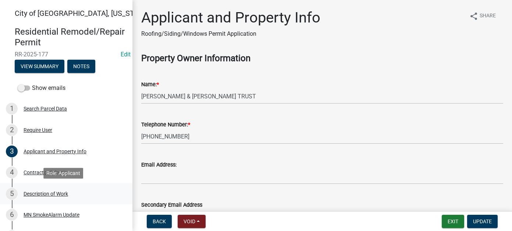
click at [58, 194] on div "Description of Work" at bounding box center [46, 193] width 44 height 5
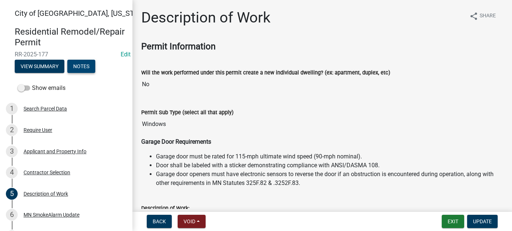
click at [89, 66] on button "Notes" at bounding box center [81, 66] width 28 height 13
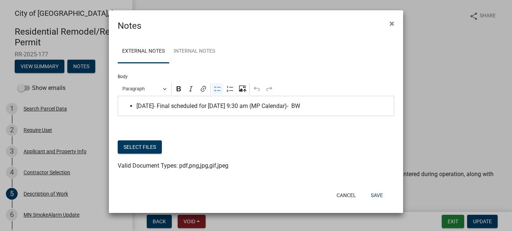
drag, startPoint x: 297, startPoint y: 105, endPoint x: 308, endPoint y: 105, distance: 11.8
click at [297, 105] on span "9/16/25- Final scheduled for 9/18 at 9:30 am (MP Calendar)- BW" at bounding box center [263, 105] width 254 height 9
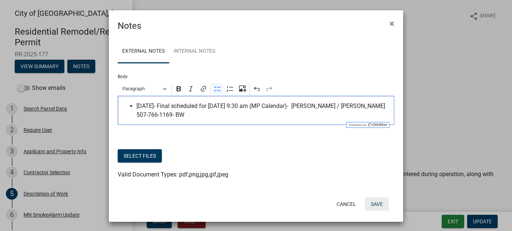
click at [365, 203] on button "Save" at bounding box center [377, 203] width 24 height 13
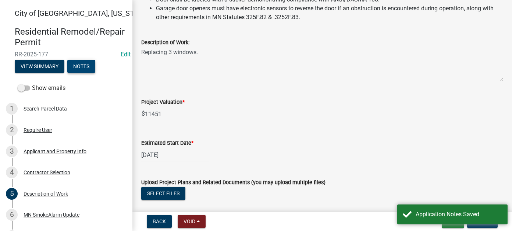
scroll to position [208, 0]
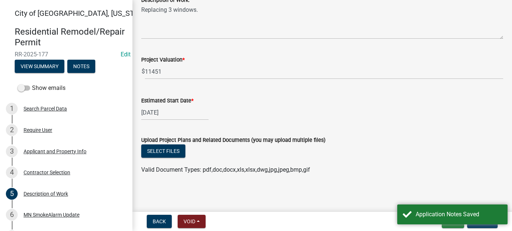
click at [373, 204] on main "Description of Work share Share Permit Information Will the work performed unde…" at bounding box center [321, 104] width 379 height 208
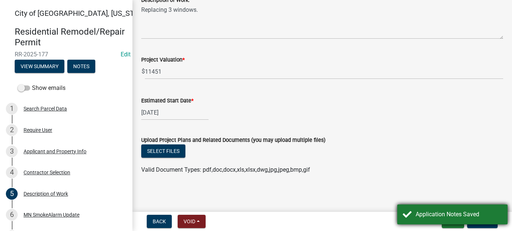
click at [430, 217] on div "Application Notes Saved" at bounding box center [458, 214] width 86 height 9
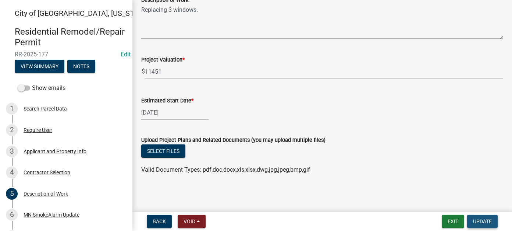
click at [486, 217] on button "Update" at bounding box center [482, 220] width 31 height 13
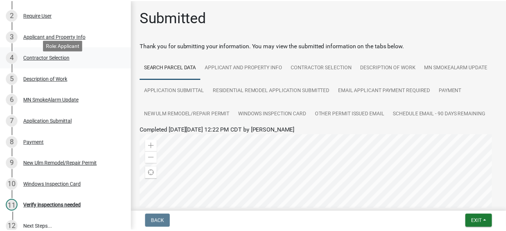
scroll to position [147, 0]
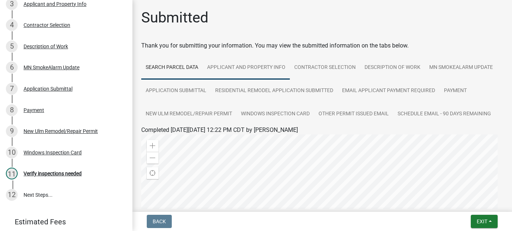
drag, startPoint x: 271, startPoint y: 71, endPoint x: 253, endPoint y: 76, distance: 18.7
click at [271, 71] on link "Applicant and Property Info" at bounding box center [246, 68] width 87 height 24
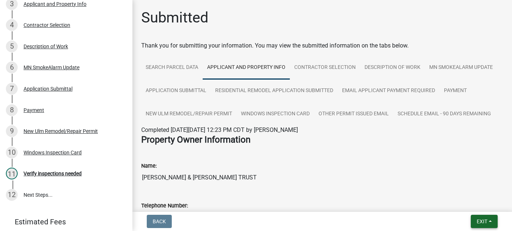
click at [491, 216] on button "Exit" at bounding box center [484, 220] width 27 height 13
click at [486, 208] on button "Save & Exit" at bounding box center [468, 202] width 59 height 18
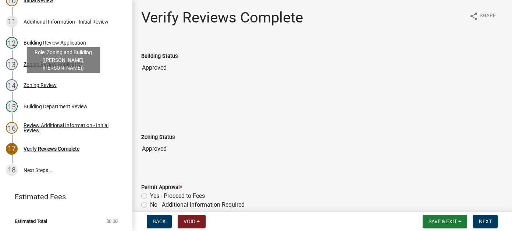
scroll to position [289, 0]
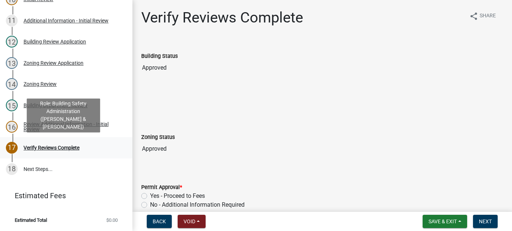
click at [79, 147] on div "Verify Reviews Complete" at bounding box center [52, 147] width 56 height 5
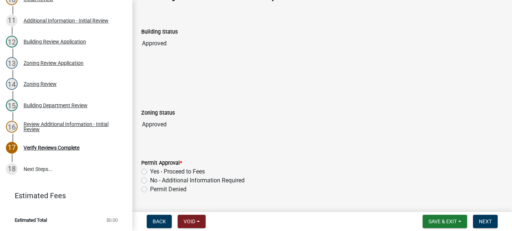
scroll to position [37, 0]
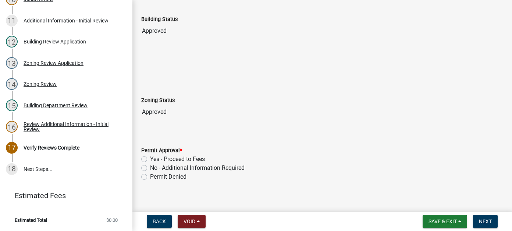
click at [150, 159] on label "Yes - Proceed to Fees" at bounding box center [177, 158] width 55 height 9
click at [150, 159] on input "Yes - Proceed to Fees" at bounding box center [152, 156] width 5 height 5
radio input "true"
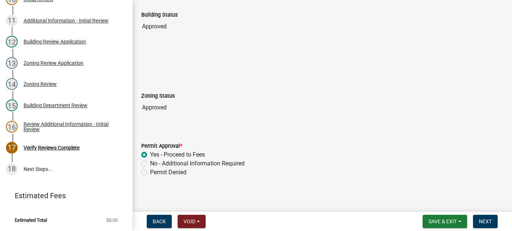
scroll to position [44, 0]
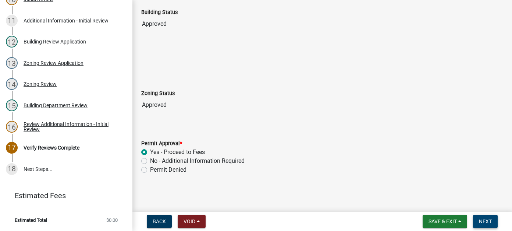
click at [488, 221] on span "Next" at bounding box center [485, 221] width 13 height 6
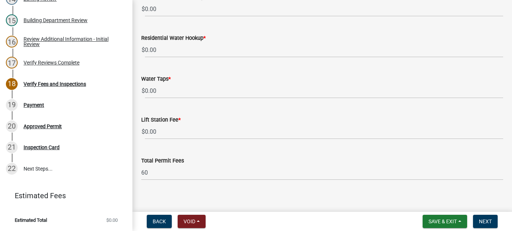
scroll to position [459, 0]
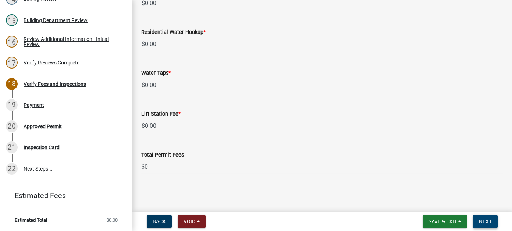
click at [481, 220] on span "Next" at bounding box center [485, 221] width 13 height 6
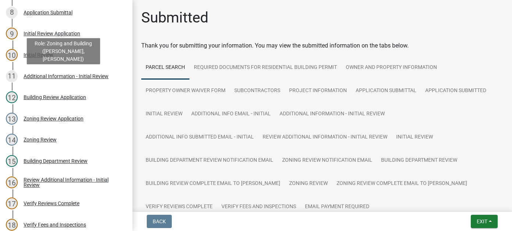
scroll to position [294, 0]
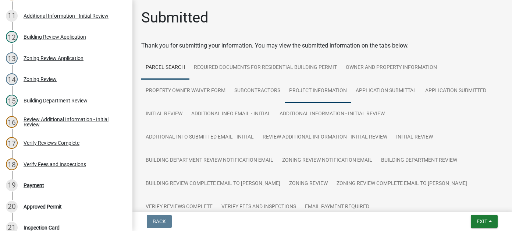
click at [320, 95] on link "Project Information" at bounding box center [318, 91] width 67 height 24
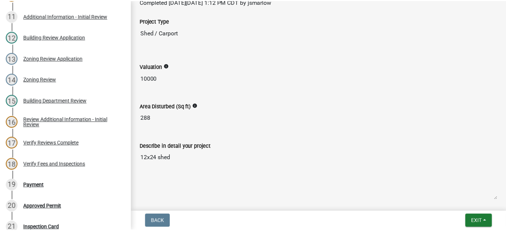
scroll to position [338, 0]
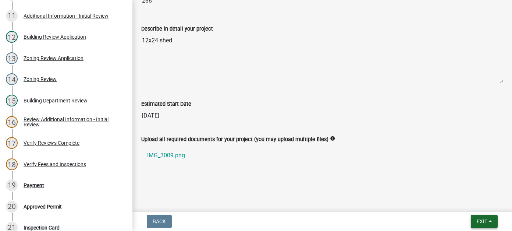
click at [484, 221] on span "Exit" at bounding box center [482, 221] width 11 height 6
click at [476, 206] on button "Save & Exit" at bounding box center [468, 202] width 59 height 18
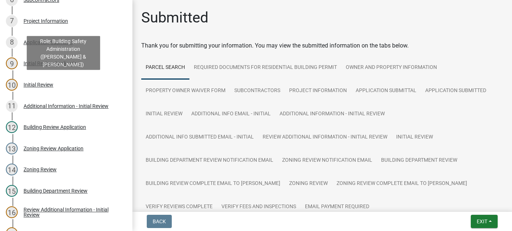
scroll to position [331, 0]
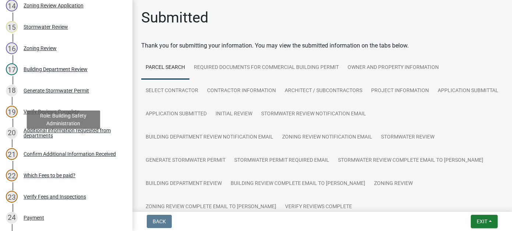
scroll to position [552, 0]
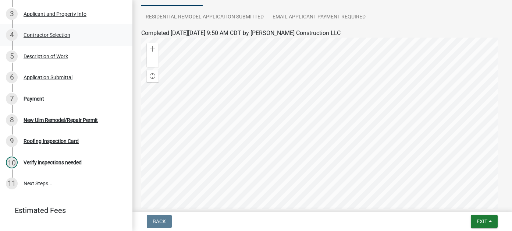
scroll to position [147, 0]
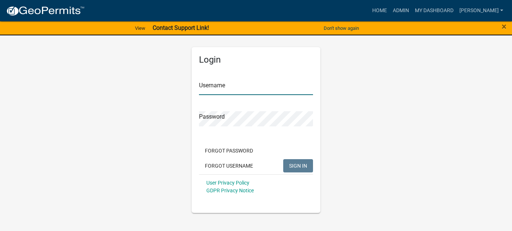
type input "[PERSON_NAME]"
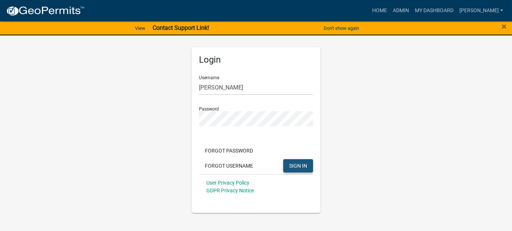
click at [304, 163] on span "SIGN IN" at bounding box center [298, 165] width 18 height 6
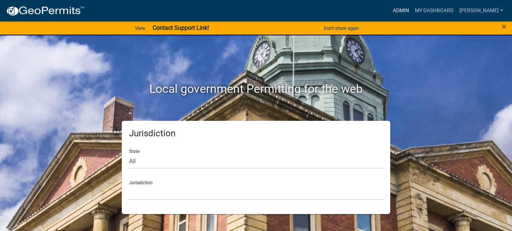
click at [412, 11] on link "Admin" at bounding box center [401, 11] width 22 height 14
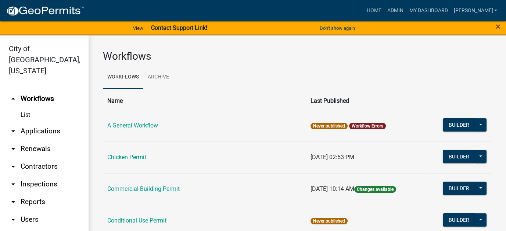
click at [153, 194] on td "Commercial Building Permit" at bounding box center [204, 189] width 203 height 32
click at [153, 189] on link "Commercial Building Permit" at bounding box center [143, 188] width 72 height 7
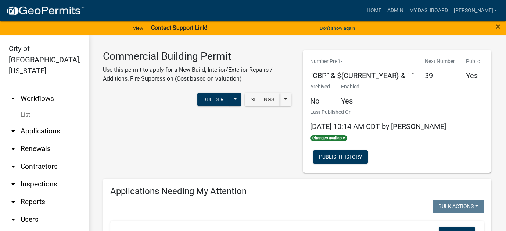
click at [203, 88] on div "Commercial Building Permit Use this permit to apply for a New Build, Interior/E…" at bounding box center [197, 69] width 200 height 39
click at [204, 103] on button "Builder" at bounding box center [213, 99] width 32 height 13
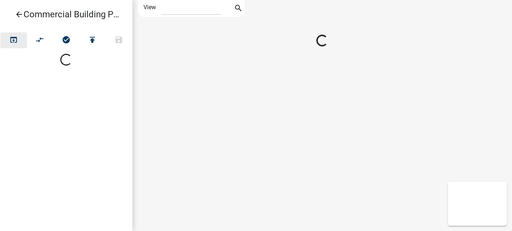
select select "1"
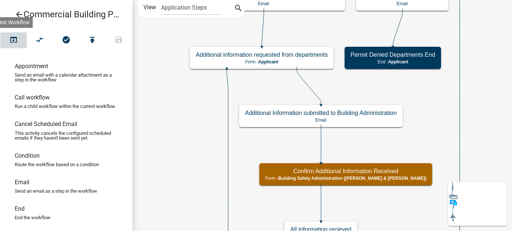
click at [15, 41] on icon "open_in_browser" at bounding box center [13, 40] width 9 height 10
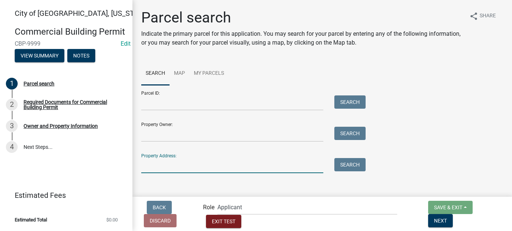
click at [173, 163] on input "Property Address:" at bounding box center [232, 165] width 182 height 15
type input "2201"
click at [346, 163] on button "Search" at bounding box center [349, 164] width 31 height 13
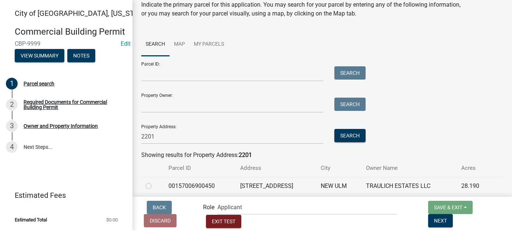
scroll to position [43, 0]
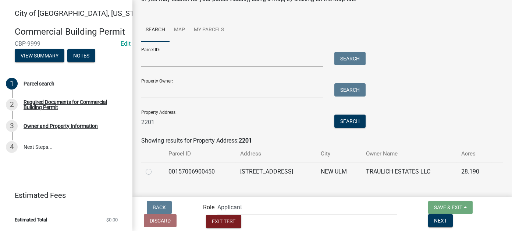
drag, startPoint x: 148, startPoint y: 170, endPoint x: 165, endPoint y: 170, distance: 16.9
click at [154, 167] on label at bounding box center [154, 167] width 0 height 0
click at [154, 170] on input "radio" at bounding box center [156, 169] width 5 height 5
radio input "true"
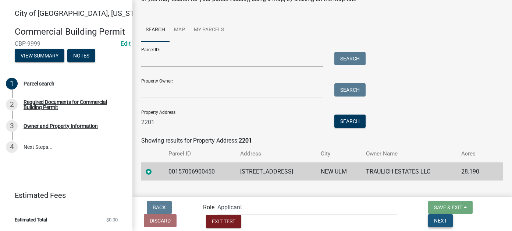
click at [453, 215] on button "Next" at bounding box center [440, 220] width 25 height 13
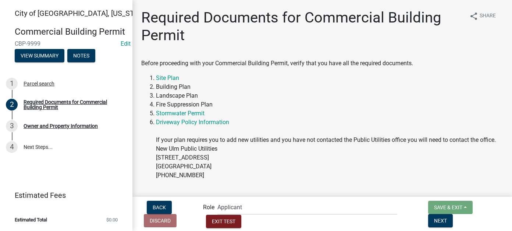
scroll to position [23, 0]
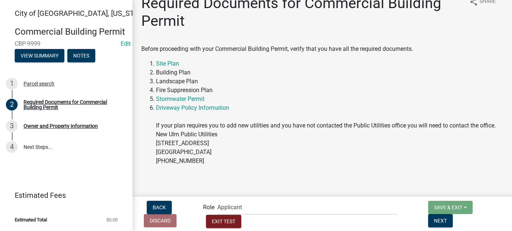
click at [500, 218] on form "Save & Exit Save Save & Exit Next" at bounding box center [462, 213] width 75 height 26
click at [453, 217] on button "Next" at bounding box center [440, 220] width 25 height 13
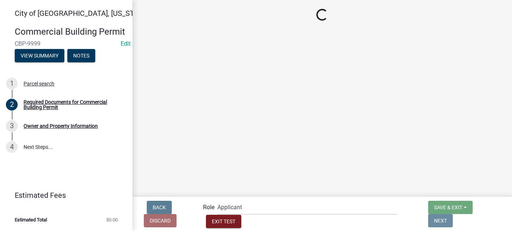
scroll to position [0, 0]
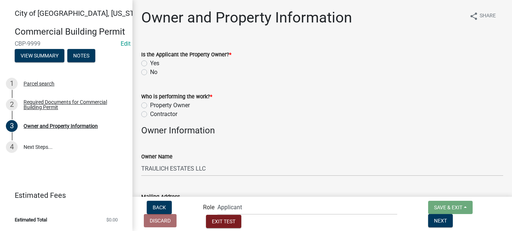
click at [150, 61] on label "Yes" at bounding box center [154, 63] width 9 height 9
click at [150, 61] on input "Yes" at bounding box center [152, 61] width 5 height 5
radio input "true"
click at [150, 114] on label "Contractor" at bounding box center [163, 114] width 27 height 9
click at [150, 114] on input "Contractor" at bounding box center [152, 112] width 5 height 5
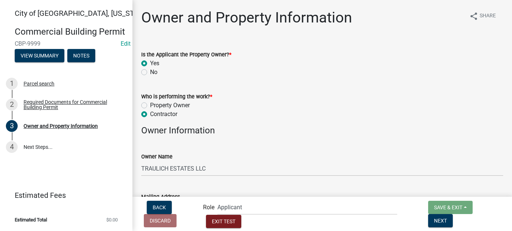
radio input "true"
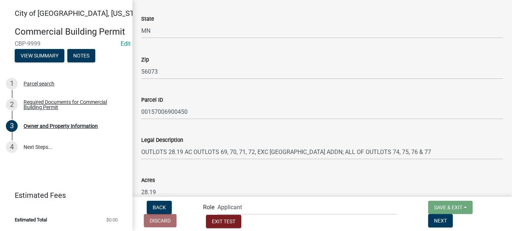
scroll to position [540, 0]
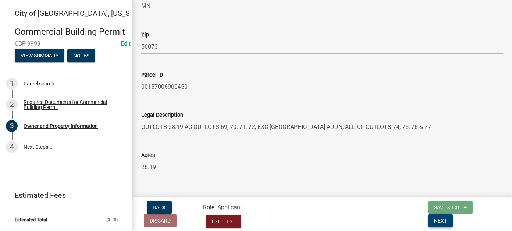
click at [453, 226] on button "Next" at bounding box center [440, 220] width 25 height 13
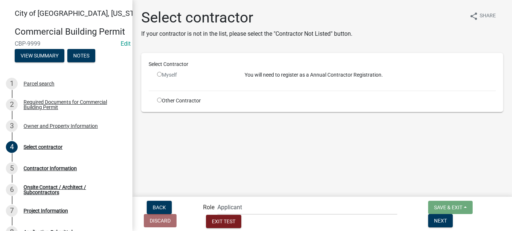
click at [160, 101] on input "radio" at bounding box center [159, 99] width 5 height 5
radio input "true"
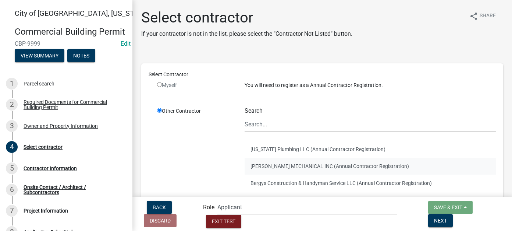
click at [314, 168] on button "KLASSEN MECHANICAL INC (Annual Contractor Registration)" at bounding box center [370, 165] width 251 height 17
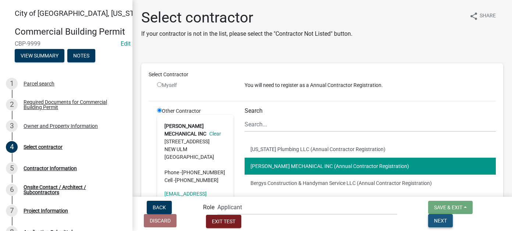
click at [453, 221] on button "Next" at bounding box center [440, 220] width 25 height 13
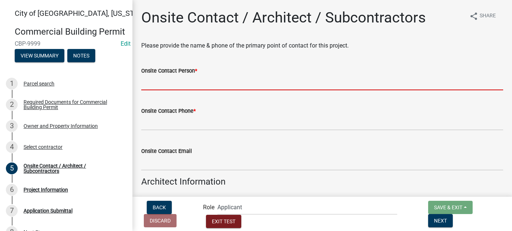
click at [191, 78] on input "Onsite Contact Person *" at bounding box center [322, 82] width 362 height 15
type input "beth"
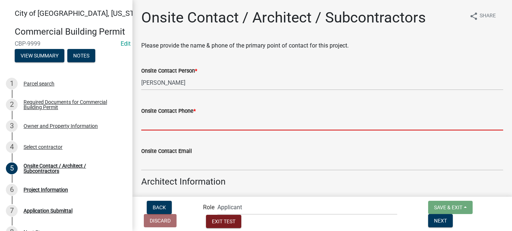
click at [168, 125] on input "Onsite Contact Phone *" at bounding box center [322, 122] width 362 height 15
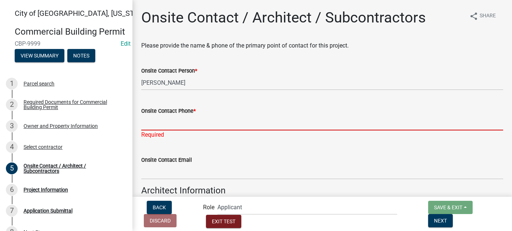
click at [172, 125] on input "Onsite Contact Phone *" at bounding box center [322, 122] width 362 height 15
type input "111-111-1111"
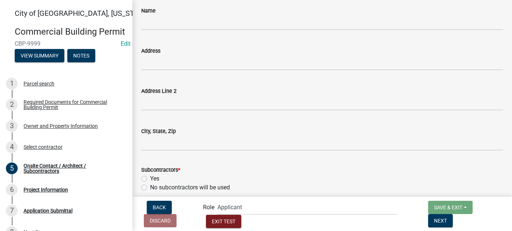
scroll to position [257, 0]
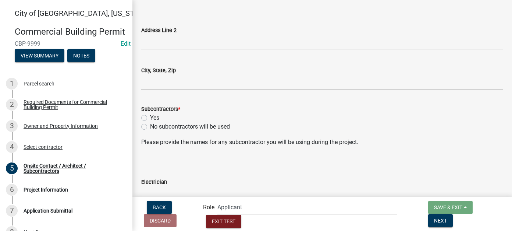
click at [150, 127] on label "No subcontractors will be used" at bounding box center [190, 126] width 80 height 9
click at [150, 127] on input "No subcontractors will be used" at bounding box center [152, 124] width 5 height 5
radio input "true"
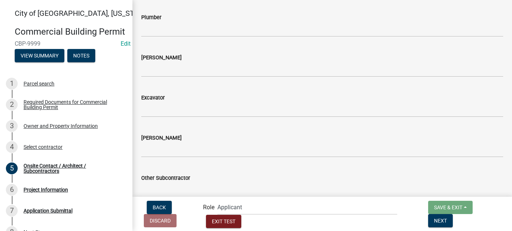
scroll to position [524, 0]
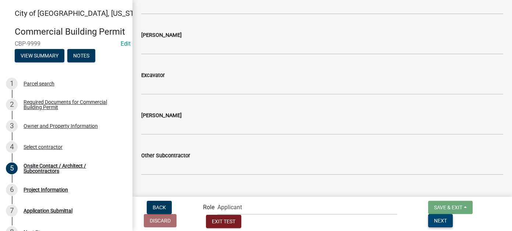
click at [447, 218] on span "Next" at bounding box center [440, 220] width 13 height 6
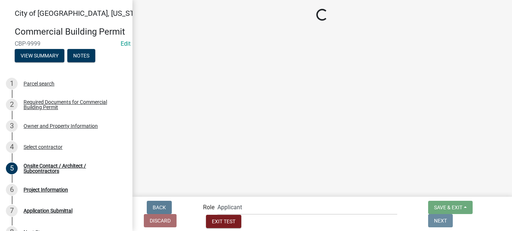
scroll to position [0, 0]
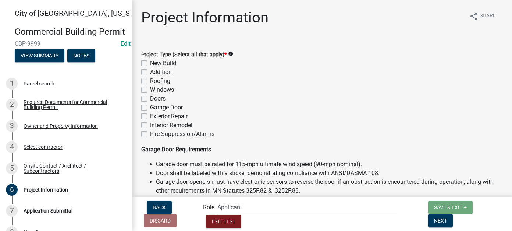
click at [150, 71] on label "Addition" at bounding box center [161, 72] width 22 height 9
click at [150, 71] on input "Addition" at bounding box center [152, 70] width 5 height 5
checkbox input "true"
checkbox input "false"
checkbox input "true"
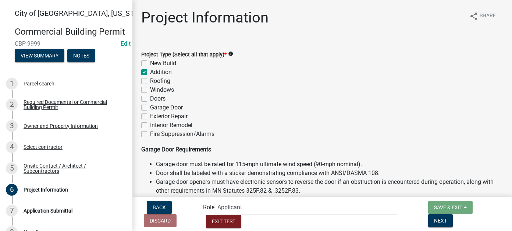
checkbox input "false"
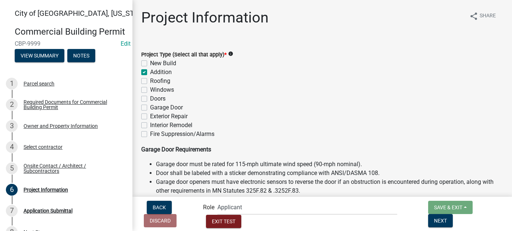
checkbox input "false"
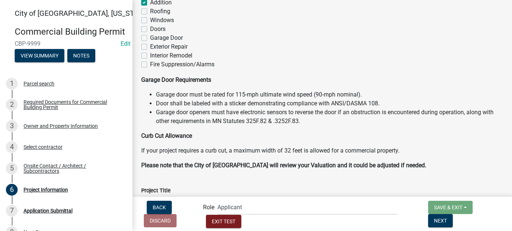
scroll to position [147, 0]
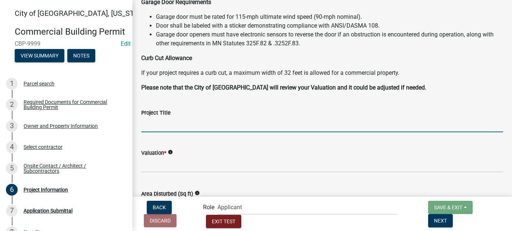
click at [179, 126] on input "Project Title" at bounding box center [322, 124] width 362 height 15
type input "Beth's fire"
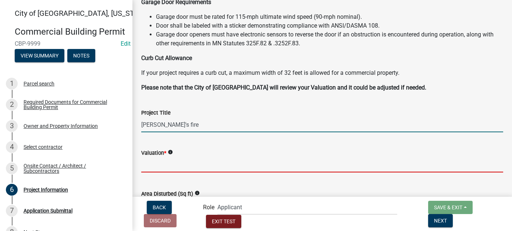
click at [161, 168] on input "text" at bounding box center [322, 164] width 362 height 15
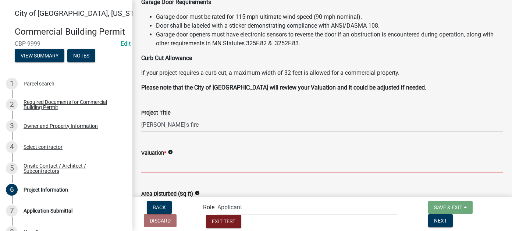
type input "18000"
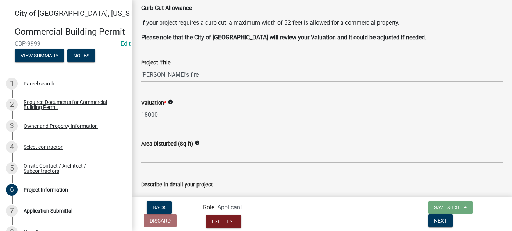
scroll to position [221, 0]
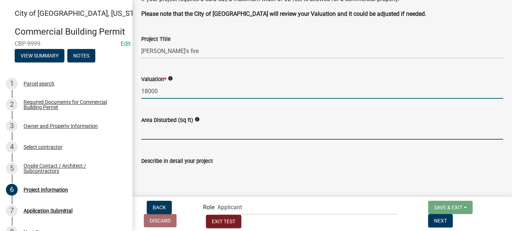
click at [163, 128] on input "text" at bounding box center [322, 131] width 362 height 15
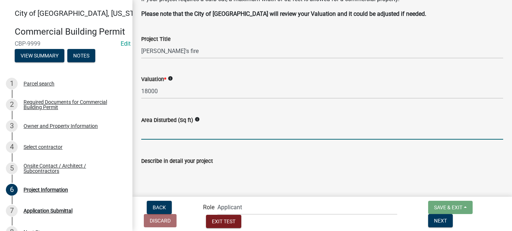
type input "101698"
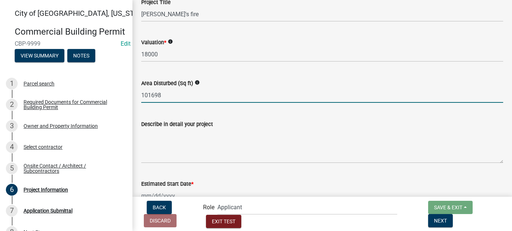
scroll to position [294, 0]
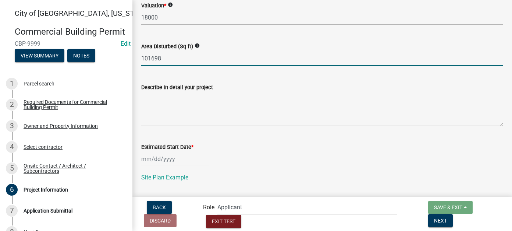
click at [164, 161] on div at bounding box center [174, 158] width 67 height 15
select select "9"
select select "2025"
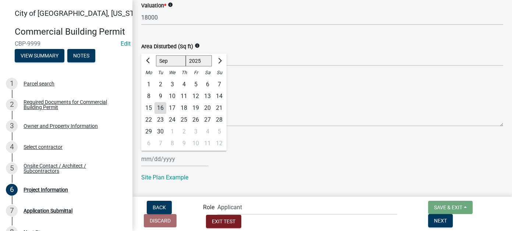
click at [162, 108] on div "16" at bounding box center [160, 108] width 12 height 12
type input "09/16/2025"
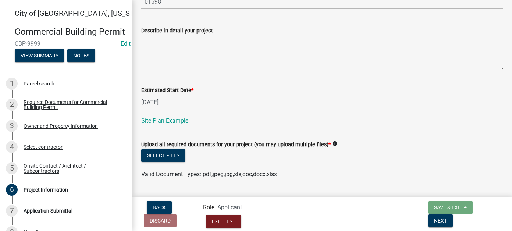
scroll to position [356, 0]
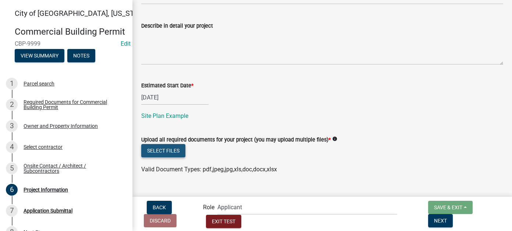
click at [178, 151] on button "Select files" at bounding box center [163, 150] width 44 height 13
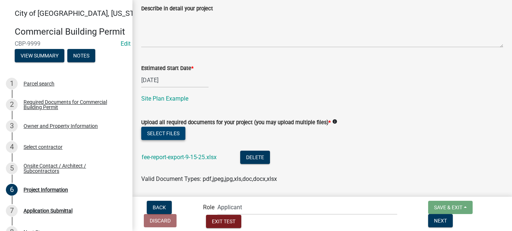
scroll to position [382, 0]
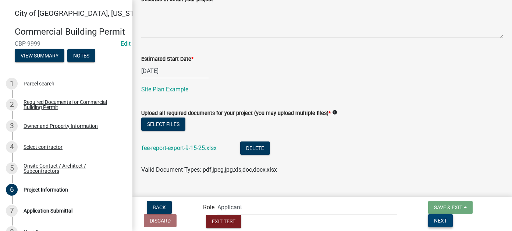
click at [447, 217] on span "Next" at bounding box center [440, 220] width 13 height 6
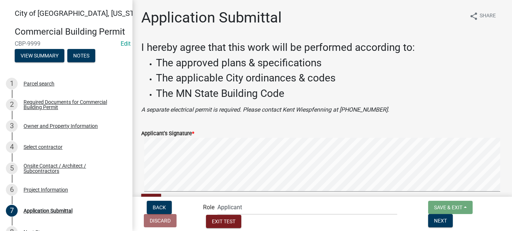
scroll to position [92, 0]
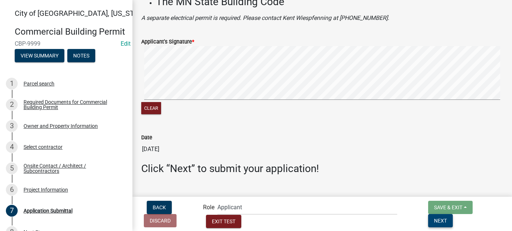
click at [447, 218] on span "Next" at bounding box center [440, 220] width 13 height 6
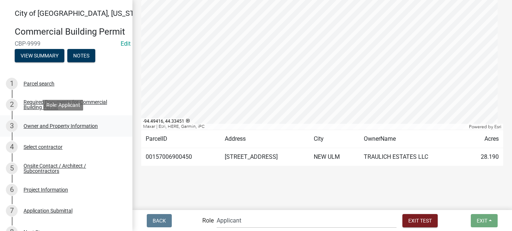
scroll to position [74, 0]
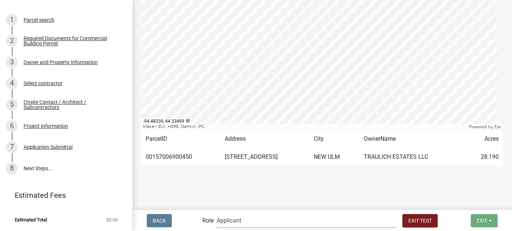
click at [324, 220] on select "Applicant Zoning and Building (John, Ellwood, Mike) Admin Stormwater (Joe S, An…" at bounding box center [307, 220] width 180 height 15
click at [246, 213] on select "Applicant Zoning and Building (John, Ellwood, Mike) Admin Stormwater (Joe S, An…" at bounding box center [307, 220] width 180 height 15
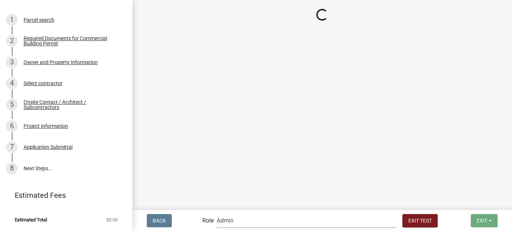
scroll to position [0, 0]
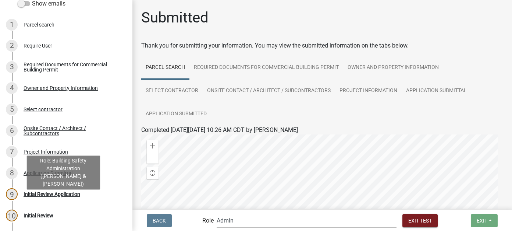
click at [59, 196] on div "Initial Review Application" at bounding box center [52, 193] width 57 height 5
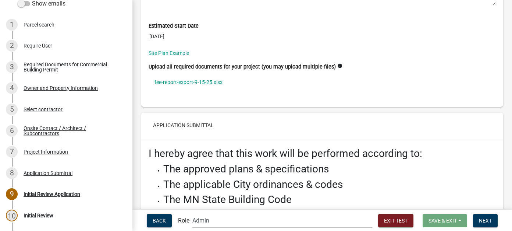
scroll to position [2373, 0]
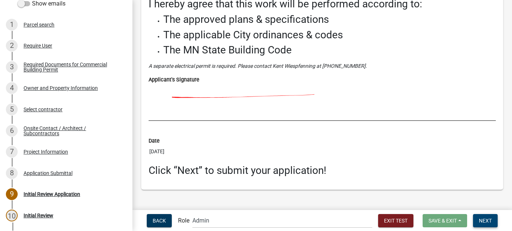
click at [481, 221] on span "Next" at bounding box center [485, 220] width 13 height 6
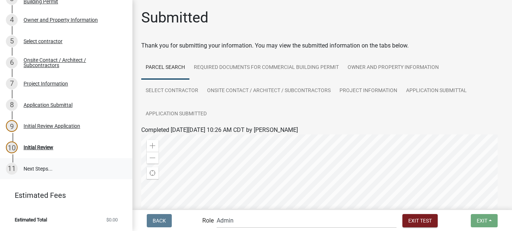
scroll to position [188, 0]
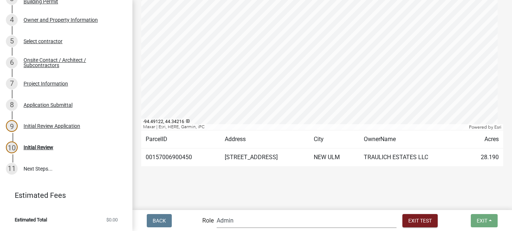
click at [266, 220] on select "Applicant Zoning and Building (John, Ellwood, Mike) Admin Stormwater (Joe S, An…" at bounding box center [307, 220] width 180 height 15
select select "af95025d-b44f-4367-9798-e31ebf5850b8"
click at [246, 213] on select "Applicant Zoning and Building (John, Ellwood, Mike) Admin Stormwater (Joe S, An…" at bounding box center [307, 220] width 180 height 15
click at [35, 150] on div "Initial Review" at bounding box center [39, 147] width 30 height 5
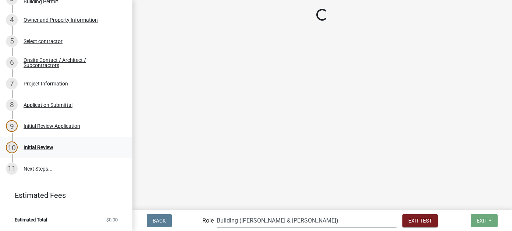
scroll to position [0, 0]
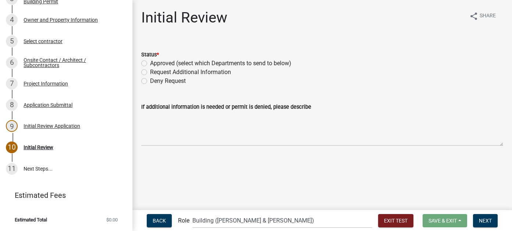
click at [150, 63] on label "Approved (select which Departments to send to below)" at bounding box center [220, 63] width 141 height 9
click at [150, 63] on input "Approved (select which Departments to send to below)" at bounding box center [152, 61] width 5 height 5
radio input "true"
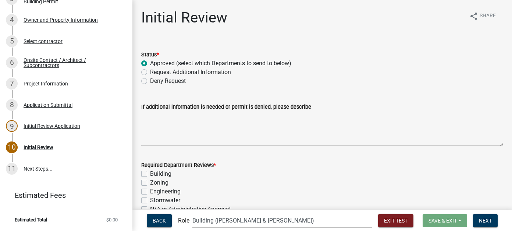
scroll to position [37, 0]
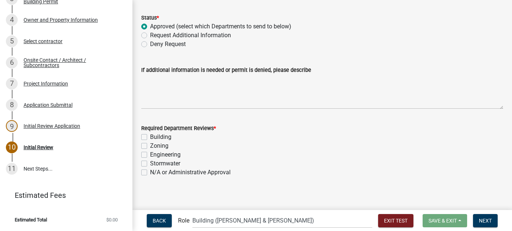
click at [150, 165] on label "Stormwater" at bounding box center [165, 163] width 30 height 9
click at [150, 164] on input "Stormwater" at bounding box center [152, 161] width 5 height 5
checkbox input "true"
checkbox input "false"
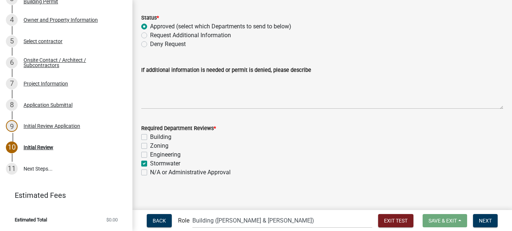
checkbox input "false"
checkbox input "true"
checkbox input "false"
click at [150, 153] on label "Engineering" at bounding box center [165, 154] width 31 height 9
click at [150, 153] on input "Engineering" at bounding box center [152, 152] width 5 height 5
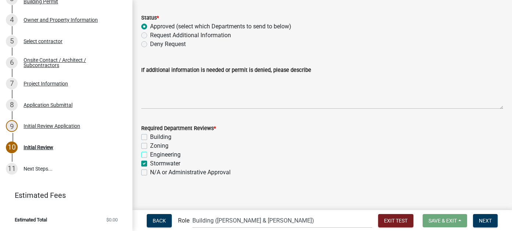
checkbox input "true"
checkbox input "false"
checkbox input "true"
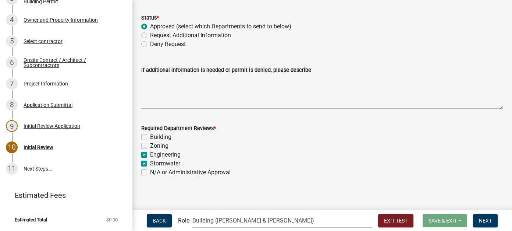
checkbox input "false"
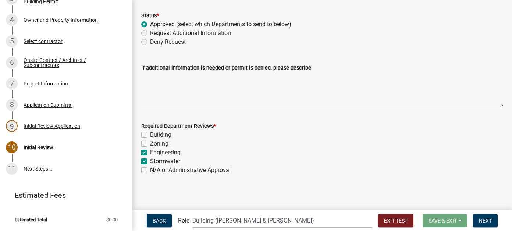
scroll to position [40, 0]
click at [492, 219] on button "Next" at bounding box center [485, 220] width 25 height 13
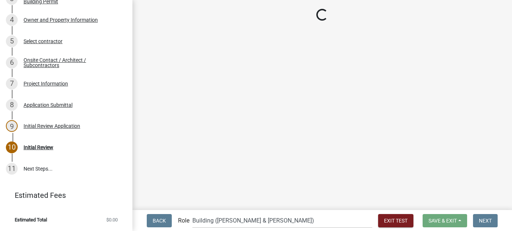
scroll to position [253, 0]
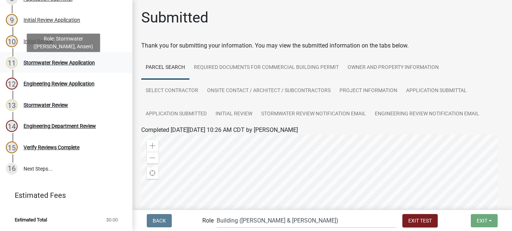
click at [69, 65] on div "Stormwater Review Application" at bounding box center [59, 62] width 71 height 5
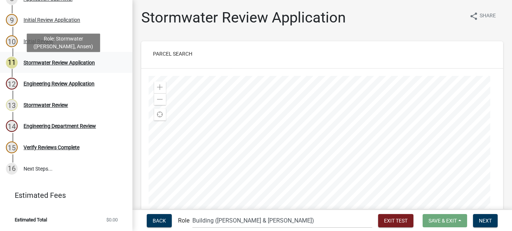
click at [44, 68] on div "11 Stormwater Review Application" at bounding box center [63, 63] width 115 height 12
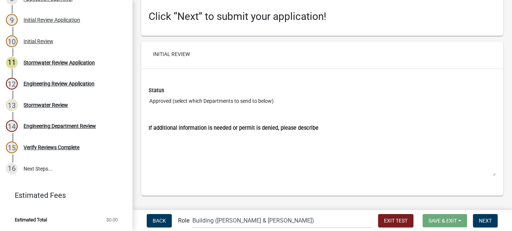
scroll to position [2532, 0]
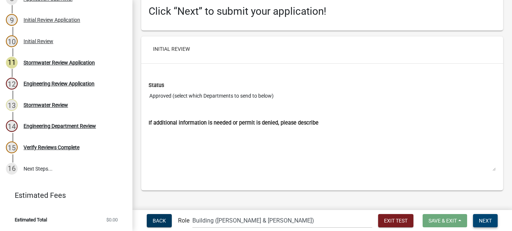
drag, startPoint x: 487, startPoint y: 221, endPoint x: 453, endPoint y: 183, distance: 51.1
click at [487, 221] on span "Next" at bounding box center [485, 220] width 13 height 6
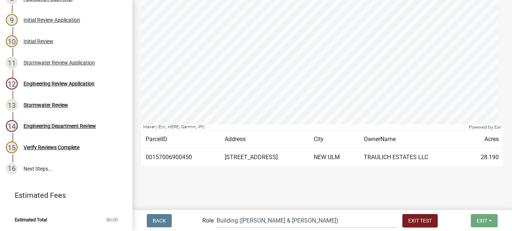
scroll to position [0, 0]
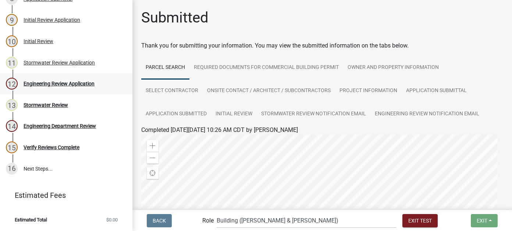
click at [81, 86] on div "Engineering Review Application" at bounding box center [59, 83] width 71 height 5
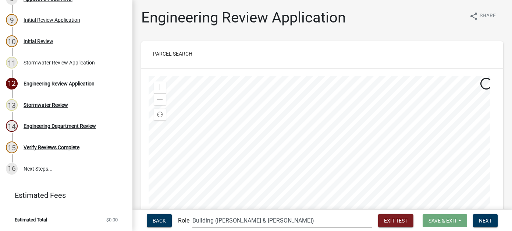
click at [311, 221] on select "Applicant Zoning and Building (John, Ellwood, Mike) Admin Stormwater (Joe S, An…" at bounding box center [282, 220] width 180 height 15
click at [222, 213] on select "Applicant Zoning and Building (John, Ellwood, Mike) Admin Stormwater (Joe S, An…" at bounding box center [282, 220] width 180 height 15
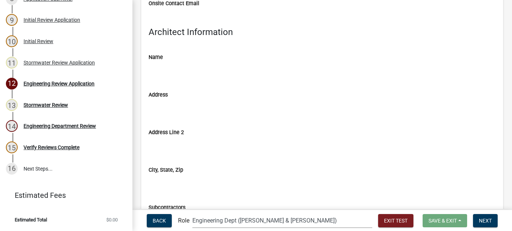
scroll to position [1360, 0]
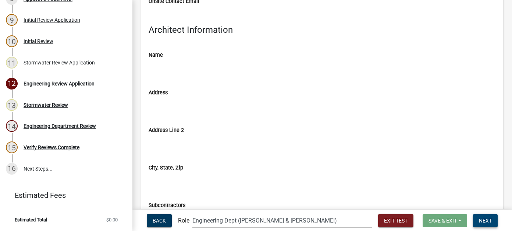
click at [484, 217] on span "Next" at bounding box center [485, 220] width 13 height 6
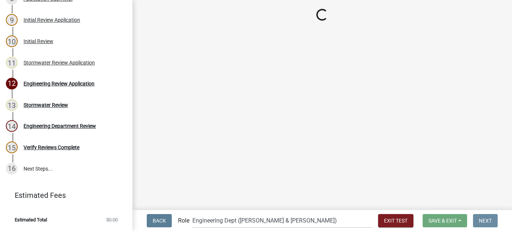
scroll to position [0, 0]
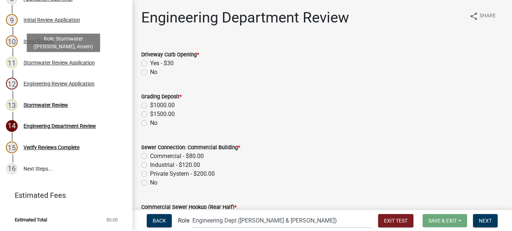
click at [58, 65] on div "Stormwater Review Application" at bounding box center [59, 62] width 71 height 5
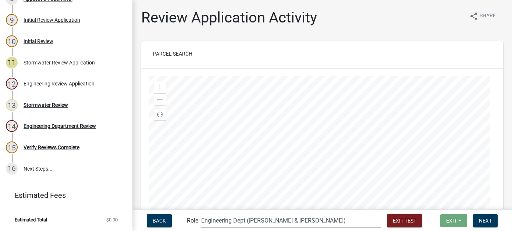
click at [293, 220] on select "Applicant Zoning and Building (John, Ellwood, Mike) Admin Stormwater (Joe S, An…" at bounding box center [291, 220] width 180 height 15
select select "5f670fb2-7717-491d-b1f8-4fd20ea17f77"
click at [231, 213] on select "Applicant Zoning and Building (John, Ellwood, Mike) Admin Stormwater (Joe S, An…" at bounding box center [291, 220] width 180 height 15
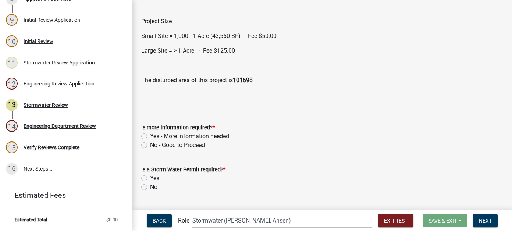
scroll to position [37, 0]
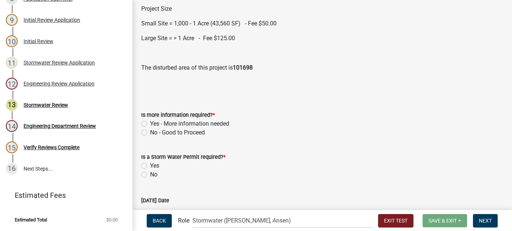
click at [150, 132] on label "No - Good to Proceed" at bounding box center [177, 132] width 55 height 9
click at [150, 132] on input "No - Good to Proceed" at bounding box center [152, 130] width 5 height 5
radio input "true"
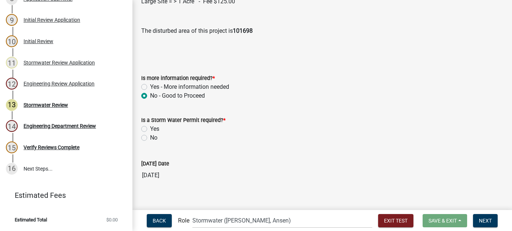
click at [150, 128] on label "Yes" at bounding box center [154, 128] width 9 height 9
click at [150, 128] on input "Yes" at bounding box center [152, 126] width 5 height 5
radio input "true"
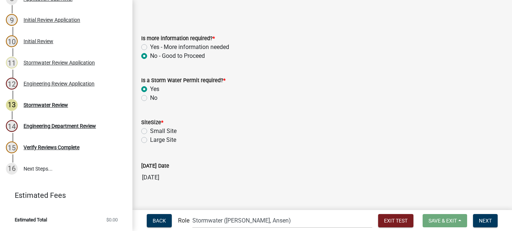
scroll to position [123, 0]
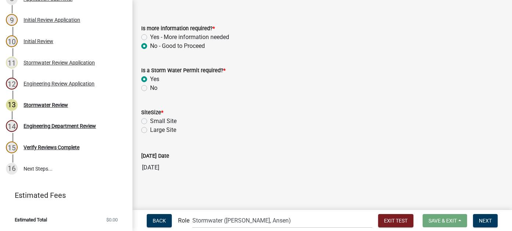
click at [150, 129] on label "Large Site" at bounding box center [163, 129] width 26 height 9
click at [150, 129] on input "Large Site" at bounding box center [152, 127] width 5 height 5
radio input "true"
click at [488, 217] on span "Next" at bounding box center [485, 220] width 13 height 6
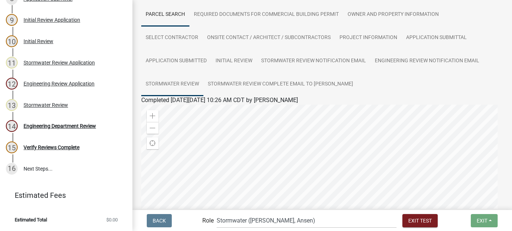
scroll to position [211, 0]
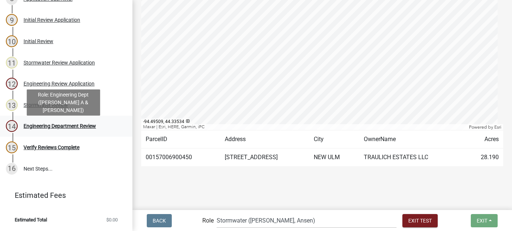
click at [59, 128] on div "Engineering Department Review" at bounding box center [60, 125] width 72 height 5
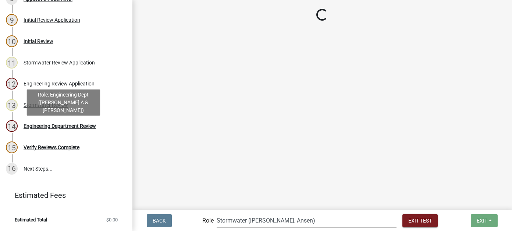
scroll to position [0, 0]
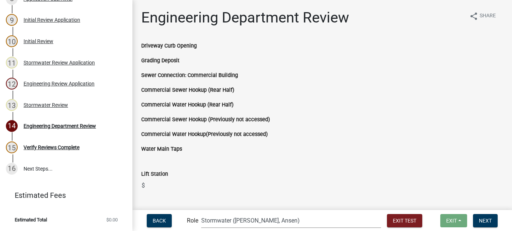
click at [308, 223] on select "Applicant Zoning and Building (John, Ellwood, Mike) Admin Stormwater (Joe S, An…" at bounding box center [291, 220] width 180 height 15
select select "db8045d2-11a7-43e9-abfb-dddc3cd7ee29"
click at [231, 213] on select "Applicant Zoning and Building (John, Ellwood, Mike) Admin Stormwater (Joe S, An…" at bounding box center [291, 220] width 180 height 15
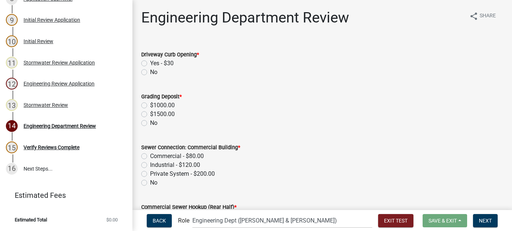
click at [144, 75] on div "No" at bounding box center [322, 72] width 362 height 9
click at [150, 71] on label "No" at bounding box center [153, 72] width 7 height 9
click at [150, 71] on input "No" at bounding box center [152, 70] width 5 height 5
radio input "true"
click at [150, 122] on label "No" at bounding box center [153, 122] width 7 height 9
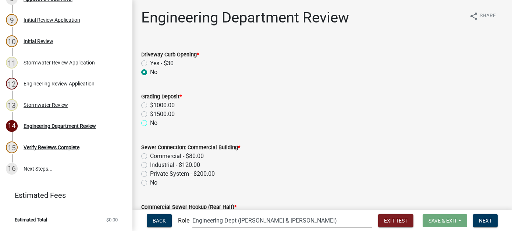
click at [150, 122] on input "No" at bounding box center [152, 120] width 5 height 5
radio input "true"
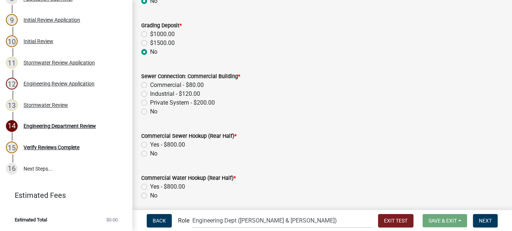
scroll to position [74, 0]
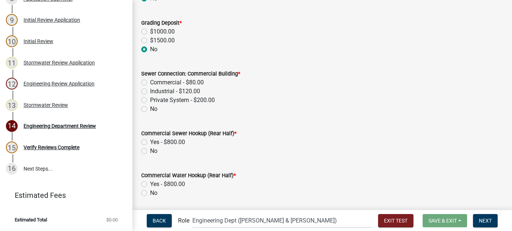
click at [150, 109] on label "No" at bounding box center [153, 108] width 7 height 9
click at [150, 109] on input "No" at bounding box center [152, 106] width 5 height 5
radio input "true"
click at [150, 149] on label "No" at bounding box center [153, 150] width 7 height 9
click at [150, 149] on input "No" at bounding box center [152, 148] width 5 height 5
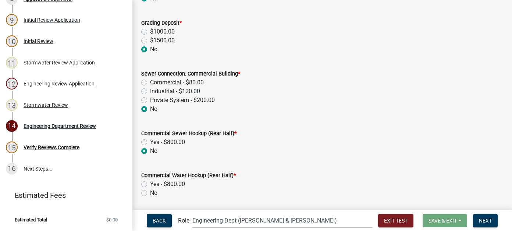
radio input "true"
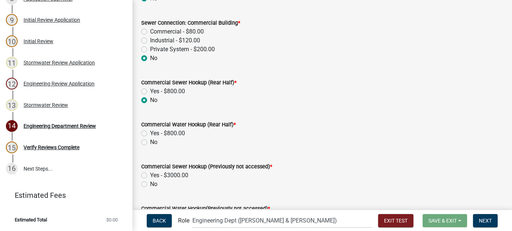
scroll to position [147, 0]
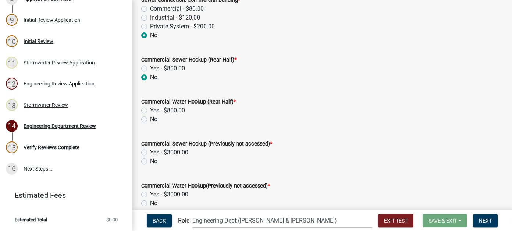
click at [150, 117] on label "No" at bounding box center [153, 119] width 7 height 9
click at [150, 117] on input "No" at bounding box center [152, 117] width 5 height 5
radio input "true"
click at [150, 160] on label "No" at bounding box center [153, 161] width 7 height 9
click at [150, 160] on input "No" at bounding box center [152, 159] width 5 height 5
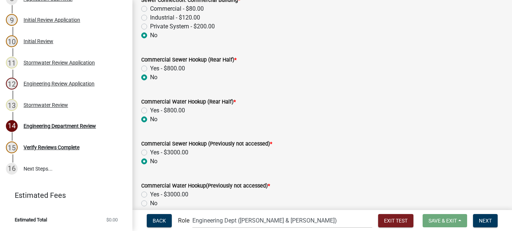
radio input "true"
click at [150, 201] on label "No" at bounding box center [153, 203] width 7 height 9
click at [150, 201] on input "No" at bounding box center [152, 201] width 5 height 5
radio input "true"
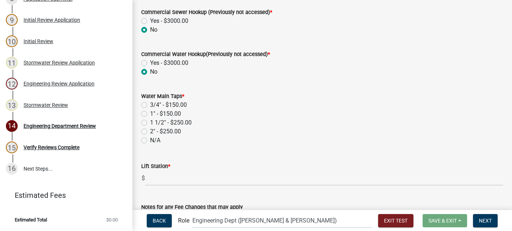
scroll to position [294, 0]
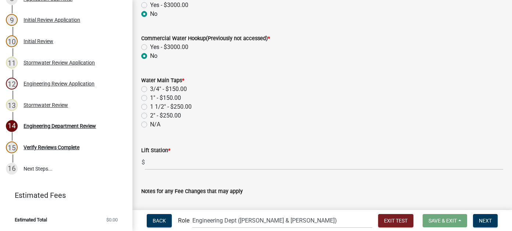
click at [150, 124] on label "N/A" at bounding box center [155, 124] width 10 height 9
click at [150, 124] on input "N/A" at bounding box center [152, 122] width 5 height 5
radio input "true"
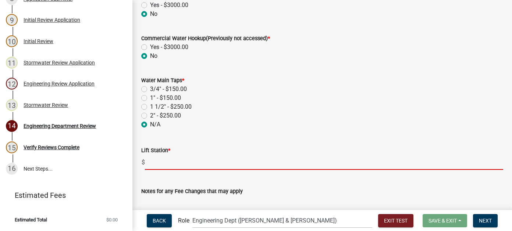
click at [158, 161] on input "text" at bounding box center [324, 161] width 358 height 15
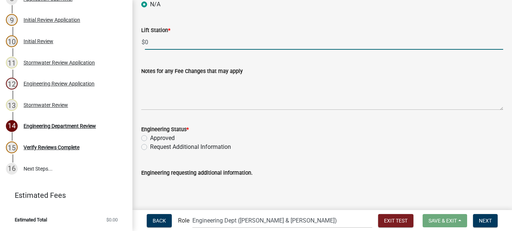
scroll to position [441, 0]
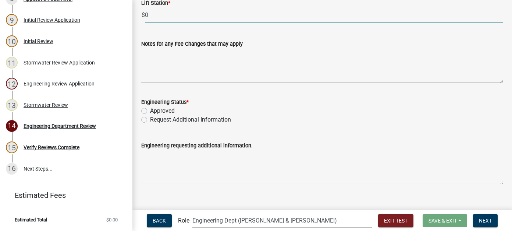
type input "0"
click at [150, 111] on label "Approved" at bounding box center [162, 110] width 25 height 9
click at [150, 111] on input "Approved" at bounding box center [152, 108] width 5 height 5
radio input "true"
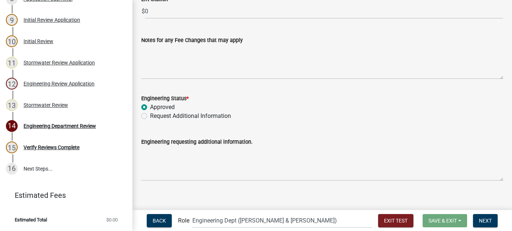
scroll to position [451, 0]
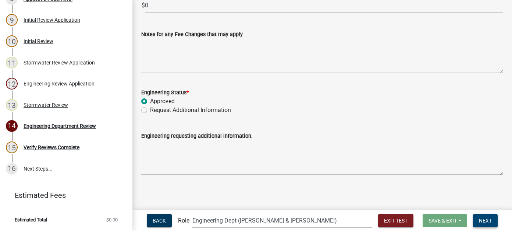
drag, startPoint x: 481, startPoint y: 221, endPoint x: 454, endPoint y: 201, distance: 33.8
click at [481, 221] on span "Next" at bounding box center [485, 220] width 13 height 6
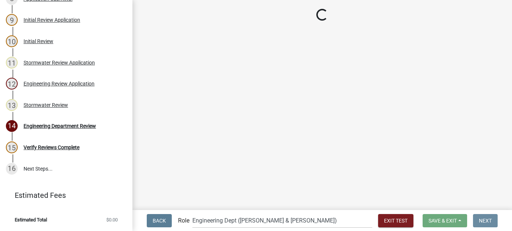
scroll to position [0, 0]
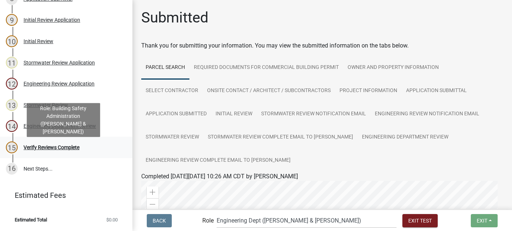
click at [47, 150] on div "Verify Reviews Complete" at bounding box center [52, 147] width 56 height 5
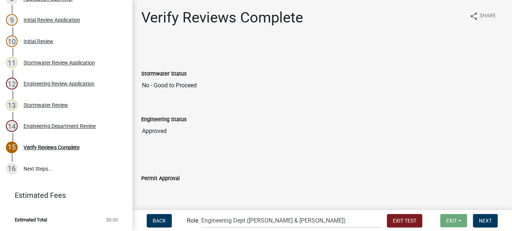
click at [154, 85] on input "No - Good to Proceed" at bounding box center [322, 85] width 362 height 15
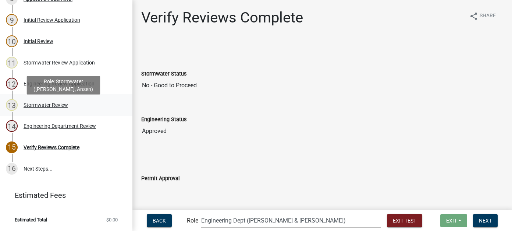
click at [65, 103] on link "13 Stormwater Review" at bounding box center [66, 104] width 132 height 21
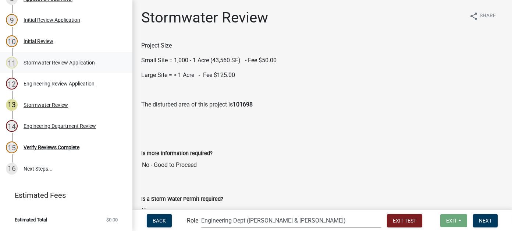
click at [64, 68] on div "11 Stormwater Review Application" at bounding box center [63, 63] width 115 height 12
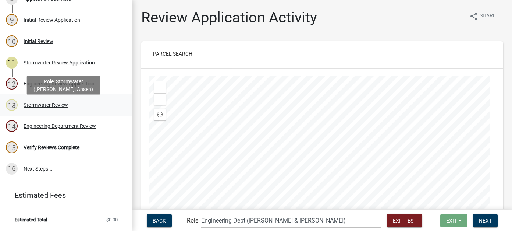
click at [56, 111] on div "13 Stormwater Review" at bounding box center [63, 105] width 115 height 12
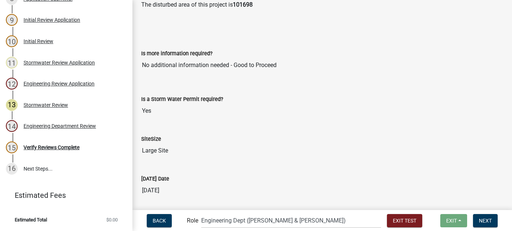
scroll to position [110, 0]
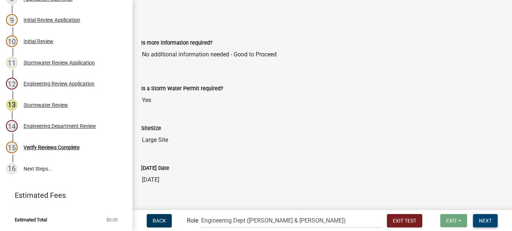
click at [497, 216] on button "Next" at bounding box center [485, 220] width 25 height 13
click at [478, 219] on button "Next" at bounding box center [485, 220] width 25 height 13
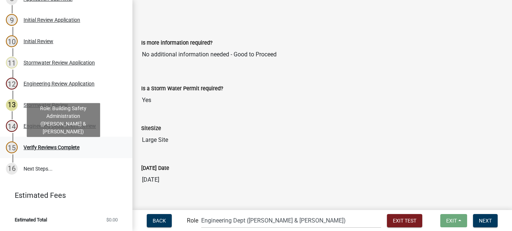
click at [34, 153] on div "15 Verify Reviews Complete" at bounding box center [63, 147] width 115 height 12
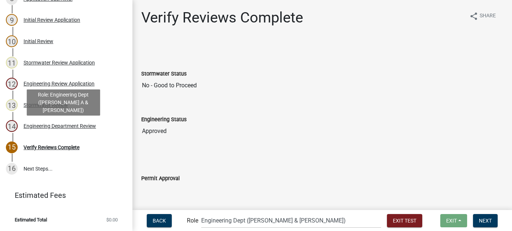
click at [61, 128] on div "Engineering Department Review" at bounding box center [60, 125] width 72 height 5
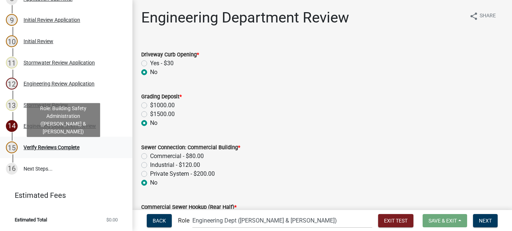
click at [62, 150] on div "Verify Reviews Complete" at bounding box center [52, 147] width 56 height 5
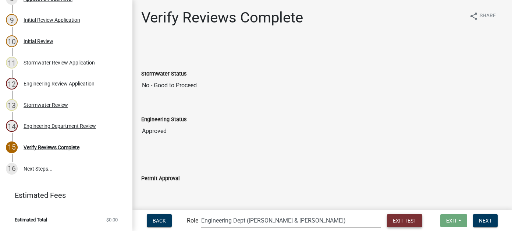
click at [393, 220] on span "Exit Test" at bounding box center [405, 220] width 24 height 6
